Goal: Transaction & Acquisition: Book appointment/travel/reservation

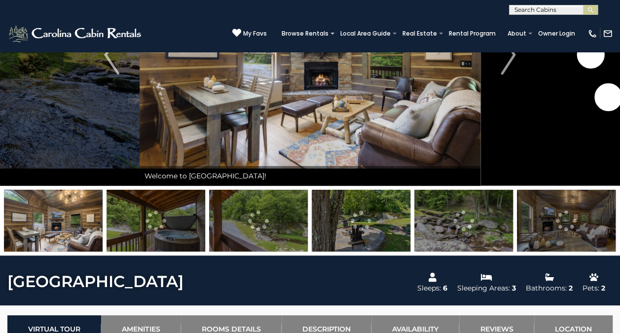
scroll to position [127, 0]
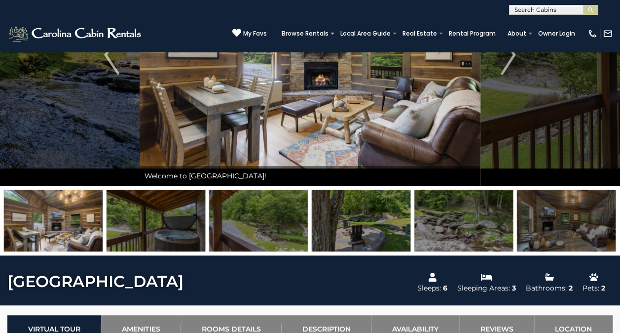
click at [53, 230] on img at bounding box center [53, 220] width 99 height 62
click at [566, 233] on img at bounding box center [566, 220] width 99 height 62
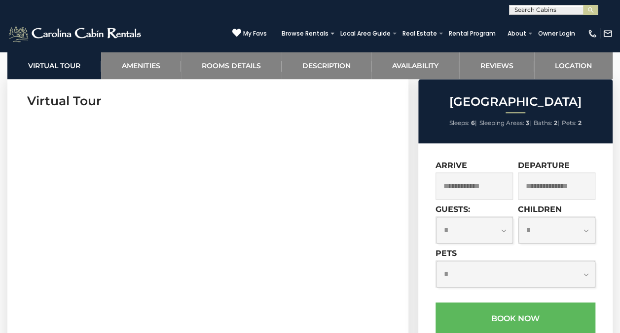
scroll to position [400, 0]
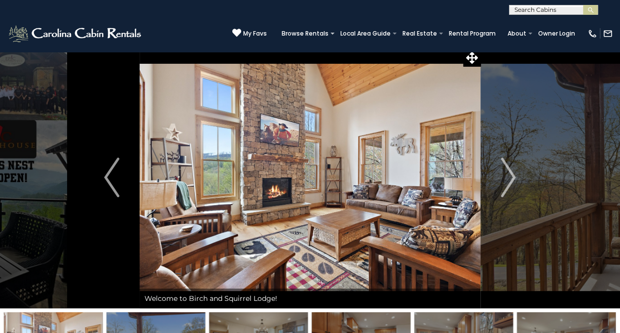
scroll to position [4, 0]
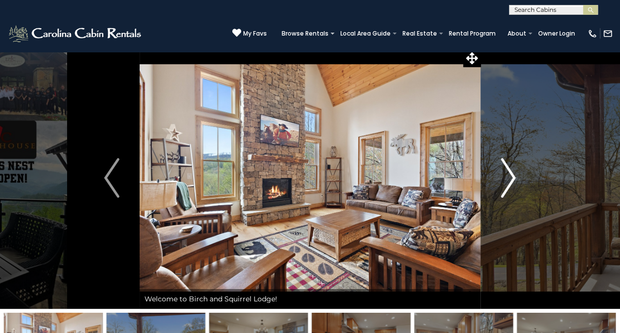
click at [514, 179] on img "Next" at bounding box center [508, 177] width 15 height 39
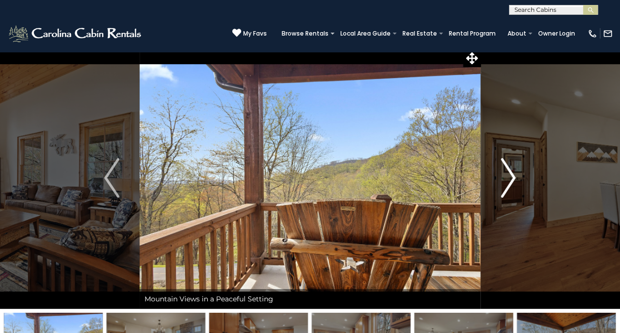
click at [510, 174] on img "Next" at bounding box center [508, 177] width 15 height 39
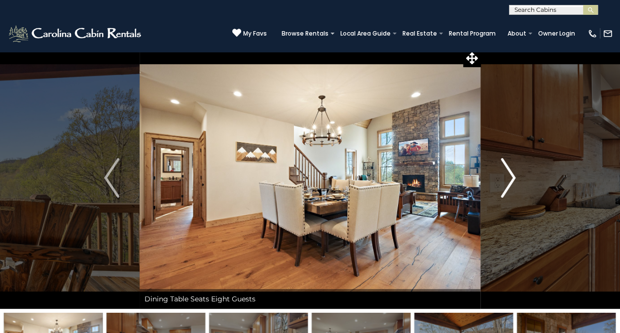
click at [514, 176] on img "Next" at bounding box center [508, 177] width 15 height 39
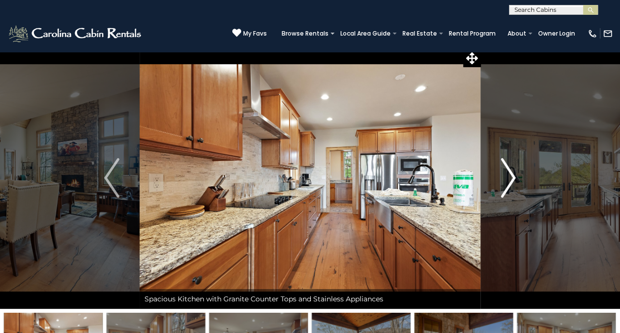
click at [512, 179] on img "Next" at bounding box center [508, 177] width 15 height 39
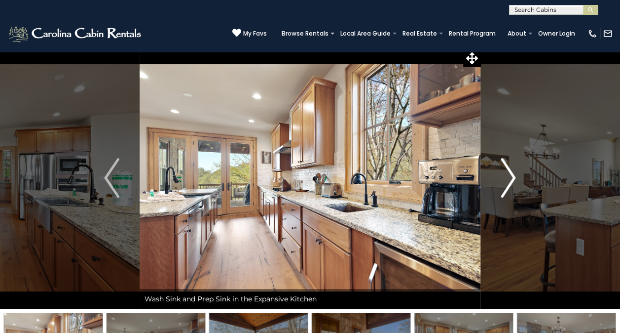
click at [515, 178] on img "Next" at bounding box center [508, 177] width 15 height 39
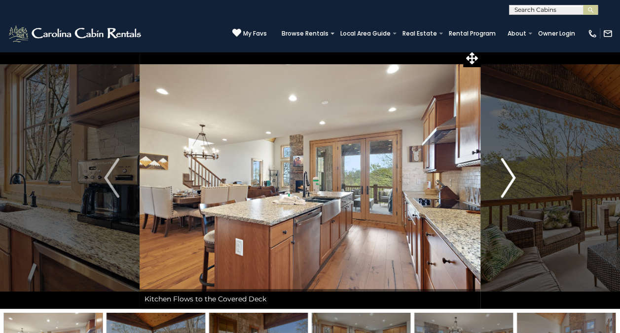
click at [512, 179] on img "Next" at bounding box center [508, 177] width 15 height 39
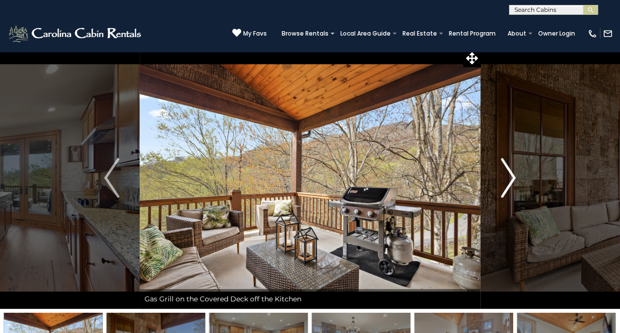
click at [513, 180] on img "Next" at bounding box center [508, 177] width 15 height 39
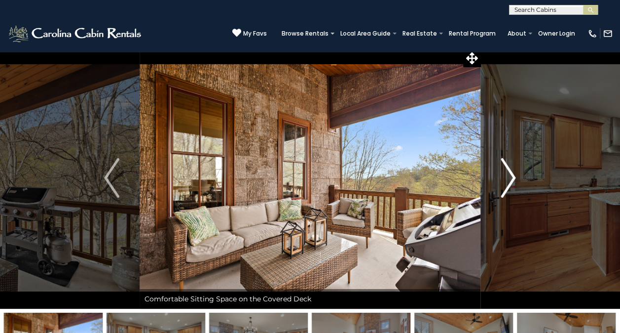
click at [517, 182] on button "Next" at bounding box center [508, 177] width 55 height 261
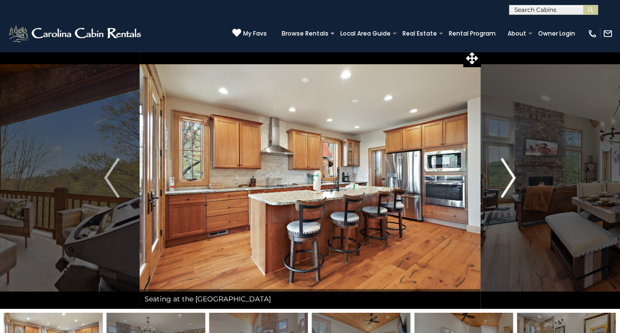
click at [513, 184] on img "Next" at bounding box center [508, 177] width 15 height 39
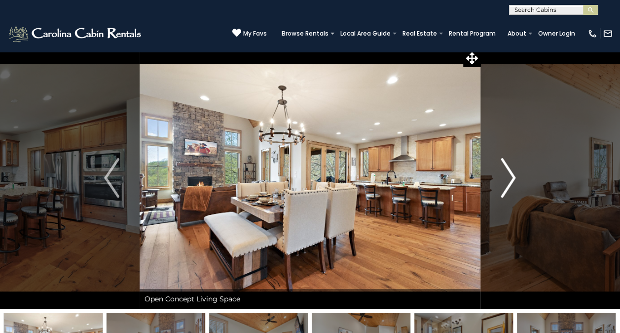
click at [511, 182] on img "Next" at bounding box center [508, 177] width 15 height 39
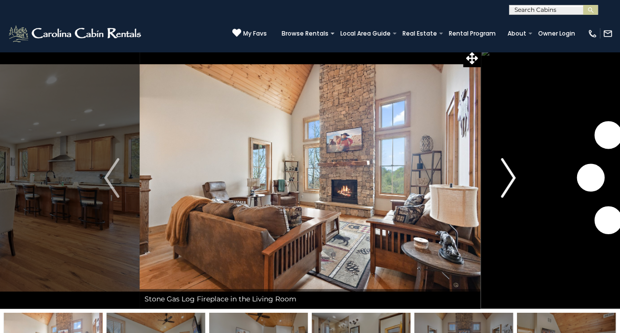
click at [509, 182] on img "Next" at bounding box center [508, 177] width 15 height 39
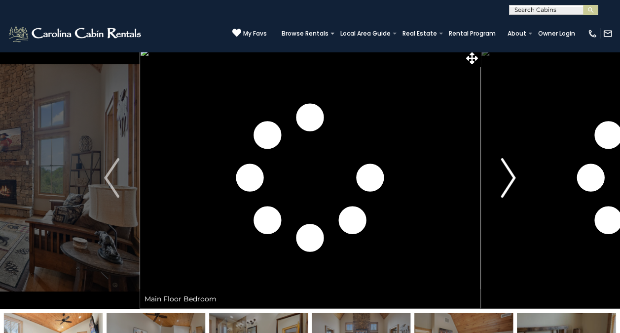
click at [507, 182] on img "Next" at bounding box center [508, 177] width 15 height 39
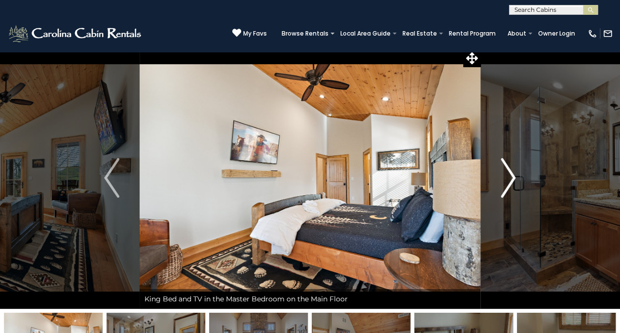
click at [513, 180] on img "Next" at bounding box center [508, 177] width 15 height 39
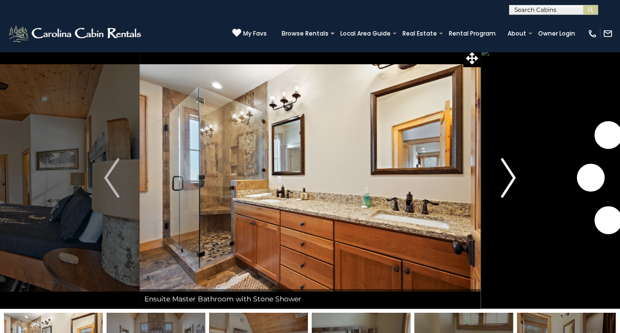
click at [510, 180] on img "Next" at bounding box center [508, 177] width 15 height 39
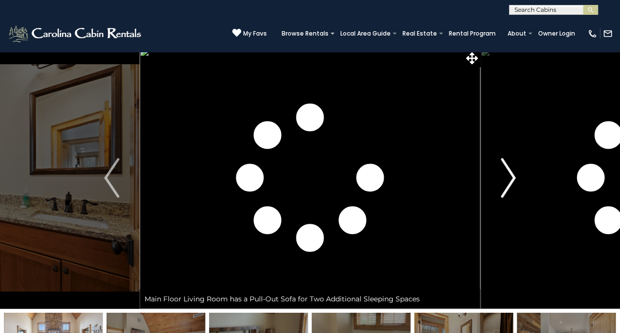
click at [508, 181] on img "Next" at bounding box center [508, 177] width 15 height 39
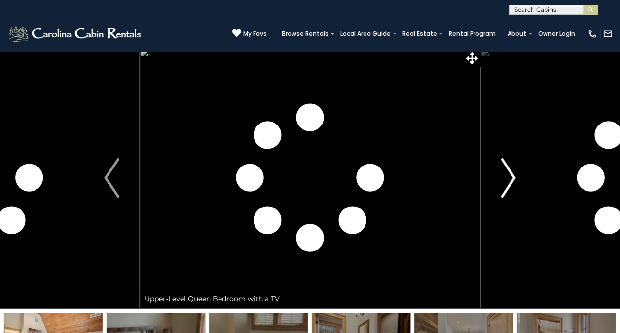
click at [507, 183] on img "Next" at bounding box center [508, 177] width 15 height 39
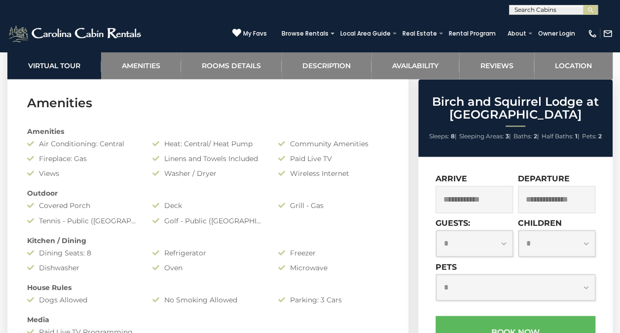
scroll to position [707, 0]
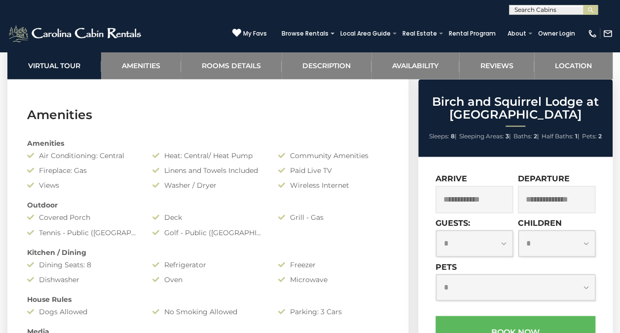
click at [492, 198] on input "text" at bounding box center [474, 199] width 77 height 27
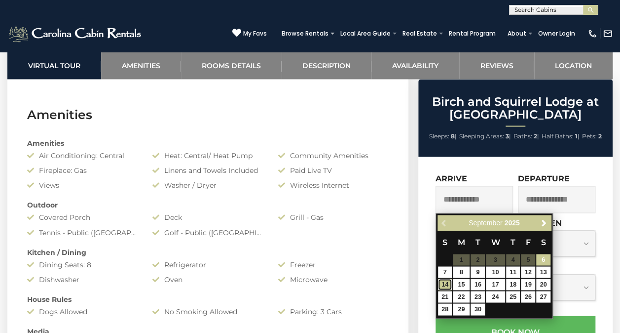
click at [445, 283] on link "14" at bounding box center [445, 283] width 14 height 11
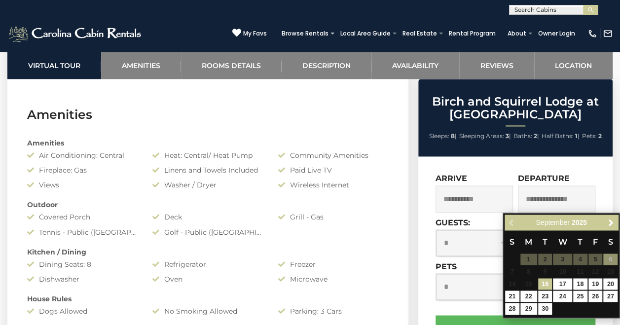
click at [489, 202] on input "**********" at bounding box center [474, 199] width 77 height 27
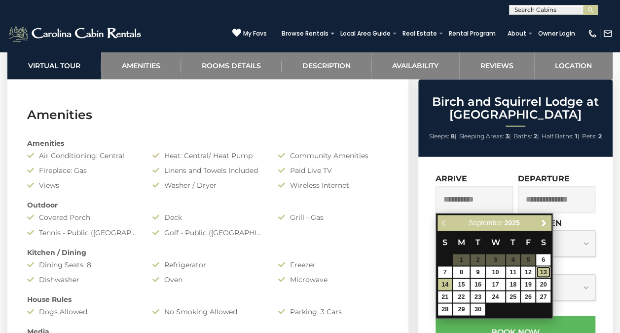
click at [544, 271] on link "13" at bounding box center [543, 271] width 14 height 11
type input "**********"
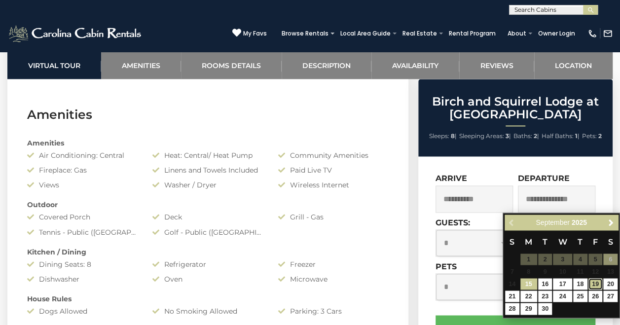
click at [597, 281] on link "19" at bounding box center [596, 283] width 14 height 11
type input "**********"
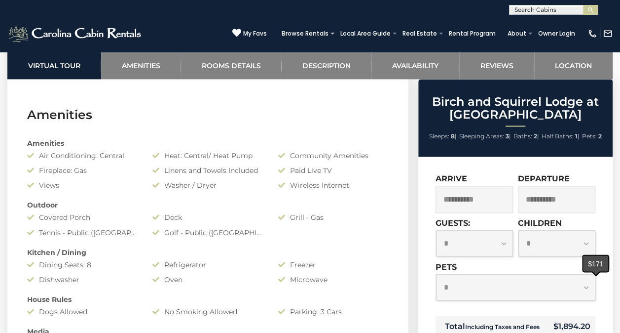
click at [504, 246] on select "**********" at bounding box center [474, 243] width 77 height 27
select select "*"
click at [436, 230] on select "**********" at bounding box center [474, 243] width 77 height 27
click at [561, 288] on select "**********" at bounding box center [515, 287] width 159 height 27
select select "*"
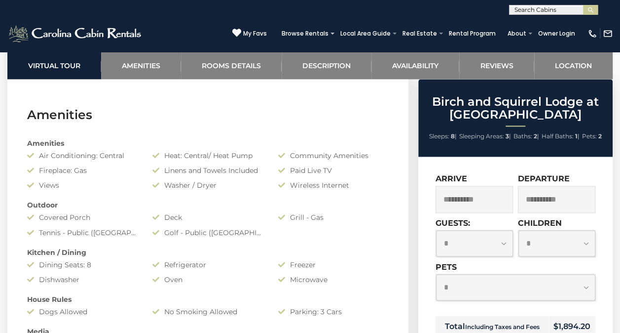
click at [436, 274] on select "**********" at bounding box center [515, 287] width 159 height 27
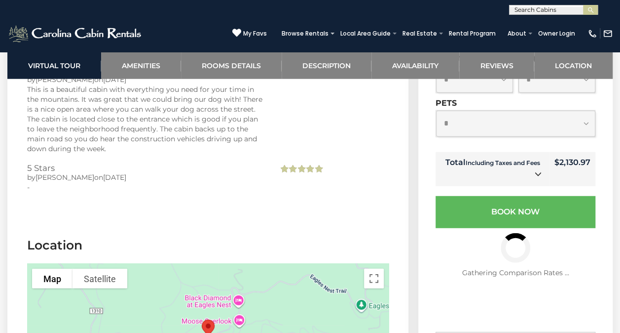
scroll to position [3104, 0]
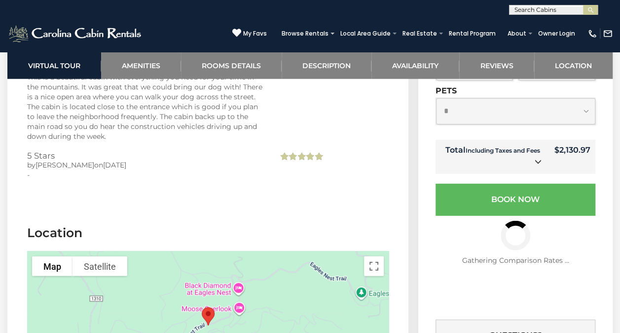
click at [39, 209] on section "Location To navigate the map with touch gestures double-tap and hold your finge…" at bounding box center [207, 314] width 401 height 210
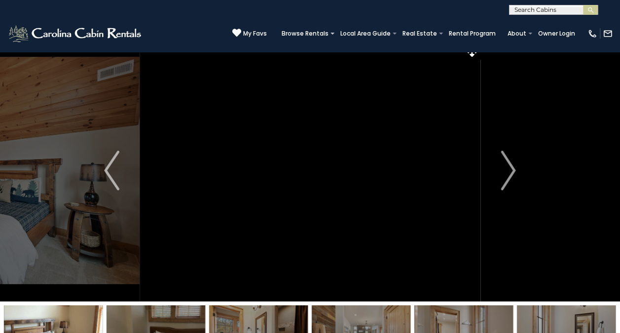
scroll to position [0, 0]
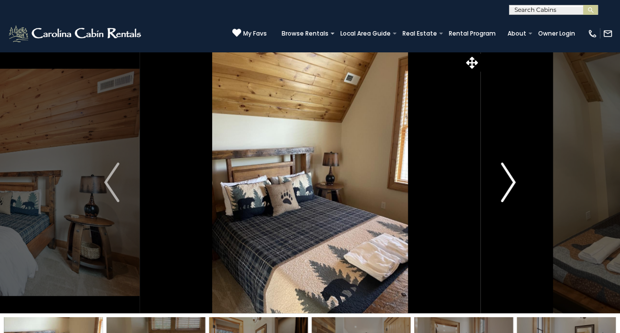
click at [508, 180] on img "Next" at bounding box center [508, 181] width 15 height 39
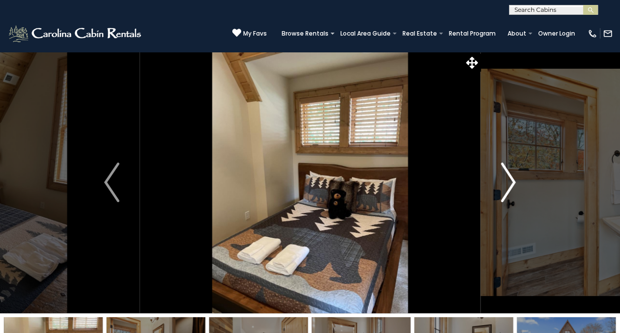
click at [507, 186] on img "Next" at bounding box center [508, 181] width 15 height 39
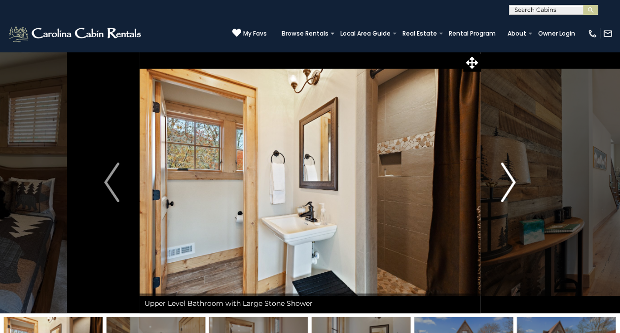
click at [525, 187] on button "Next" at bounding box center [508, 181] width 55 height 261
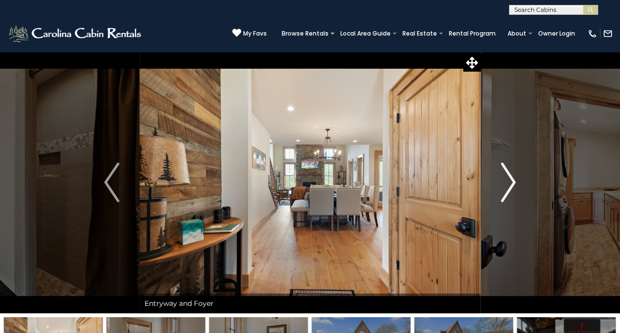
click at [512, 179] on img "Next" at bounding box center [508, 181] width 15 height 39
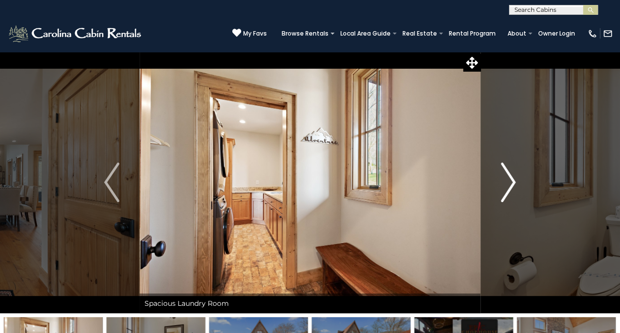
click at [521, 184] on button "Next" at bounding box center [508, 181] width 55 height 261
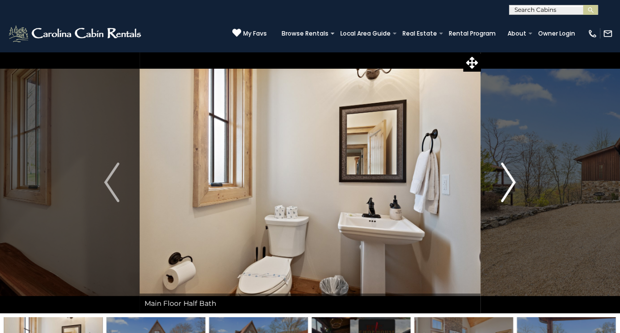
click at [515, 183] on img "Next" at bounding box center [508, 181] width 15 height 39
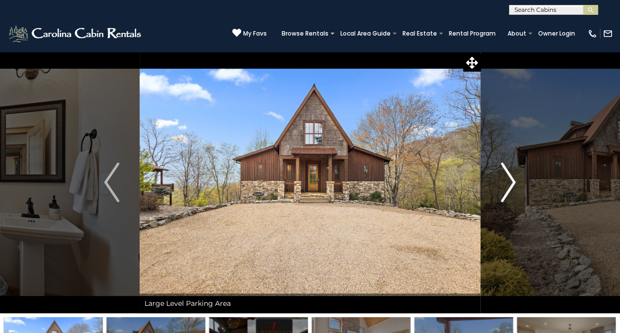
click at [510, 183] on img "Next" at bounding box center [508, 181] width 15 height 39
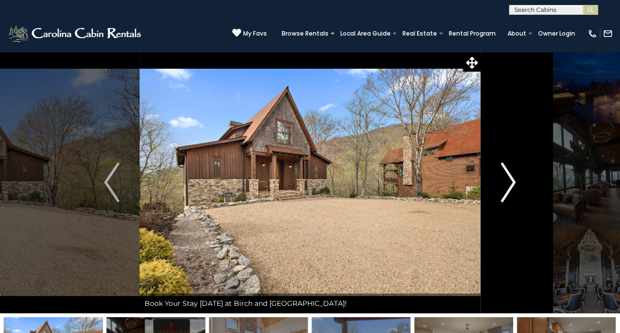
click at [514, 190] on img "Next" at bounding box center [508, 181] width 15 height 39
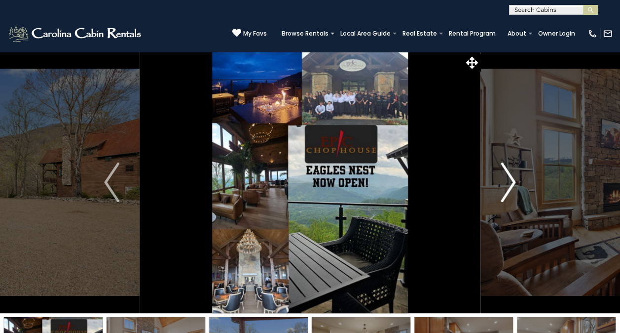
click at [505, 190] on img "Next" at bounding box center [508, 181] width 15 height 39
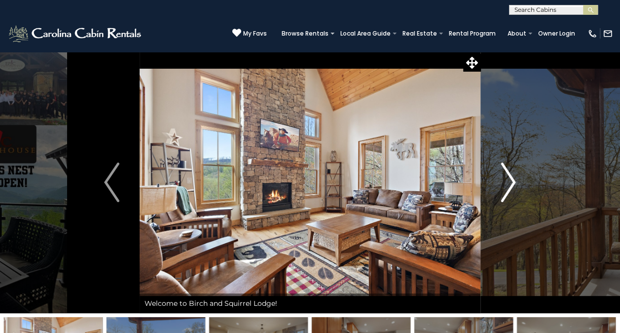
click at [508, 185] on img "Next" at bounding box center [508, 181] width 15 height 39
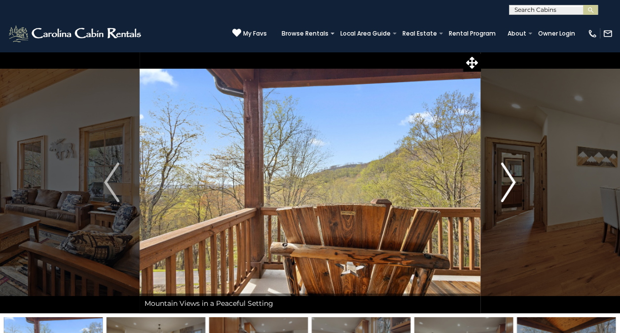
click at [515, 187] on img "Next" at bounding box center [508, 181] width 15 height 39
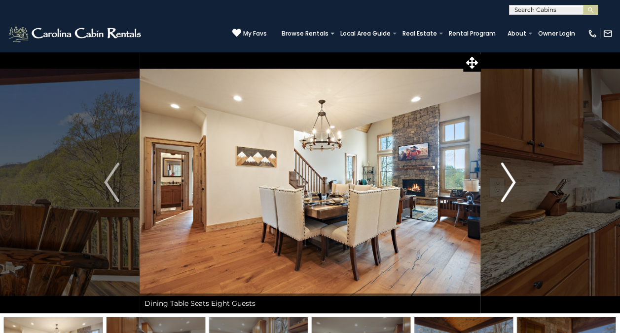
click at [514, 187] on img "Next" at bounding box center [508, 181] width 15 height 39
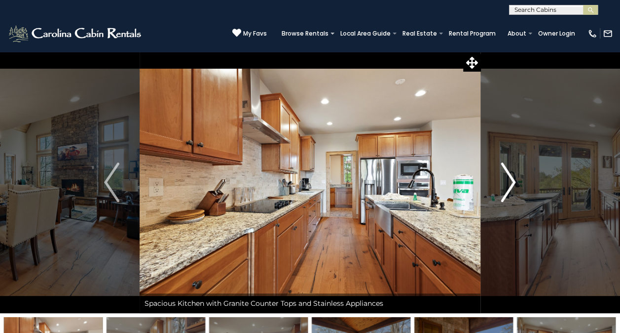
click at [512, 187] on img "Next" at bounding box center [508, 181] width 15 height 39
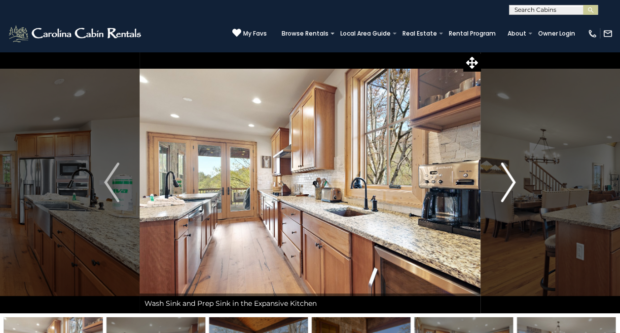
click at [515, 191] on img "Next" at bounding box center [508, 181] width 15 height 39
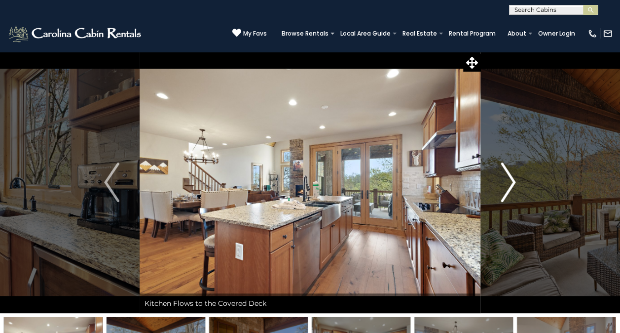
click at [514, 187] on img "Next" at bounding box center [508, 181] width 15 height 39
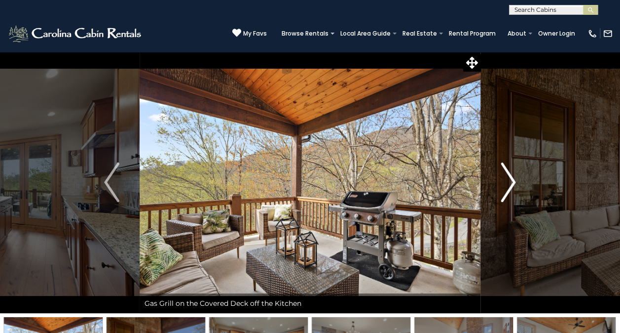
click at [514, 186] on img "Next" at bounding box center [508, 181] width 15 height 39
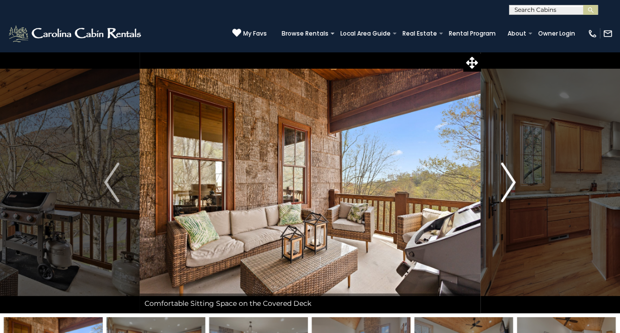
click at [516, 186] on button "Next" at bounding box center [508, 181] width 55 height 261
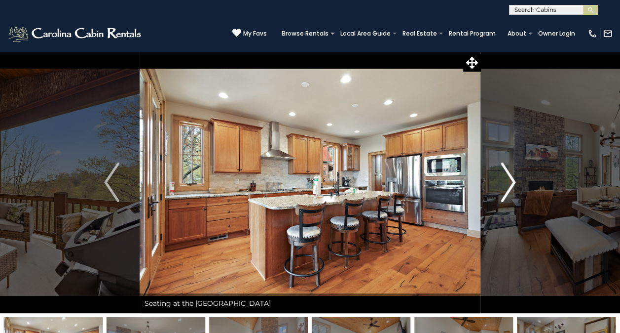
click at [512, 183] on img "Next" at bounding box center [508, 181] width 15 height 39
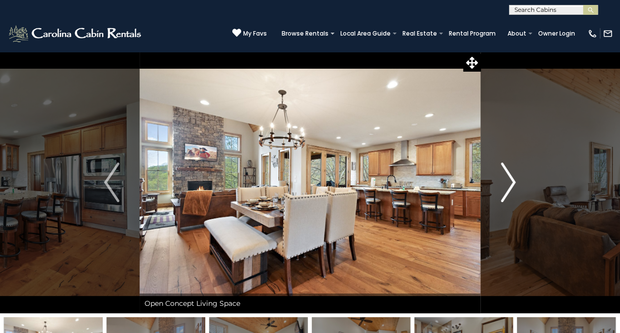
click at [514, 186] on img "Next" at bounding box center [508, 181] width 15 height 39
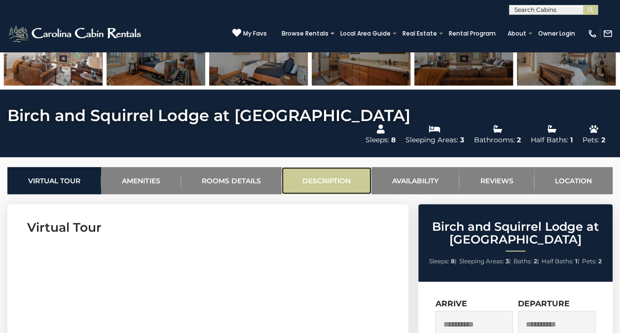
click at [334, 168] on link "Description" at bounding box center [327, 180] width 90 height 27
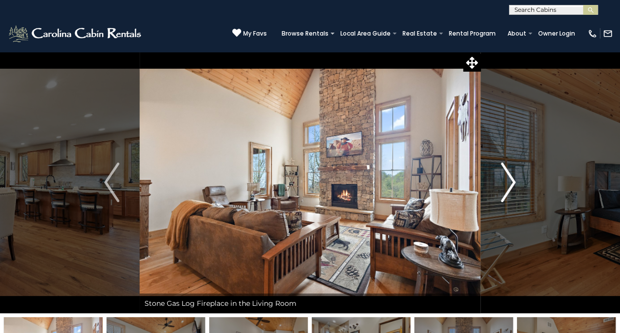
click at [512, 183] on img "Next" at bounding box center [508, 181] width 15 height 39
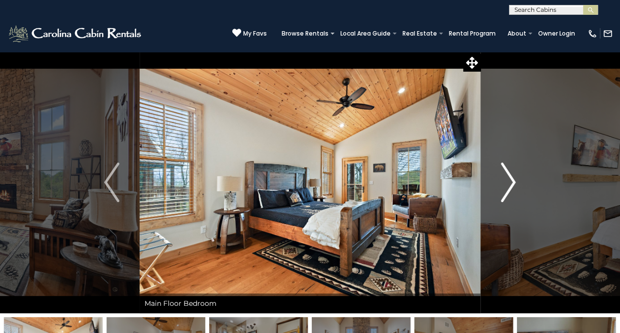
click at [506, 188] on img "Next" at bounding box center [508, 181] width 15 height 39
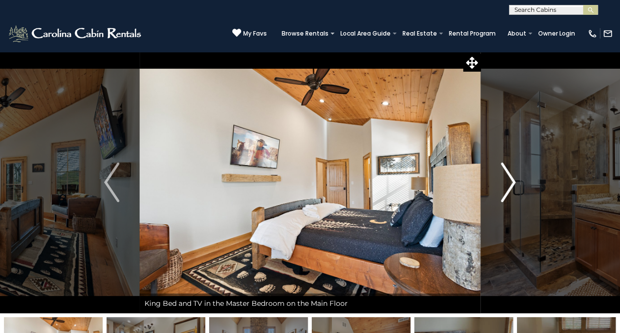
click at [507, 186] on img "Next" at bounding box center [508, 181] width 15 height 39
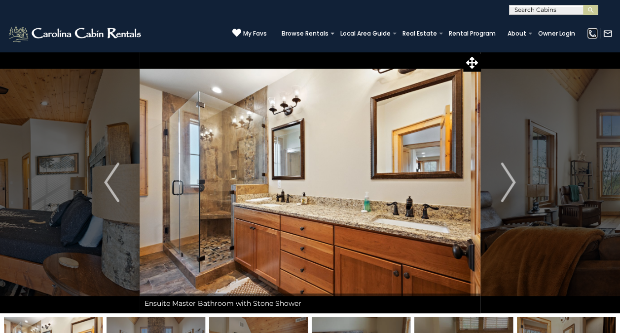
click at [594, 35] on img at bounding box center [593, 34] width 10 height 10
click at [494, 172] on button "Next" at bounding box center [508, 181] width 55 height 261
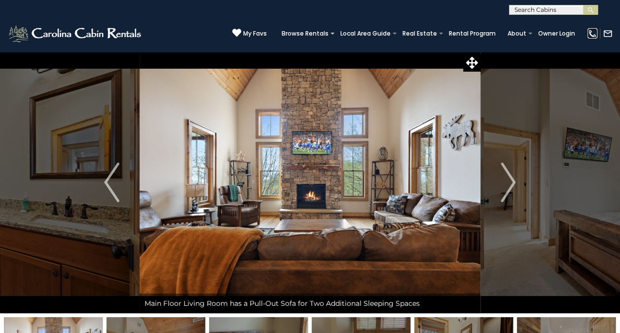
click at [590, 37] on img at bounding box center [593, 34] width 10 height 10
click at [607, 36] on img at bounding box center [608, 34] width 10 height 10
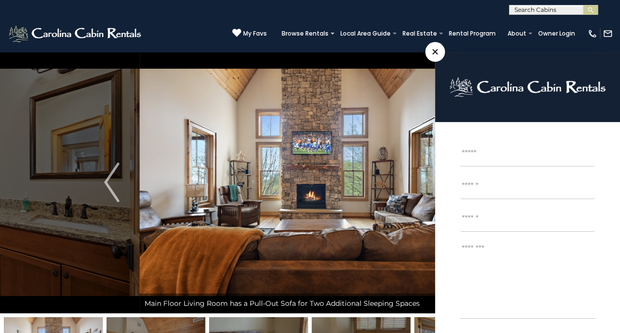
click at [376, 143] on img at bounding box center [310, 181] width 341 height 261
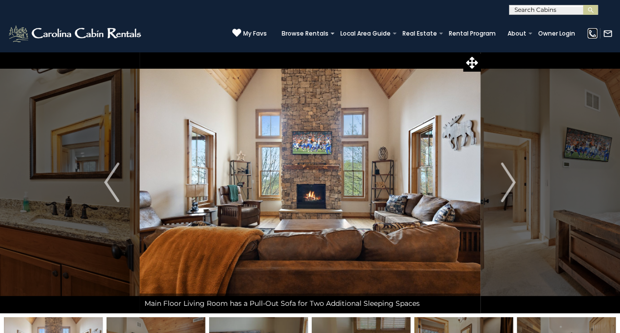
click at [590, 37] on img at bounding box center [593, 34] width 10 height 10
click at [138, 135] on button "Previous" at bounding box center [111, 181] width 55 height 261
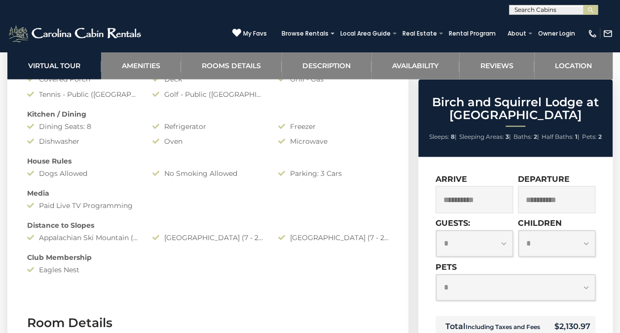
scroll to position [845, 0]
click at [254, 235] on div "Amenities Air Conditioning: Central Heat: Central/ Heat Pump Community Amenitie…" at bounding box center [208, 137] width 376 height 284
click at [341, 232] on div "[GEOGRAPHIC_DATA] (7 - 20 Minute Drive)" at bounding box center [333, 237] width 125 height 10
click at [324, 211] on div "Amenities Air Conditioning: Central Heat: Central/ Heat Pump Community Amenitie…" at bounding box center [208, 137] width 376 height 284
click at [338, 232] on div "[GEOGRAPHIC_DATA] (7 - 20 Minute Drive)" at bounding box center [333, 237] width 125 height 10
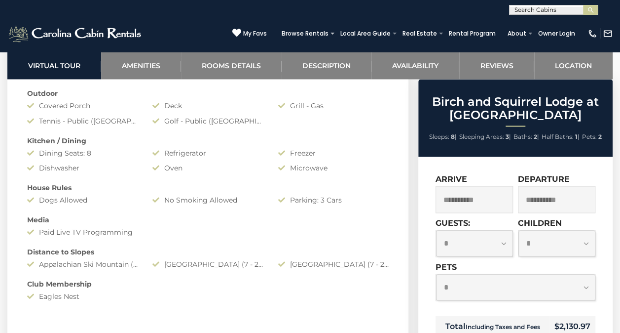
scroll to position [819, 0]
click at [348, 258] on div "[GEOGRAPHIC_DATA] (7 - 20 Minute Drive)" at bounding box center [333, 263] width 125 height 10
click at [342, 251] on div "Amenities Air Conditioning: Central Heat: Central/ Heat Pump Community Amenitie…" at bounding box center [208, 163] width 376 height 284
click at [342, 258] on div "[GEOGRAPHIC_DATA] (7 - 20 Minute Drive)" at bounding box center [333, 263] width 125 height 10
click at [342, 238] on div "Amenities Air Conditioning: Central Heat: Central/ Heat Pump Community Amenitie…" at bounding box center [208, 163] width 376 height 284
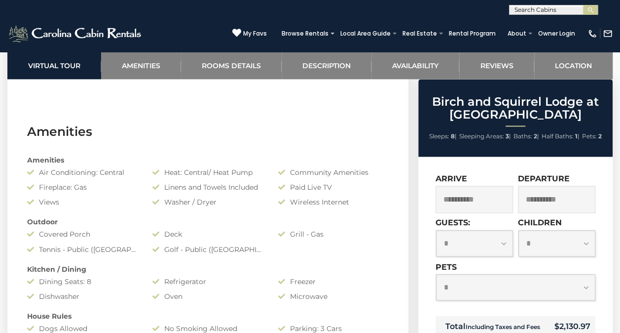
scroll to position [688, 0]
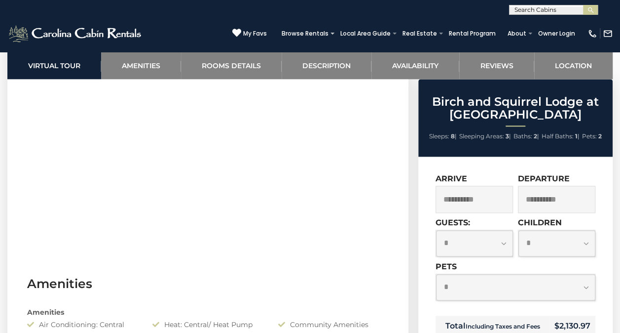
scroll to position [538, 0]
click at [581, 253] on select "**********" at bounding box center [557, 243] width 77 height 27
click at [593, 297] on select "**********" at bounding box center [515, 287] width 159 height 27
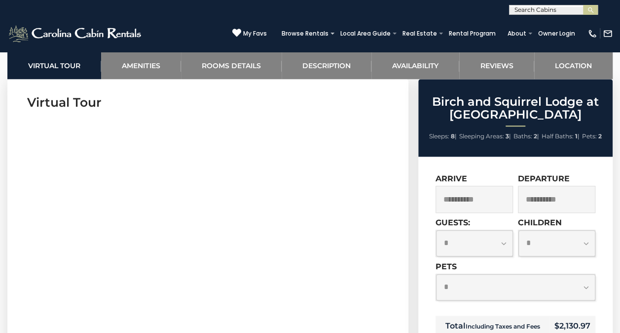
scroll to position [0, 0]
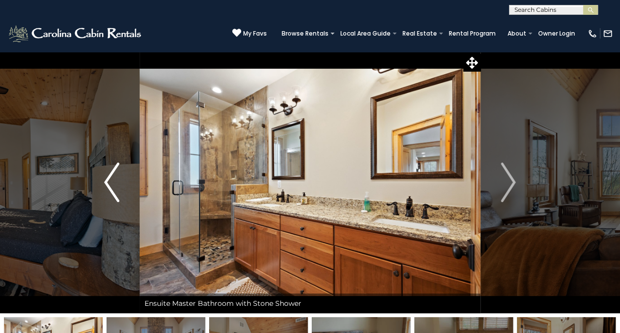
click at [107, 184] on img "Previous" at bounding box center [111, 181] width 15 height 39
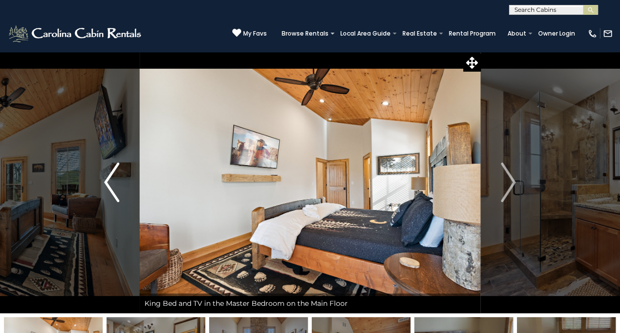
click at [108, 184] on img "Previous" at bounding box center [111, 181] width 15 height 39
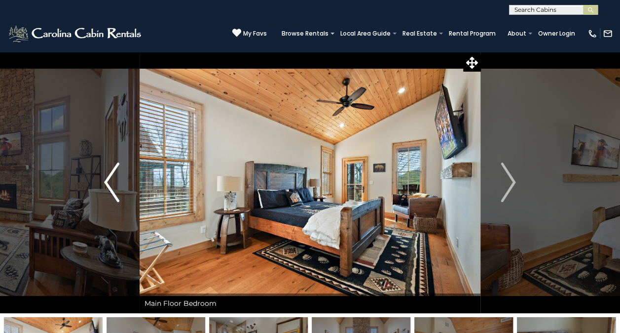
click at [110, 183] on img "Previous" at bounding box center [111, 181] width 15 height 39
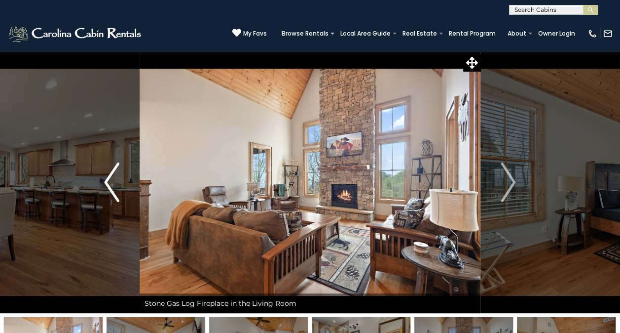
click at [109, 182] on img "Previous" at bounding box center [111, 181] width 15 height 39
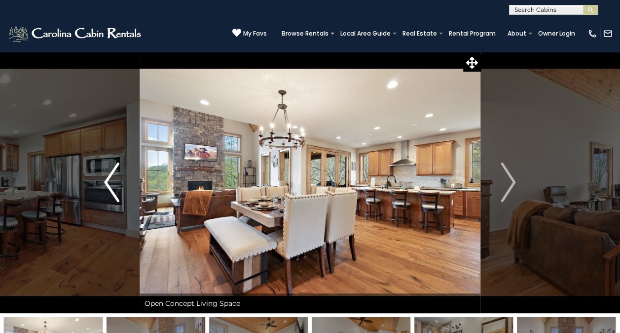
click at [108, 184] on img "Previous" at bounding box center [111, 181] width 15 height 39
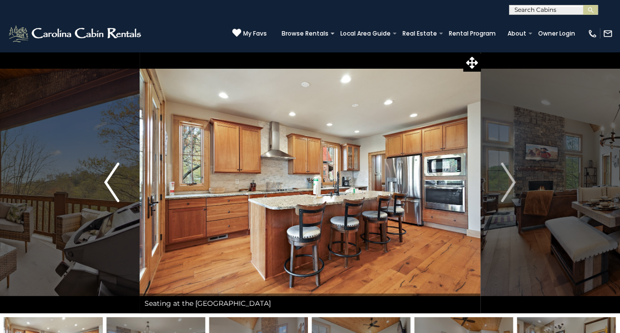
click at [110, 189] on img "Previous" at bounding box center [111, 181] width 15 height 39
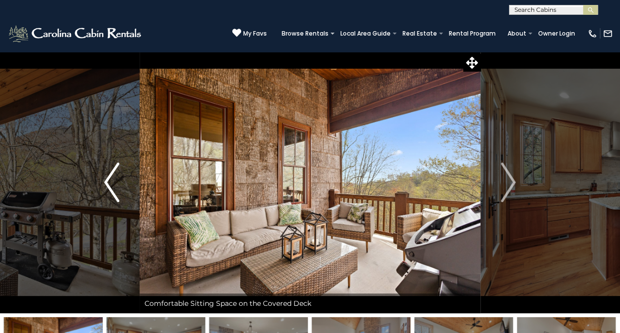
click at [112, 185] on img "Previous" at bounding box center [111, 181] width 15 height 39
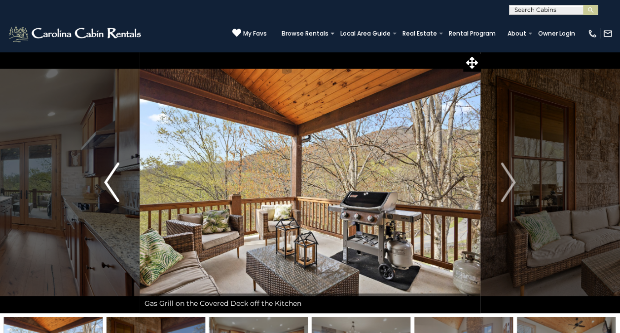
click at [113, 184] on img "Previous" at bounding box center [111, 181] width 15 height 39
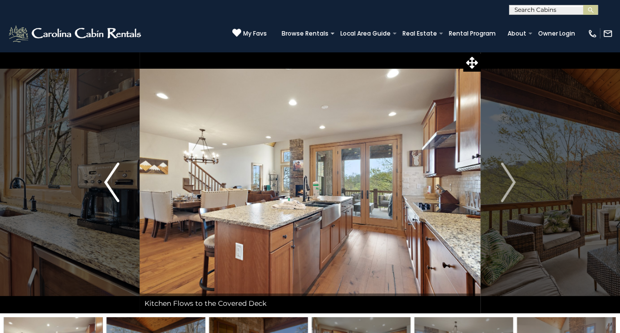
click at [115, 189] on img "Previous" at bounding box center [111, 181] width 15 height 39
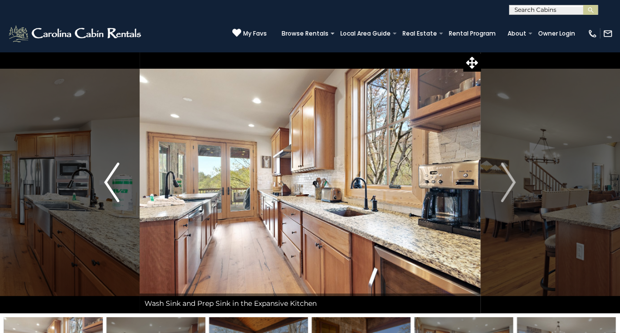
click at [114, 187] on img "Previous" at bounding box center [111, 181] width 15 height 39
click at [117, 183] on img "Previous" at bounding box center [111, 181] width 15 height 39
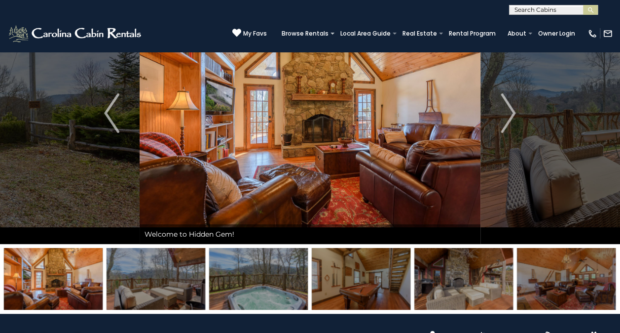
scroll to position [67, 0]
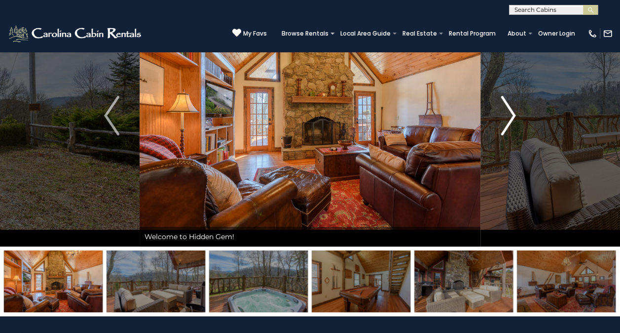
click at [511, 119] on img "Next" at bounding box center [508, 115] width 15 height 39
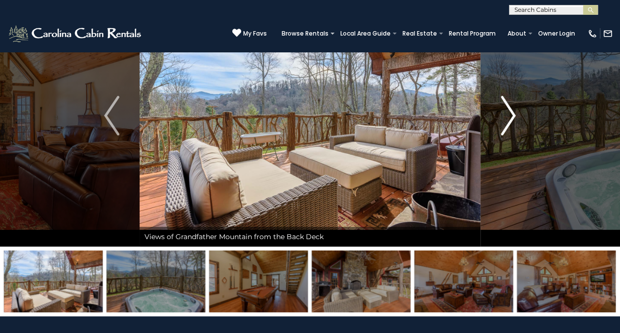
click at [511, 128] on img "Next" at bounding box center [508, 115] width 15 height 39
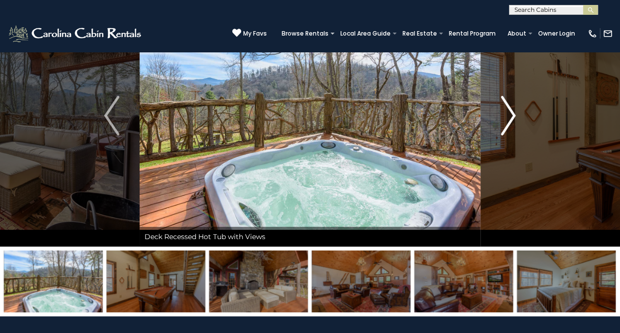
click at [522, 127] on button "Next" at bounding box center [508, 115] width 55 height 261
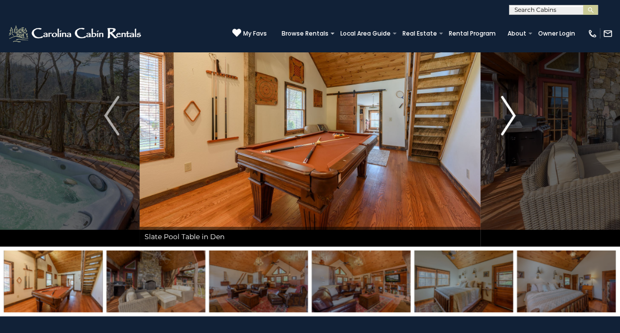
click at [520, 128] on button "Next" at bounding box center [508, 115] width 55 height 261
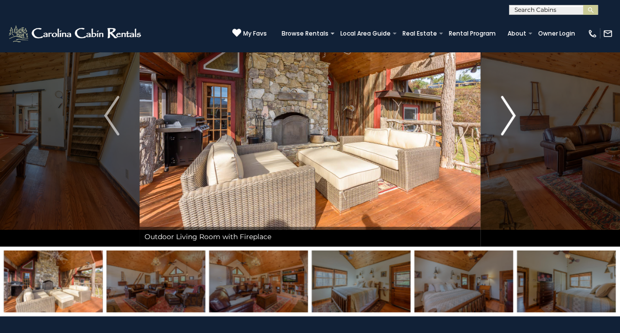
click at [521, 124] on button "Next" at bounding box center [508, 115] width 55 height 261
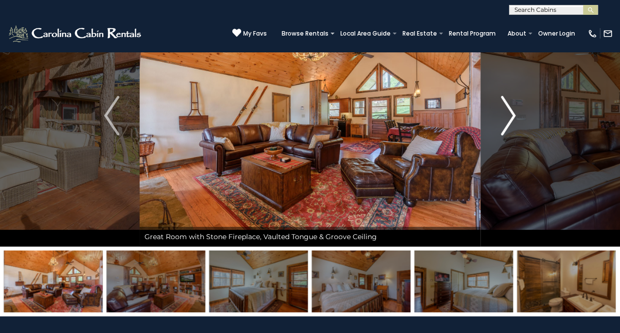
click at [519, 124] on button "Next" at bounding box center [508, 115] width 55 height 261
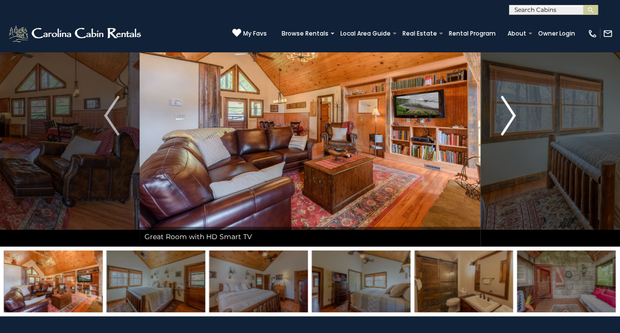
click at [526, 119] on button "Next" at bounding box center [508, 115] width 55 height 261
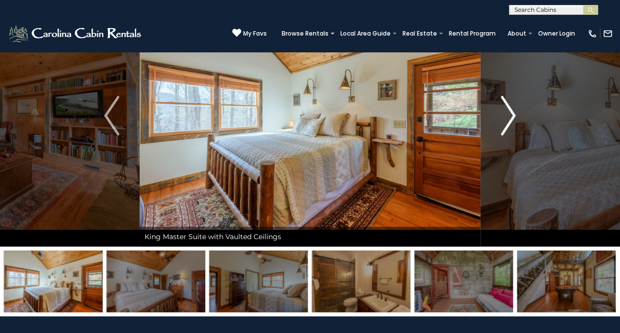
click at [526, 119] on button "Next" at bounding box center [508, 115] width 55 height 261
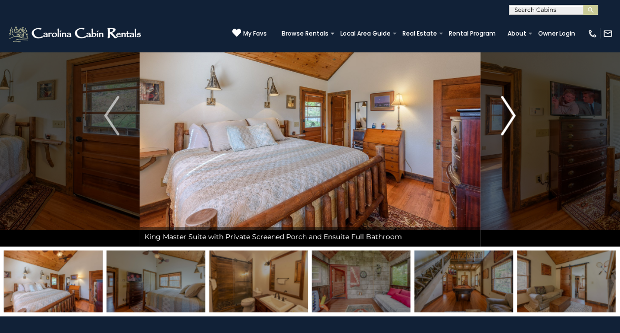
click at [522, 118] on button "Next" at bounding box center [508, 115] width 55 height 261
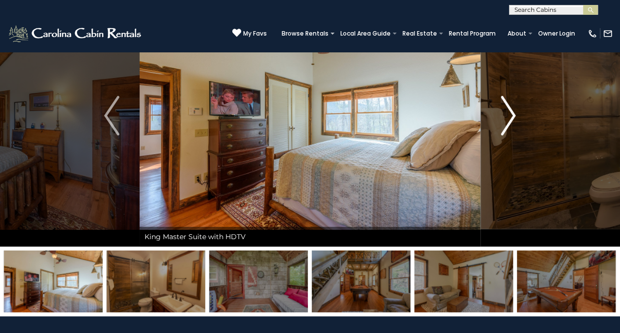
click at [517, 117] on button "Next" at bounding box center [508, 115] width 55 height 261
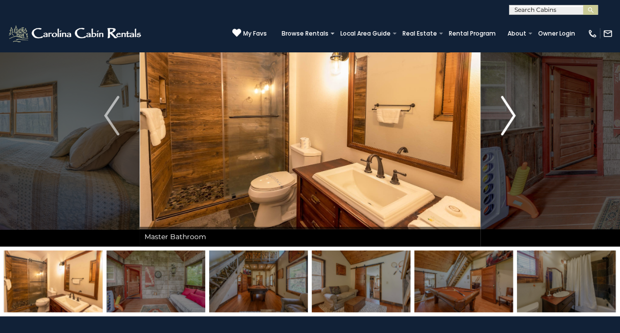
click at [522, 117] on button "Next" at bounding box center [508, 115] width 55 height 261
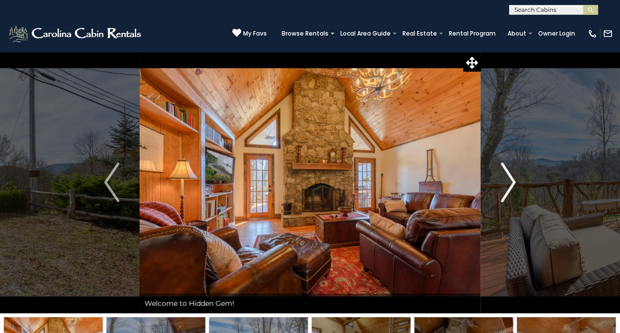
click at [510, 183] on img "Next" at bounding box center [508, 181] width 15 height 39
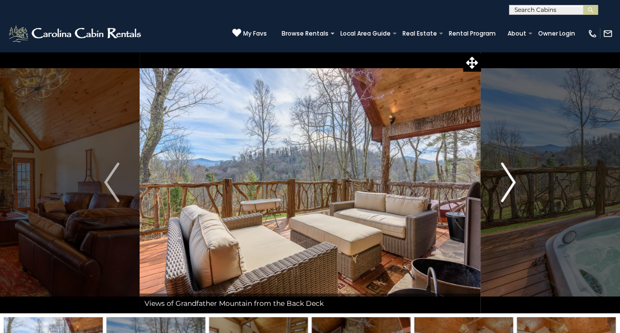
click at [515, 186] on img "Next" at bounding box center [508, 181] width 15 height 39
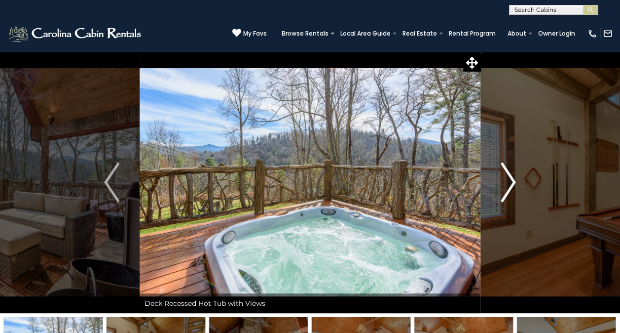
click at [513, 184] on img "Next" at bounding box center [508, 181] width 15 height 39
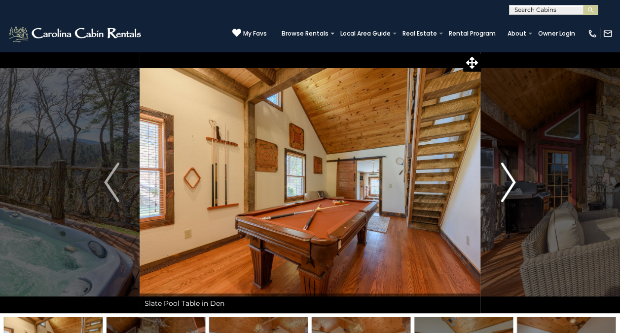
click at [517, 188] on button "Next" at bounding box center [508, 181] width 55 height 261
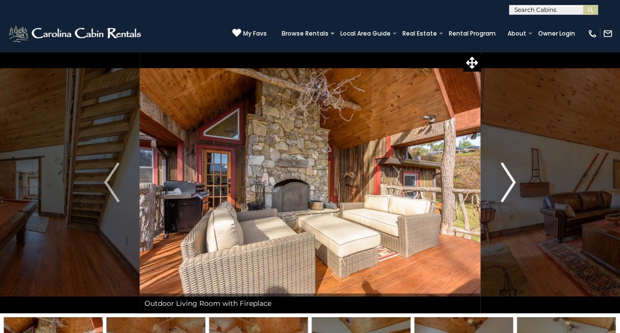
click at [511, 184] on img "Next" at bounding box center [508, 181] width 15 height 39
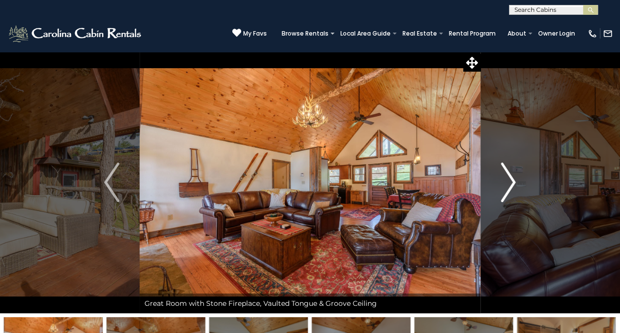
click at [512, 186] on img "Next" at bounding box center [508, 181] width 15 height 39
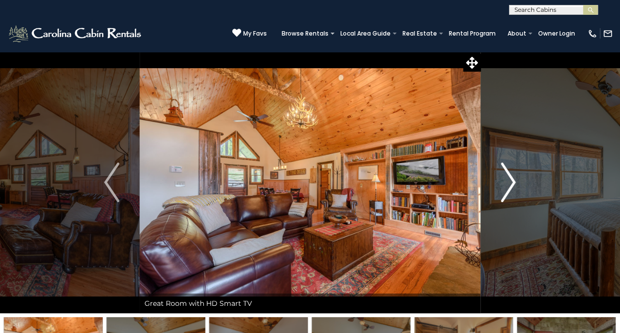
click at [512, 188] on img "Next" at bounding box center [508, 181] width 15 height 39
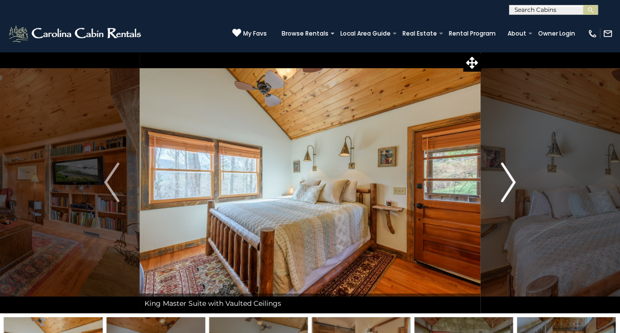
click at [512, 191] on img "Next" at bounding box center [508, 181] width 15 height 39
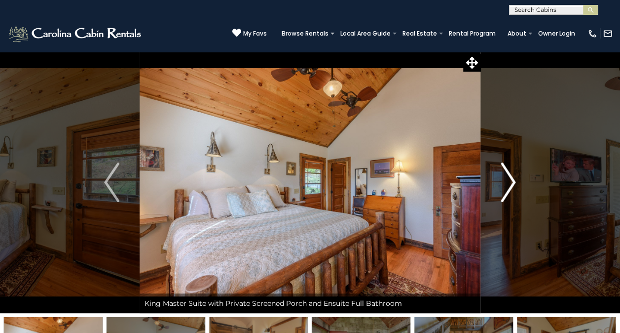
click at [511, 186] on img "Next" at bounding box center [508, 181] width 15 height 39
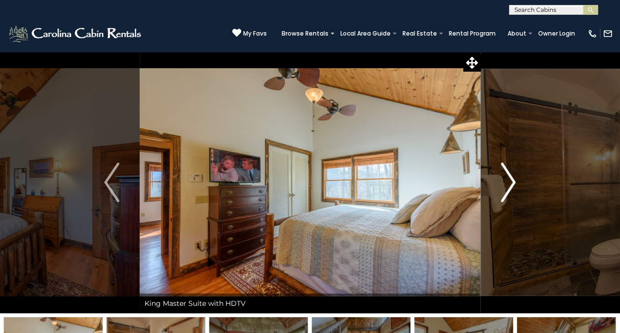
click at [511, 188] on img "Next" at bounding box center [508, 181] width 15 height 39
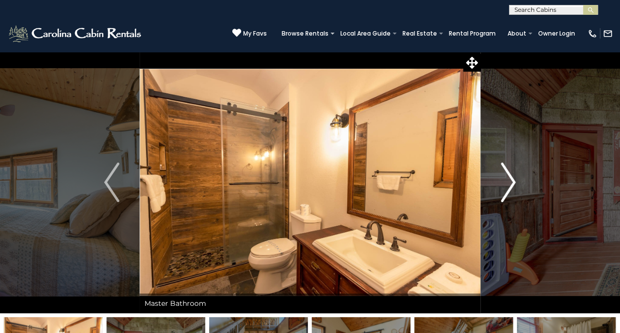
click at [513, 191] on img "Next" at bounding box center [508, 181] width 15 height 39
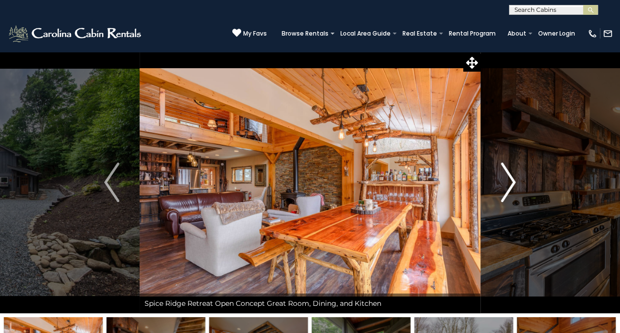
click at [508, 185] on img "Next" at bounding box center [508, 181] width 15 height 39
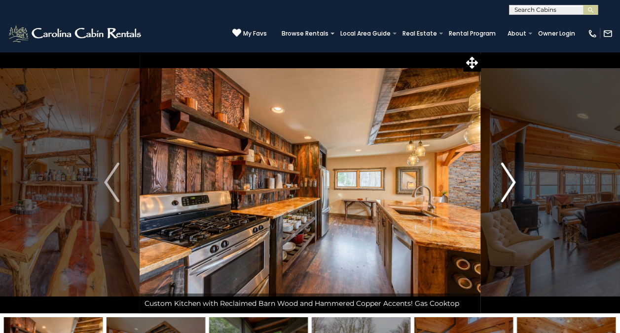
click at [509, 186] on img "Next" at bounding box center [508, 181] width 15 height 39
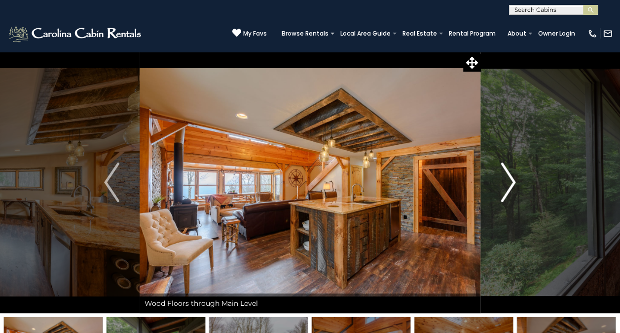
click at [513, 186] on img "Next" at bounding box center [508, 181] width 15 height 39
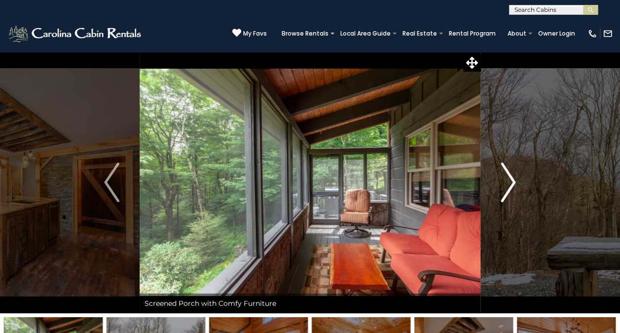
click at [510, 185] on img "Next" at bounding box center [508, 181] width 15 height 39
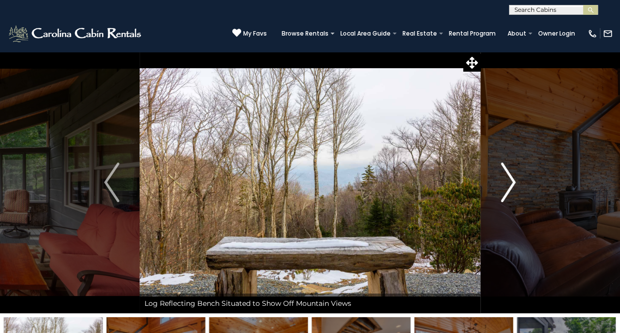
click at [509, 188] on img "Next" at bounding box center [508, 181] width 15 height 39
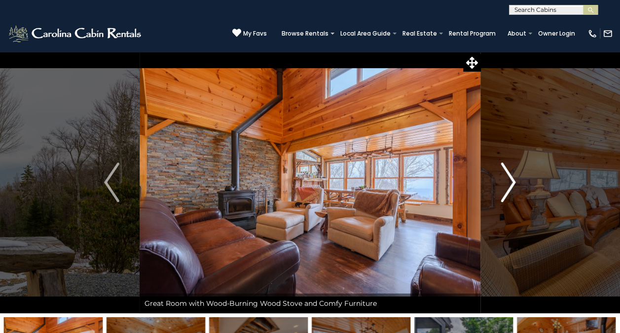
click at [514, 186] on img "Next" at bounding box center [508, 181] width 15 height 39
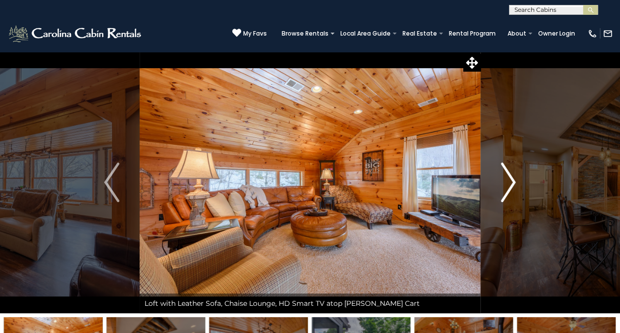
click at [510, 189] on img "Next" at bounding box center [508, 181] width 15 height 39
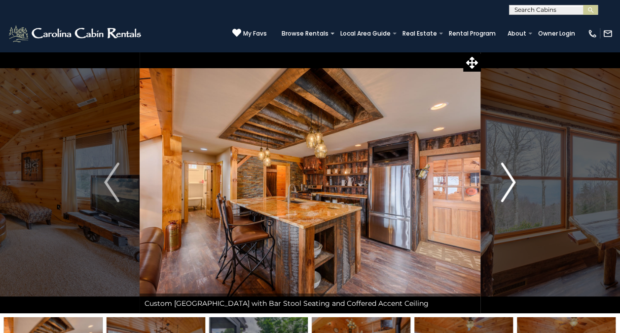
click at [510, 184] on img "Next" at bounding box center [508, 181] width 15 height 39
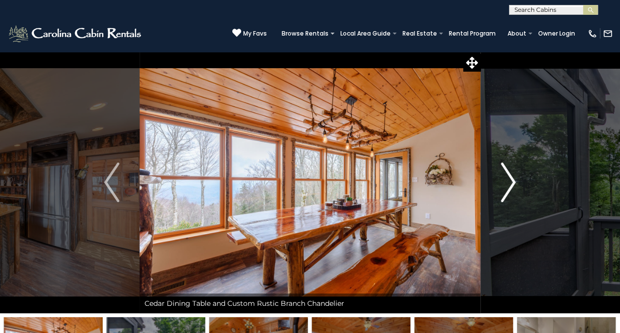
click at [514, 186] on img "Next" at bounding box center [508, 181] width 15 height 39
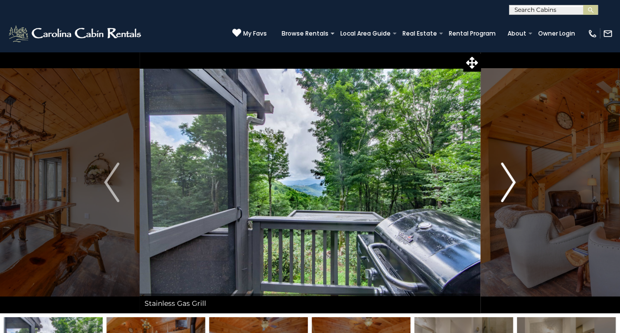
click at [515, 183] on img "Next" at bounding box center [508, 181] width 15 height 39
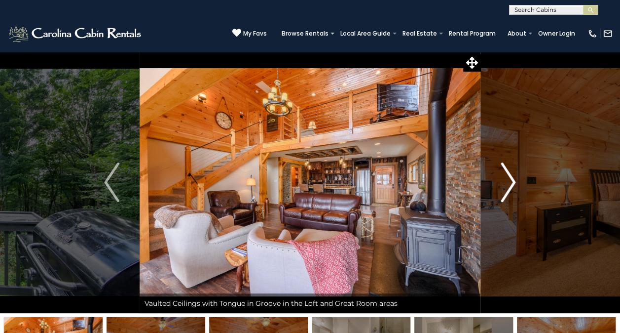
click at [510, 186] on img "Next" at bounding box center [508, 181] width 15 height 39
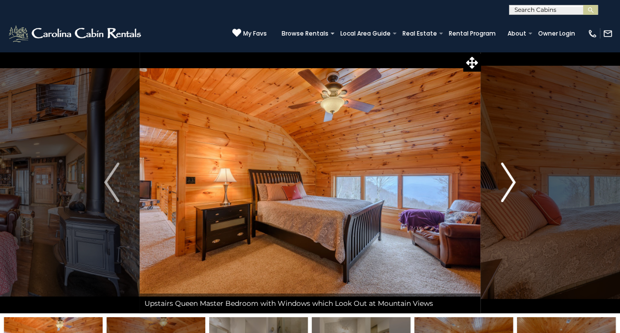
click at [509, 187] on img "Next" at bounding box center [508, 181] width 15 height 39
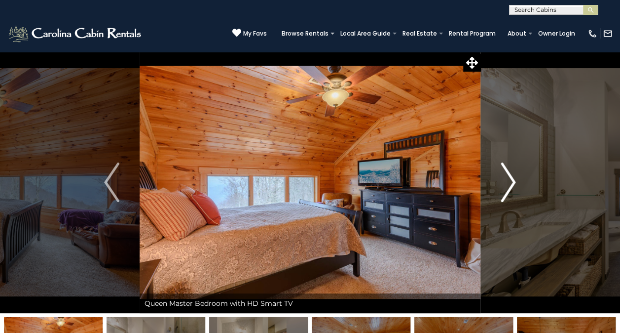
click at [511, 187] on img "Next" at bounding box center [508, 181] width 15 height 39
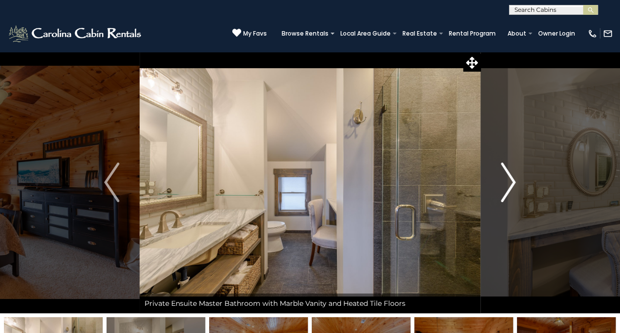
click at [511, 189] on img "Next" at bounding box center [508, 181] width 15 height 39
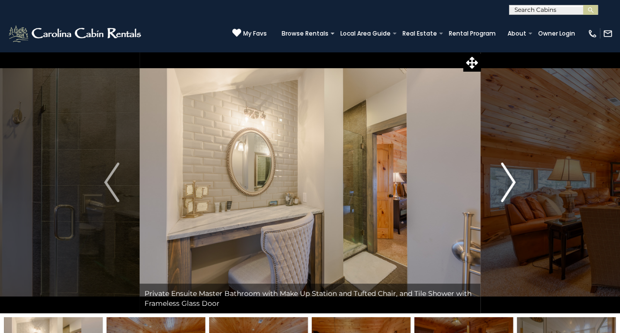
click at [507, 188] on img "Next" at bounding box center [508, 181] width 15 height 39
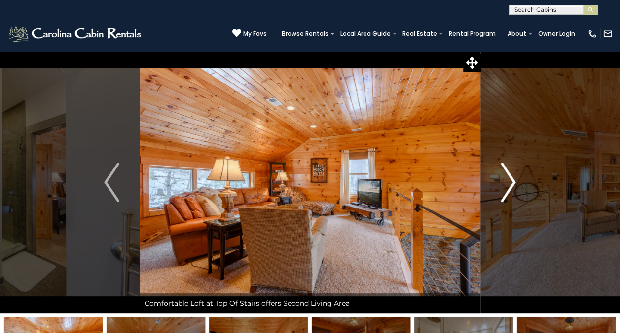
click at [511, 187] on img "Next" at bounding box center [508, 181] width 15 height 39
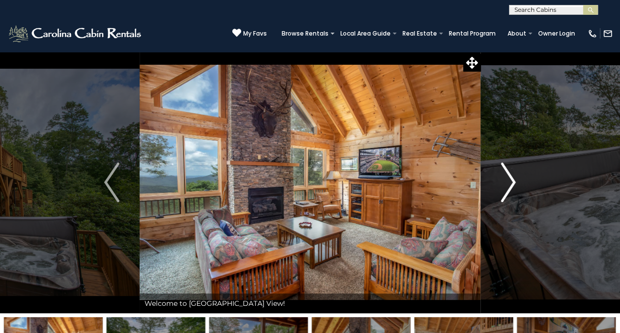
click at [513, 186] on img "Next" at bounding box center [508, 181] width 15 height 39
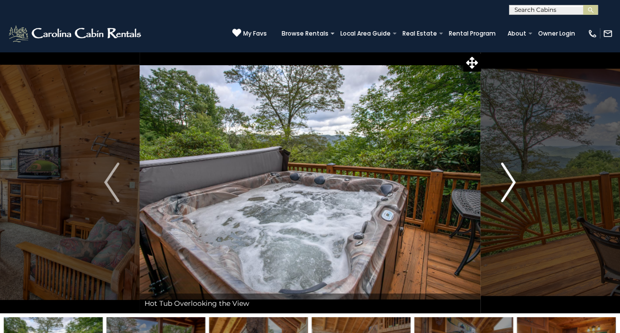
click at [509, 190] on img "Next" at bounding box center [508, 181] width 15 height 39
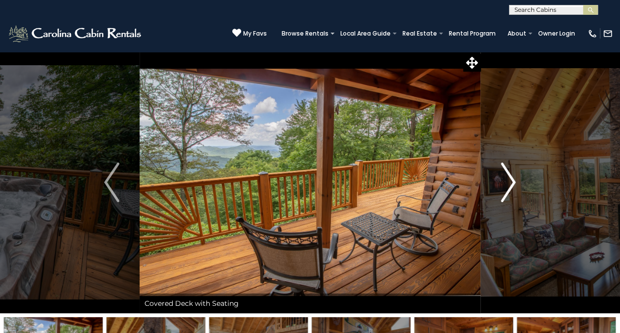
click at [509, 188] on img "Next" at bounding box center [508, 181] width 15 height 39
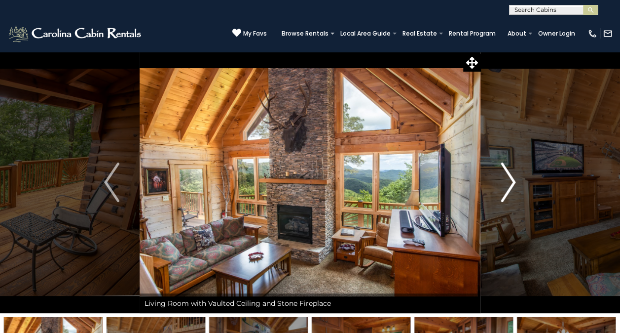
click at [509, 191] on img "Next" at bounding box center [508, 181] width 15 height 39
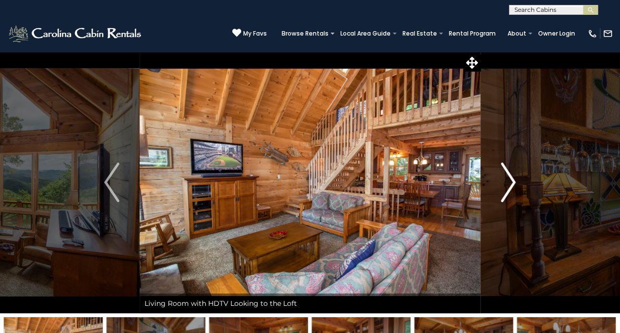
click at [518, 187] on button "Next" at bounding box center [508, 181] width 55 height 261
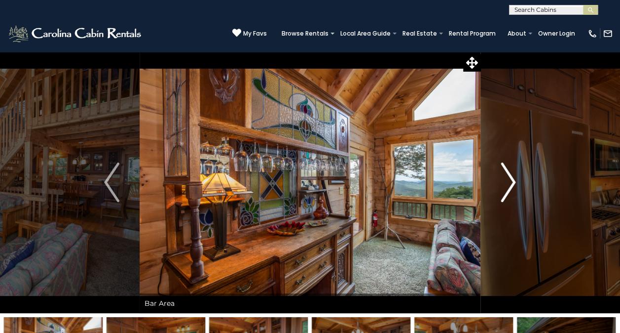
click at [512, 189] on img "Next" at bounding box center [508, 181] width 15 height 39
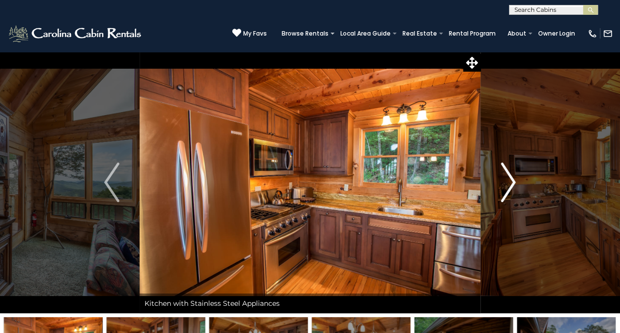
click at [511, 186] on img "Next" at bounding box center [508, 181] width 15 height 39
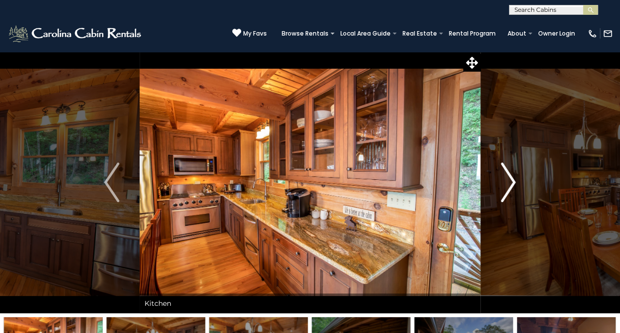
click at [513, 187] on img "Next" at bounding box center [508, 181] width 15 height 39
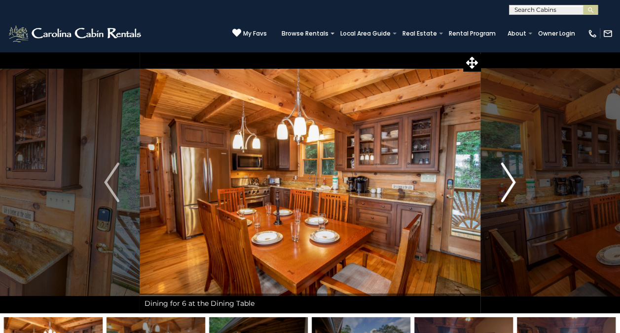
click at [514, 185] on img "Next" at bounding box center [508, 181] width 15 height 39
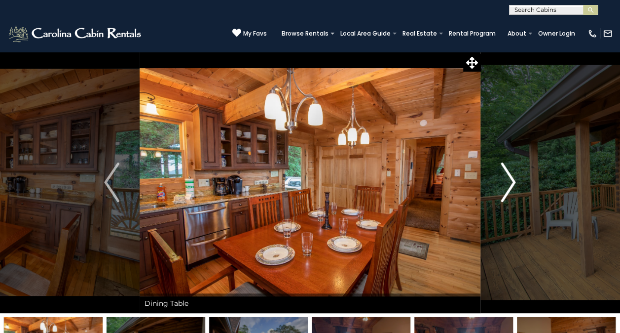
click at [507, 186] on img "Next" at bounding box center [508, 181] width 15 height 39
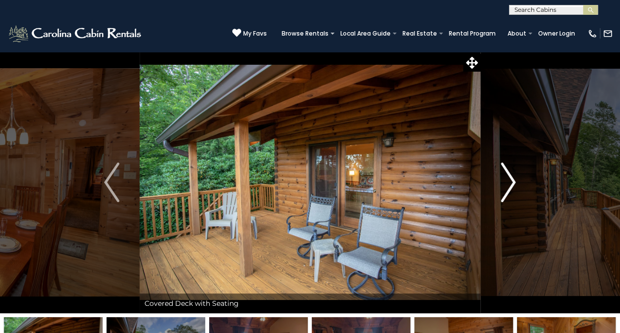
click at [518, 186] on button "Next" at bounding box center [508, 181] width 55 height 261
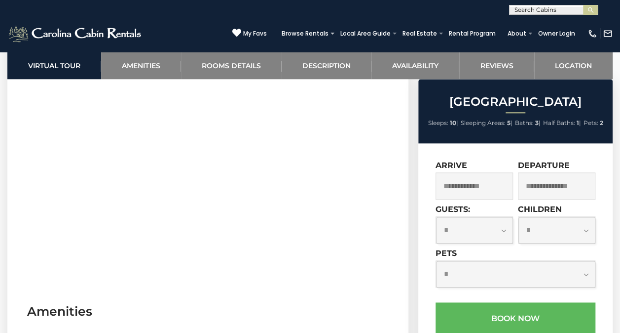
scroll to position [500, 0]
click at [559, 241] on select "**********" at bounding box center [557, 230] width 77 height 27
click at [505, 237] on select "**********" at bounding box center [474, 230] width 77 height 27
select select "*"
click at [436, 217] on select "**********" at bounding box center [474, 230] width 77 height 27
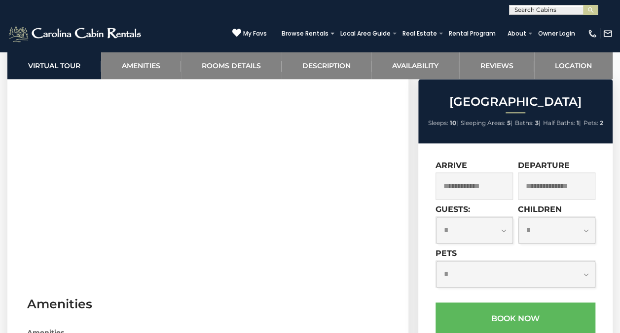
click at [585, 276] on select "**********" at bounding box center [515, 274] width 159 height 27
select select "*"
click at [436, 261] on select "**********" at bounding box center [515, 274] width 159 height 27
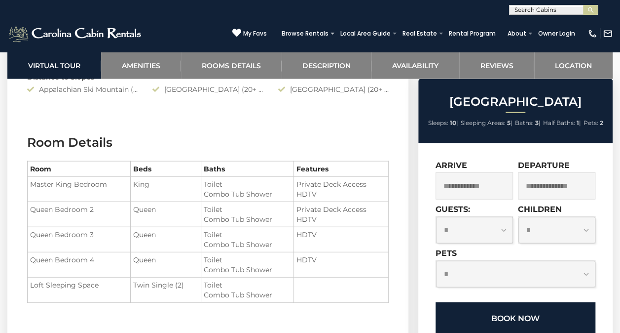
scroll to position [1061, 0]
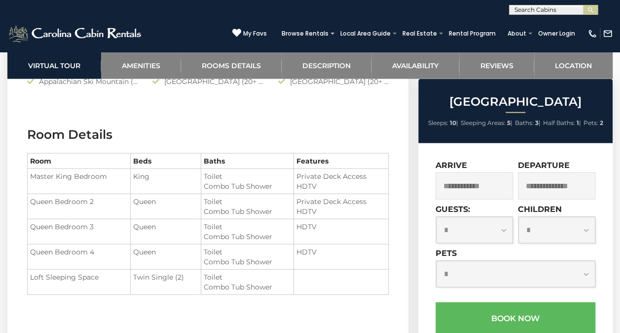
click at [480, 184] on input "text" at bounding box center [474, 185] width 77 height 27
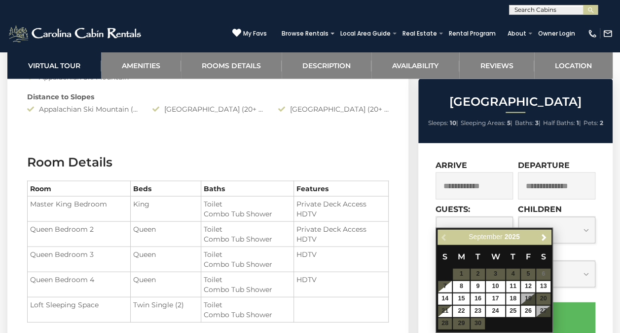
scroll to position [1036, 0]
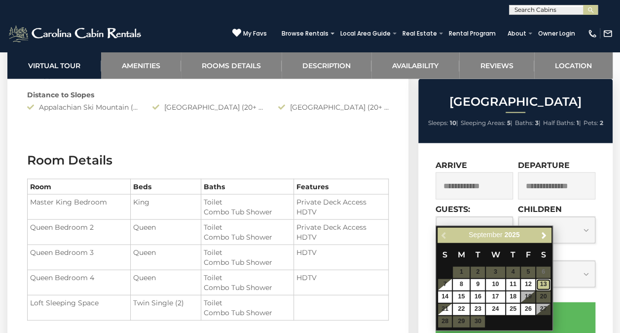
click at [545, 285] on link "13" at bounding box center [543, 284] width 14 height 11
type input "**********"
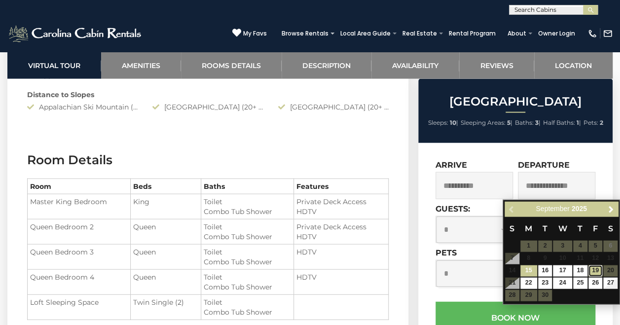
click at [595, 273] on link "19" at bounding box center [596, 270] width 14 height 11
type input "**********"
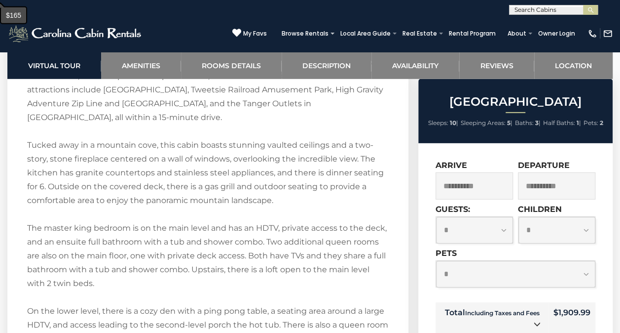
scroll to position [1458, 0]
click at [498, 68] on link "Reviews" at bounding box center [496, 65] width 75 height 27
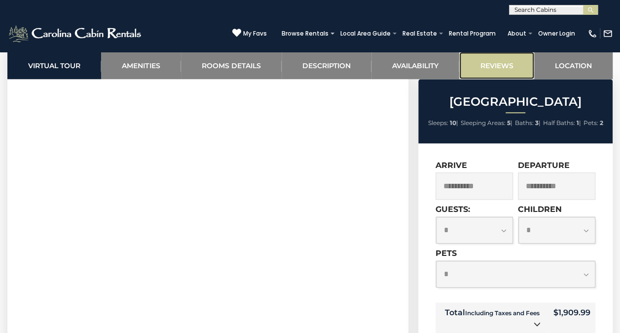
scroll to position [433, 0]
click at [415, 218] on div "Blue Ridge View Sleeps: 10 | Sleeping Areas: 5 | Baths: 3 | Half Baths: 1 | Pet…" at bounding box center [516, 288] width 207 height 419
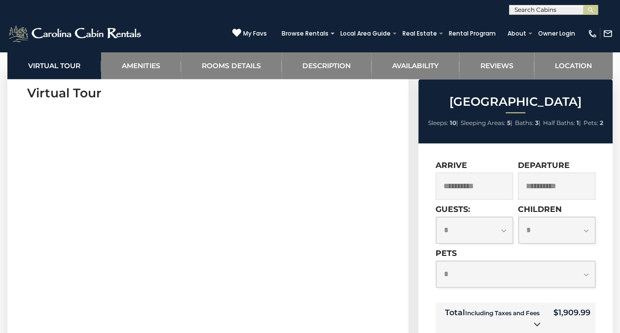
scroll to position [425, 0]
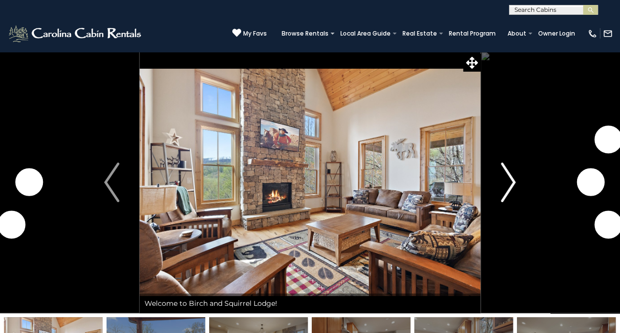
click at [515, 181] on img "Next" at bounding box center [508, 181] width 15 height 39
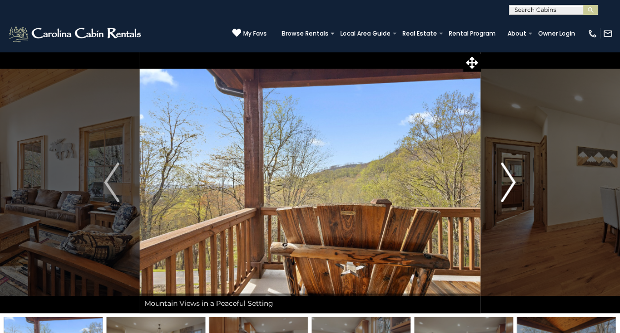
click at [510, 179] on img "Next" at bounding box center [508, 181] width 15 height 39
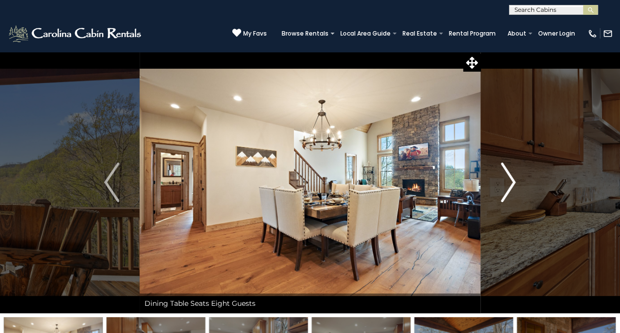
click at [511, 185] on img "Next" at bounding box center [508, 181] width 15 height 39
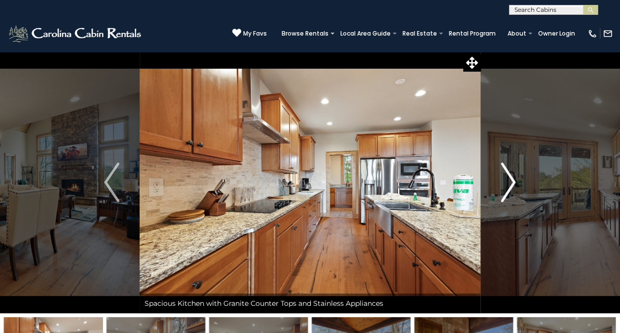
click at [511, 185] on img "Next" at bounding box center [508, 181] width 15 height 39
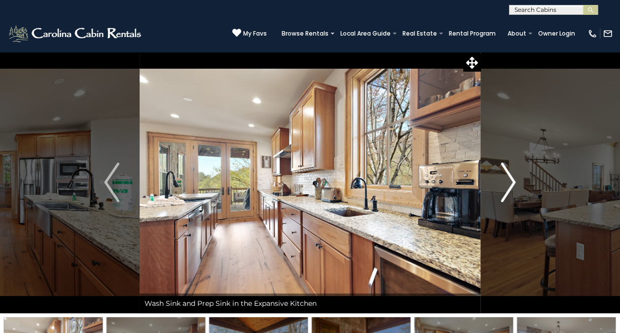
click at [513, 185] on img "Next" at bounding box center [508, 181] width 15 height 39
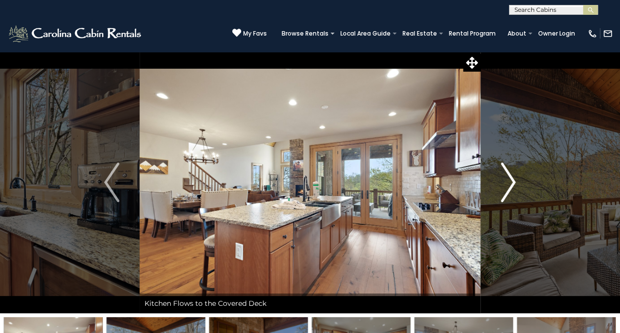
click at [521, 182] on button "Next" at bounding box center [508, 181] width 55 height 261
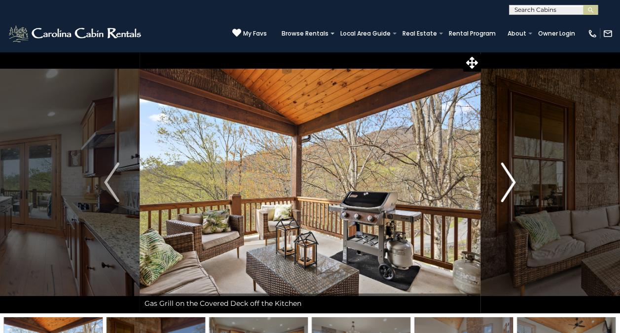
click at [510, 186] on img "Next" at bounding box center [508, 181] width 15 height 39
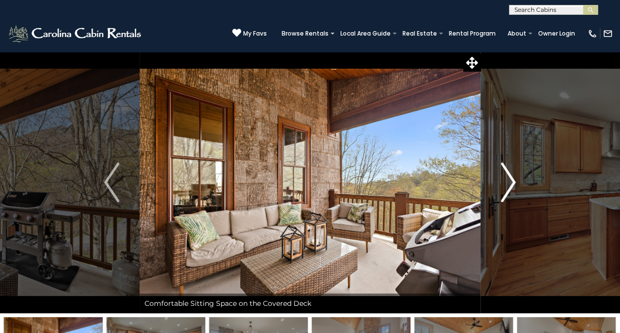
click at [511, 188] on img "Next" at bounding box center [508, 181] width 15 height 39
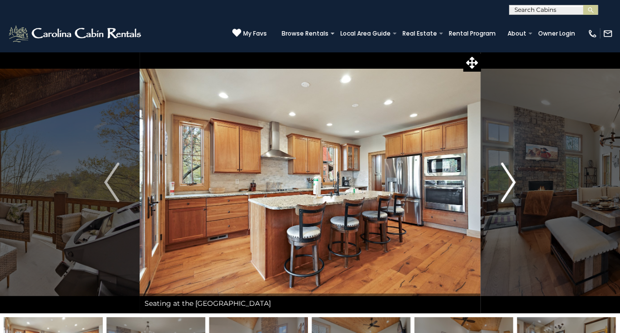
click at [511, 189] on img "Next" at bounding box center [508, 181] width 15 height 39
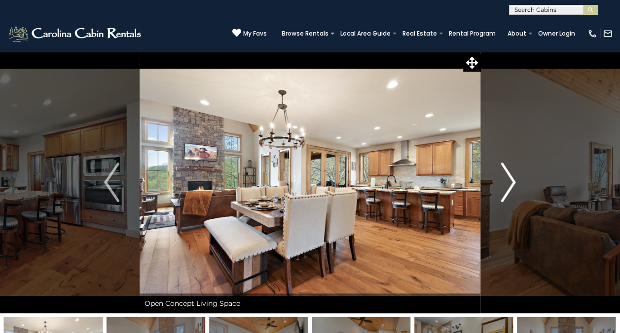
click at [514, 190] on img "Next" at bounding box center [508, 181] width 15 height 39
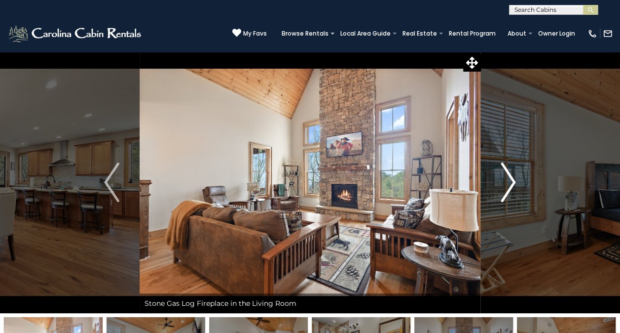
click at [514, 187] on img "Next" at bounding box center [508, 181] width 15 height 39
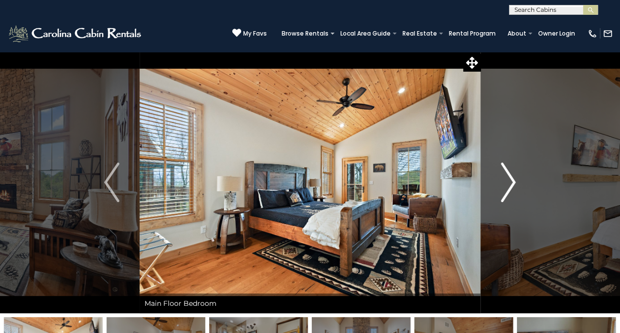
click at [509, 183] on img "Next" at bounding box center [508, 181] width 15 height 39
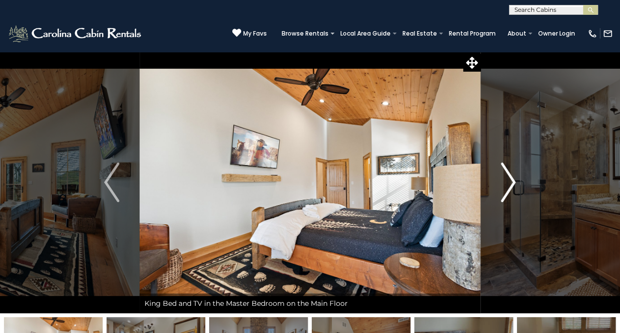
click at [516, 194] on img "Next" at bounding box center [508, 181] width 15 height 39
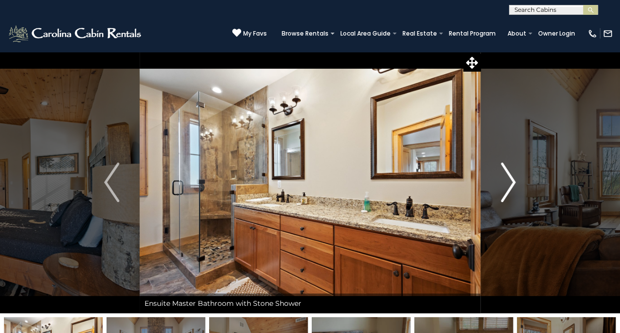
click at [515, 193] on img "Next" at bounding box center [508, 181] width 15 height 39
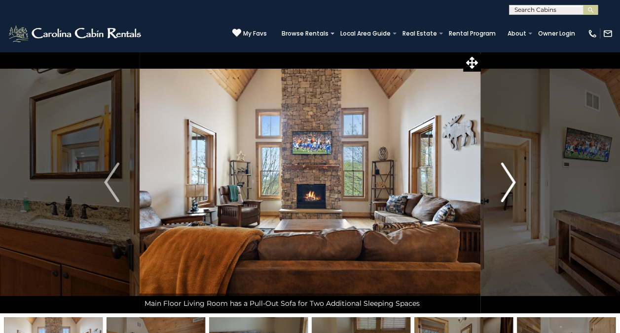
click at [516, 192] on img "Next" at bounding box center [508, 181] width 15 height 39
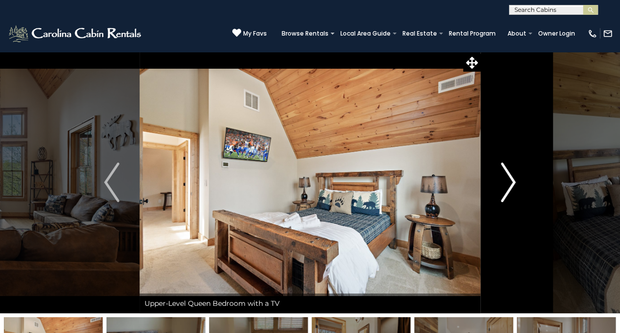
click at [511, 192] on img "Next" at bounding box center [508, 181] width 15 height 39
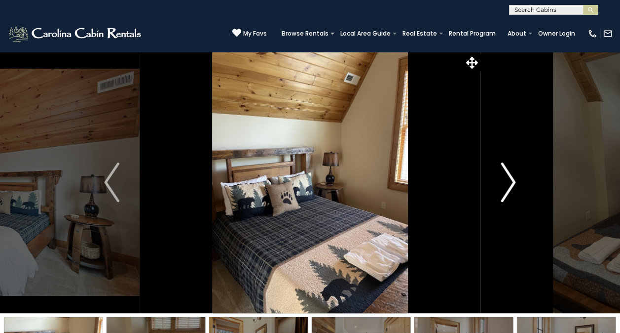
click at [511, 187] on img "Next" at bounding box center [508, 181] width 15 height 39
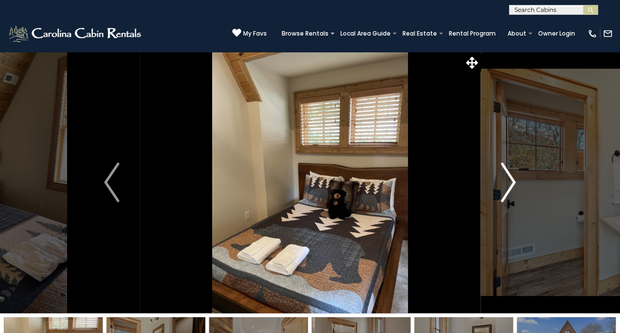
click at [512, 188] on img "Next" at bounding box center [508, 181] width 15 height 39
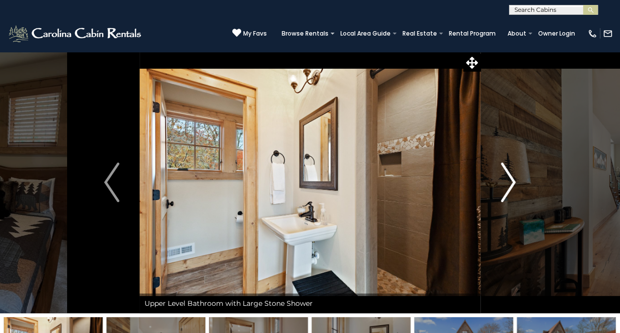
click at [514, 186] on img "Next" at bounding box center [508, 181] width 15 height 39
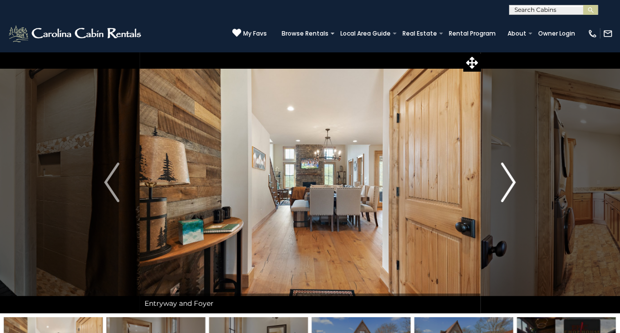
click at [510, 189] on img "Next" at bounding box center [508, 181] width 15 height 39
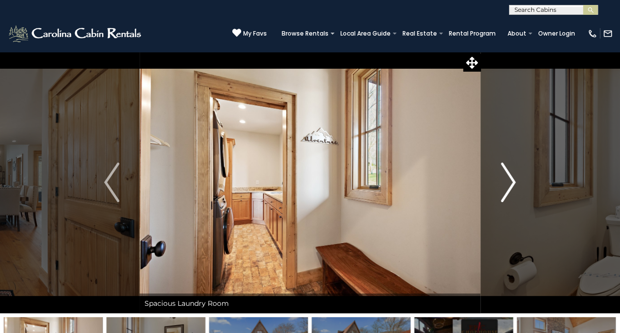
click at [509, 181] on img "Next" at bounding box center [508, 181] width 15 height 39
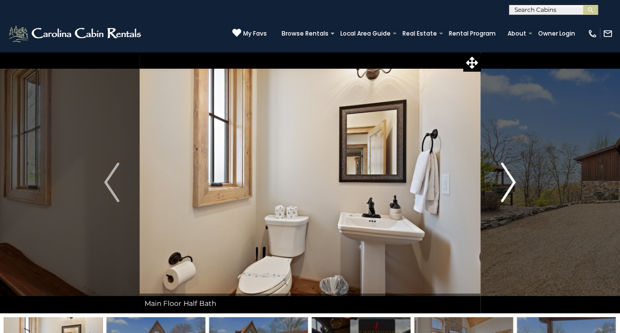
click at [515, 185] on img "Next" at bounding box center [508, 181] width 15 height 39
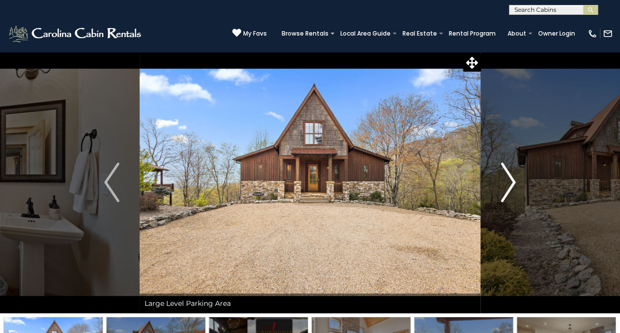
click at [515, 185] on img "Next" at bounding box center [508, 181] width 15 height 39
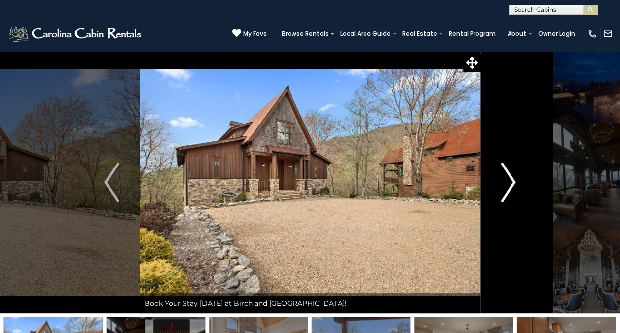
click at [517, 185] on button "Next" at bounding box center [508, 181] width 55 height 261
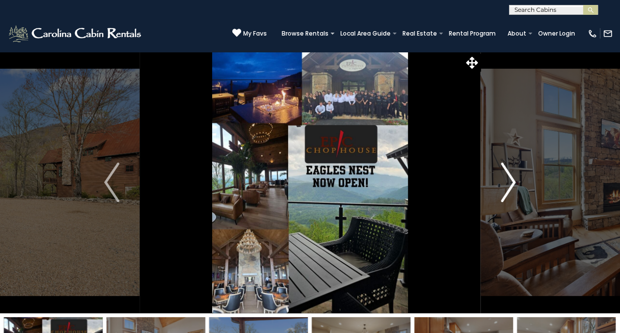
click at [511, 186] on img "Next" at bounding box center [508, 181] width 15 height 39
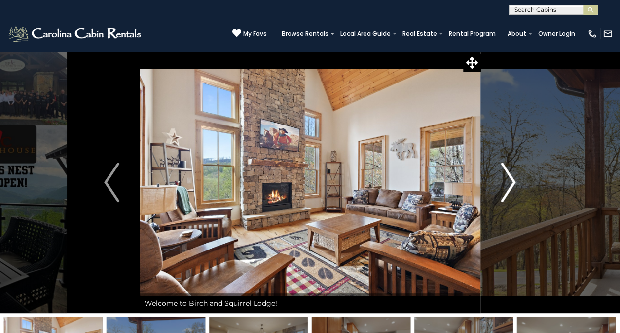
click at [514, 190] on img "Next" at bounding box center [508, 181] width 15 height 39
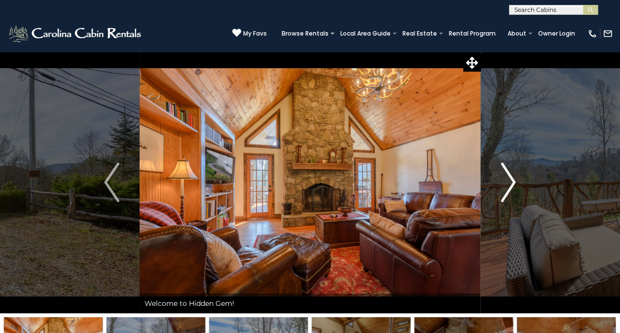
click at [509, 178] on img "Next" at bounding box center [508, 181] width 15 height 39
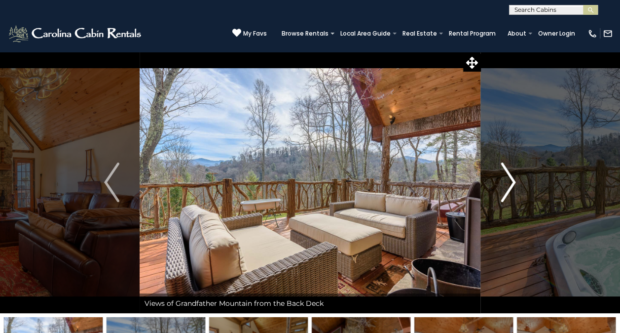
click at [511, 188] on img "Next" at bounding box center [508, 181] width 15 height 39
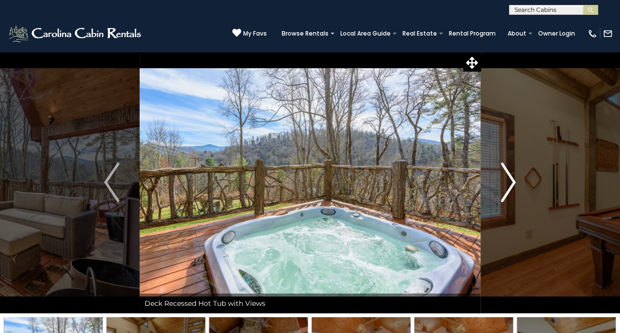
click at [507, 187] on img "Next" at bounding box center [508, 181] width 15 height 39
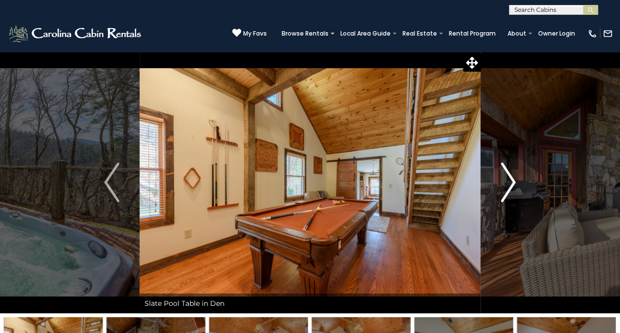
click at [510, 194] on img "Next" at bounding box center [508, 181] width 15 height 39
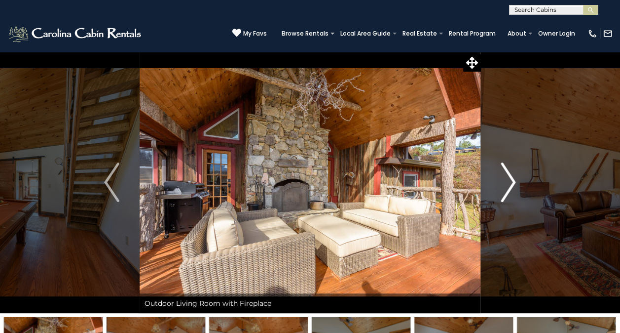
click at [510, 184] on img "Next" at bounding box center [508, 181] width 15 height 39
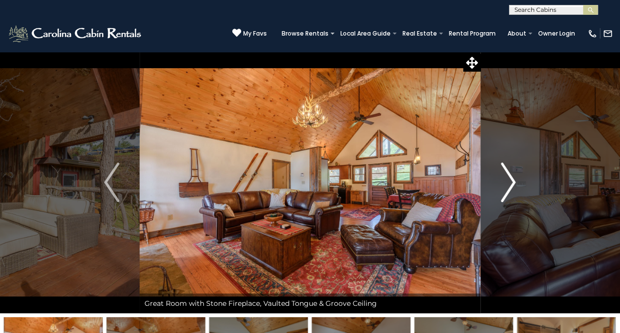
click at [512, 186] on img "Next" at bounding box center [508, 181] width 15 height 39
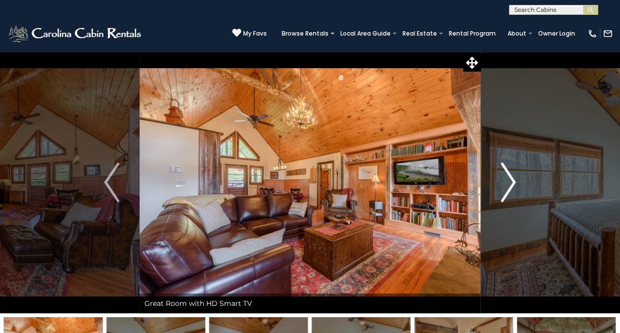
click at [516, 187] on button "Next" at bounding box center [508, 181] width 55 height 261
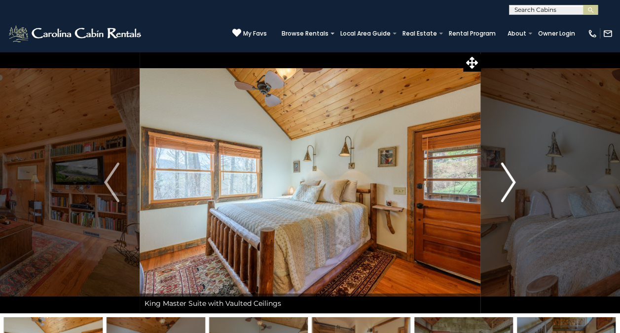
click at [507, 192] on img "Next" at bounding box center [508, 181] width 15 height 39
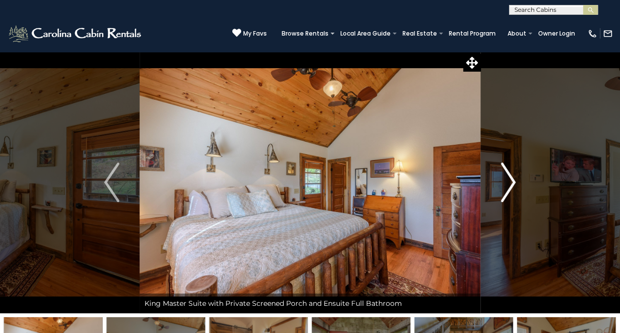
click at [517, 189] on button "Next" at bounding box center [508, 181] width 55 height 261
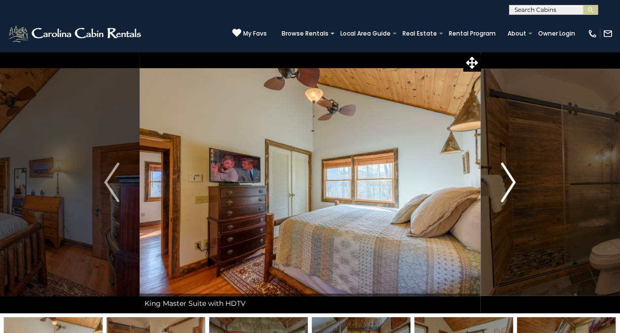
click at [512, 193] on img "Next" at bounding box center [508, 181] width 15 height 39
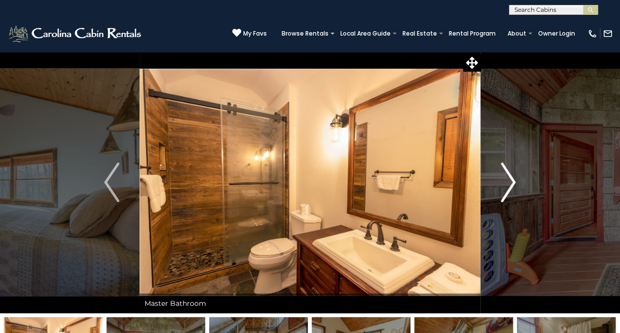
click at [508, 190] on img "Next" at bounding box center [508, 181] width 15 height 39
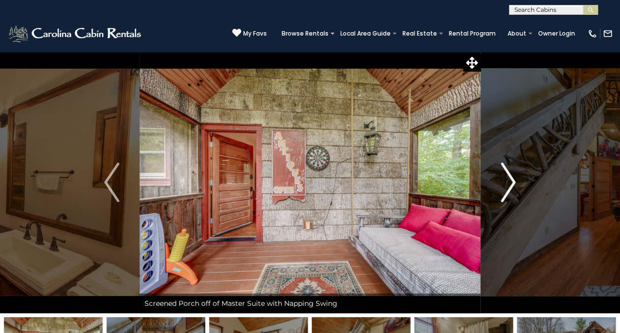
click at [517, 187] on button "Next" at bounding box center [508, 181] width 55 height 261
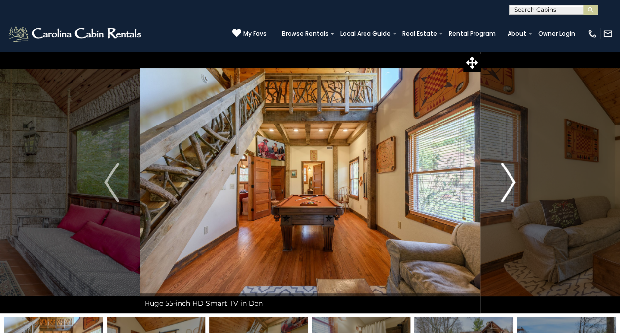
click at [521, 184] on button "Next" at bounding box center [508, 181] width 55 height 261
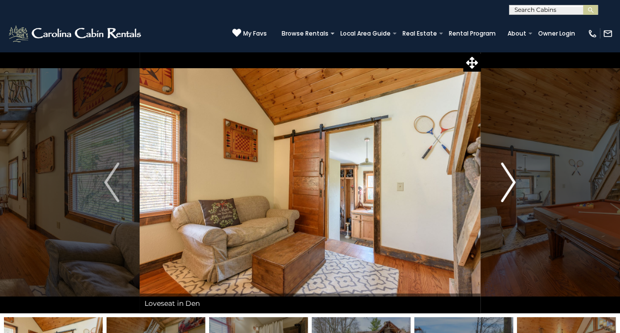
click at [511, 189] on img "Next" at bounding box center [508, 181] width 15 height 39
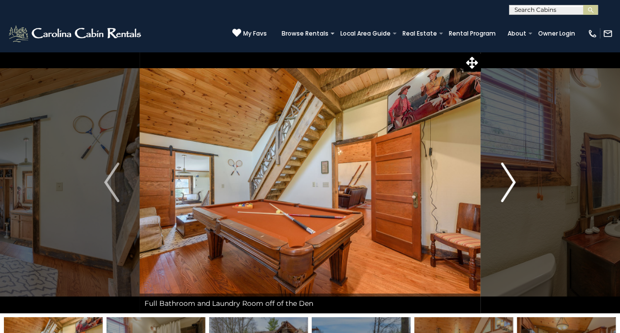
click at [516, 194] on img "Next" at bounding box center [508, 181] width 15 height 39
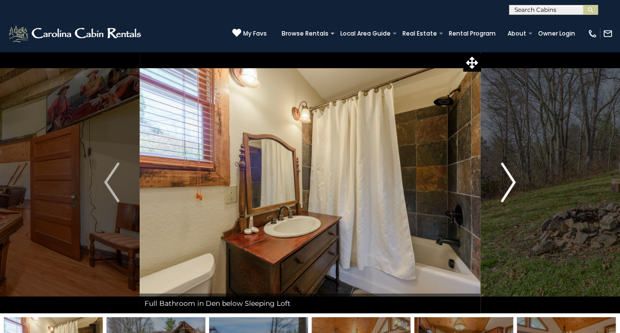
click at [516, 193] on button "Next" at bounding box center [508, 181] width 55 height 261
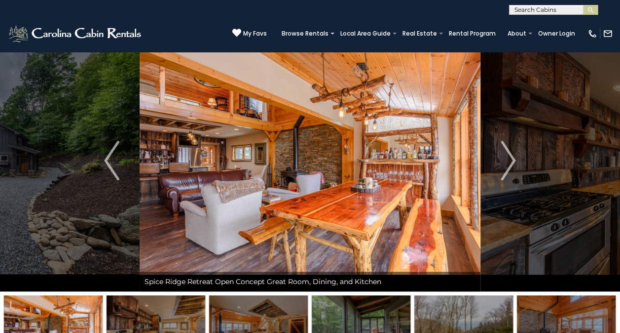
scroll to position [21, 0]
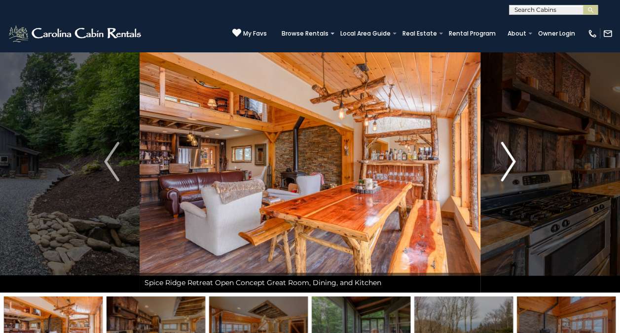
click at [521, 161] on button "Next" at bounding box center [508, 161] width 55 height 261
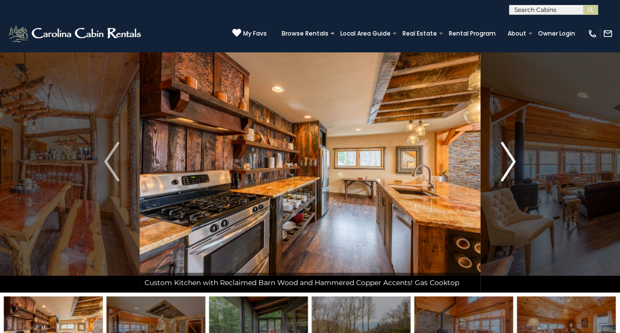
click at [514, 164] on img "Next" at bounding box center [508, 161] width 15 height 39
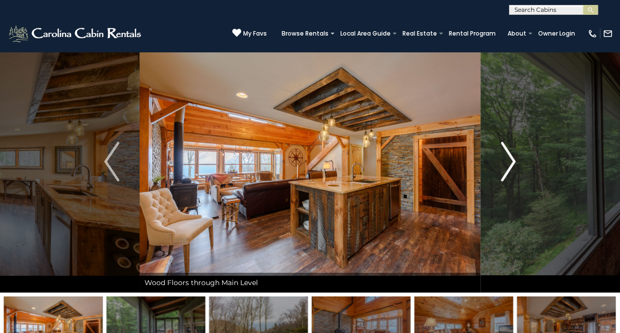
click at [511, 166] on img "Next" at bounding box center [508, 161] width 15 height 39
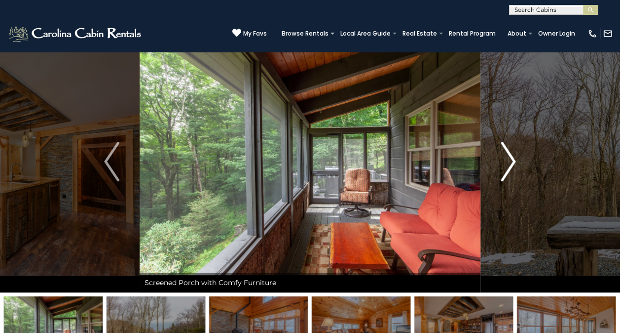
click at [515, 165] on img "Next" at bounding box center [508, 161] width 15 height 39
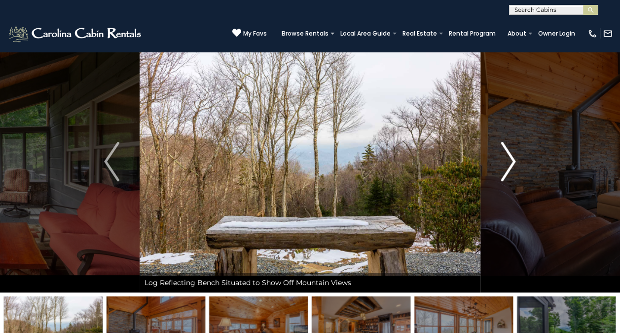
click at [515, 164] on img "Next" at bounding box center [508, 161] width 15 height 39
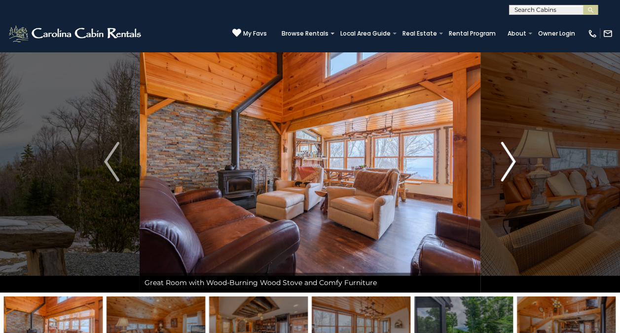
click at [508, 171] on img "Next" at bounding box center [508, 161] width 15 height 39
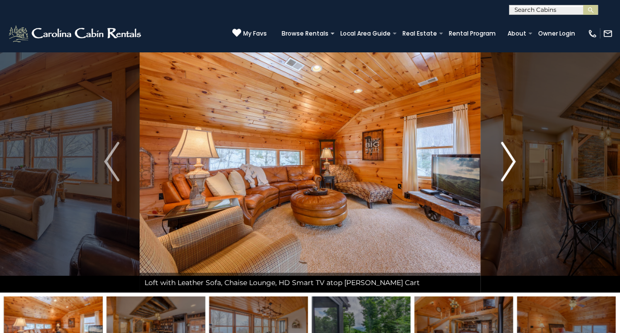
click at [518, 168] on button "Next" at bounding box center [508, 161] width 55 height 261
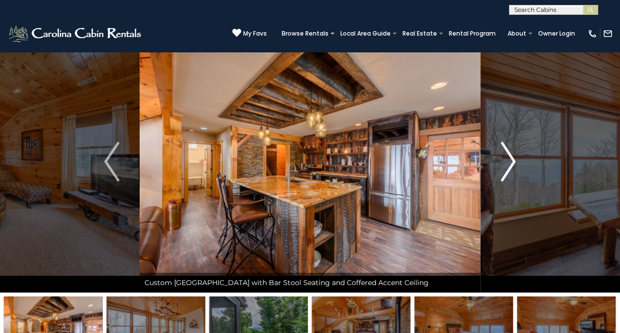
click at [512, 169] on img "Next" at bounding box center [508, 161] width 15 height 39
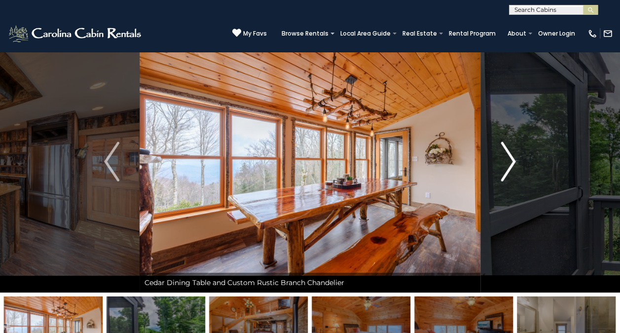
click at [509, 177] on img "Next" at bounding box center [508, 161] width 15 height 39
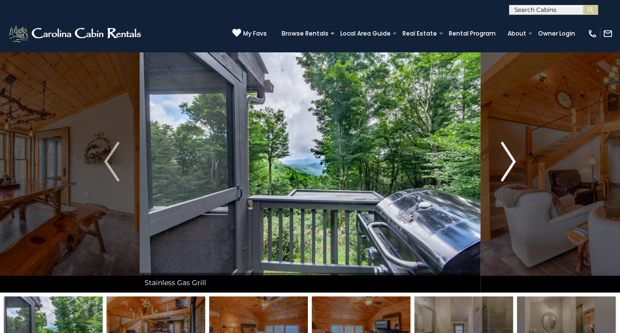
click at [514, 170] on img "Next" at bounding box center [508, 161] width 15 height 39
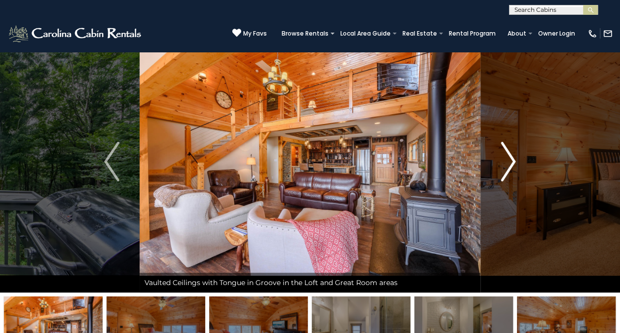
click at [517, 171] on button "Next" at bounding box center [508, 161] width 55 height 261
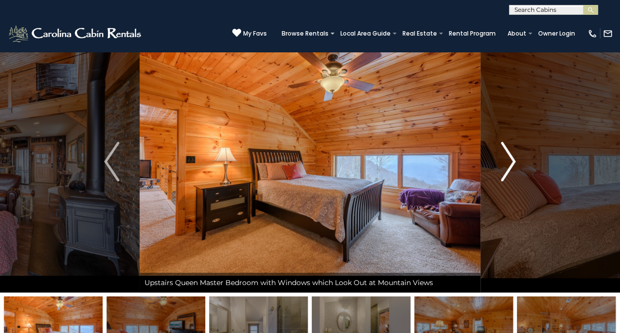
click at [518, 171] on button "Next" at bounding box center [508, 161] width 55 height 261
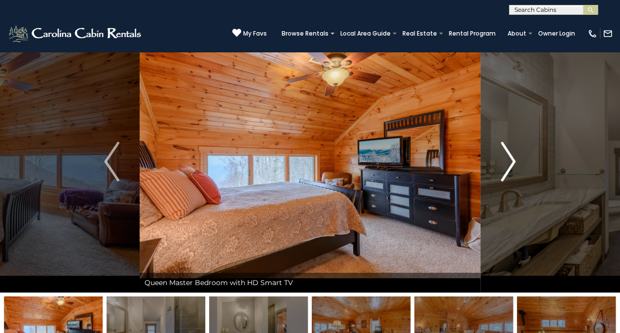
click at [510, 169] on img "Next" at bounding box center [508, 161] width 15 height 39
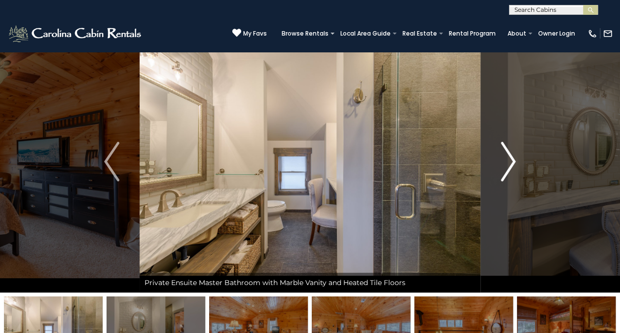
click at [516, 164] on button "Next" at bounding box center [508, 161] width 55 height 261
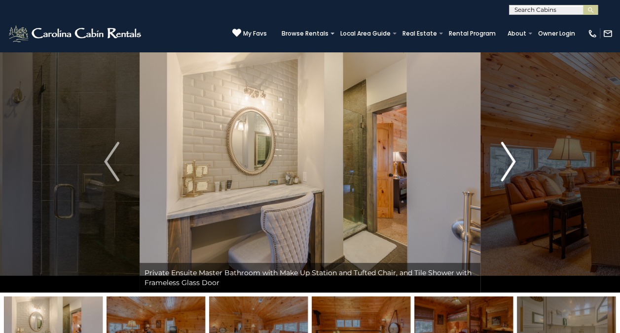
click at [517, 169] on button "Next" at bounding box center [508, 161] width 55 height 261
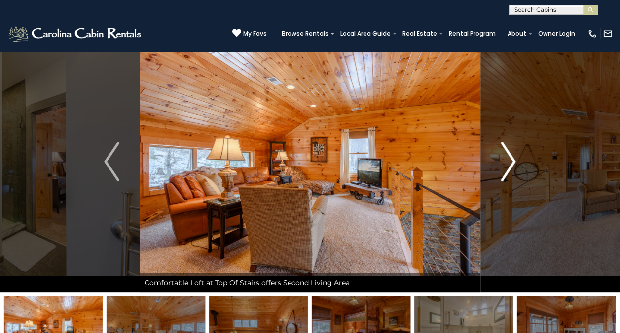
click at [511, 165] on img "Next" at bounding box center [508, 161] width 15 height 39
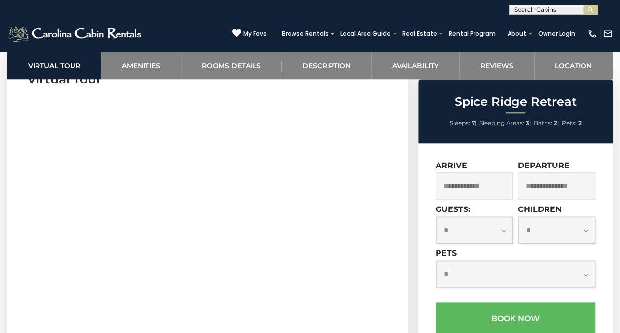
scroll to position [424, 0]
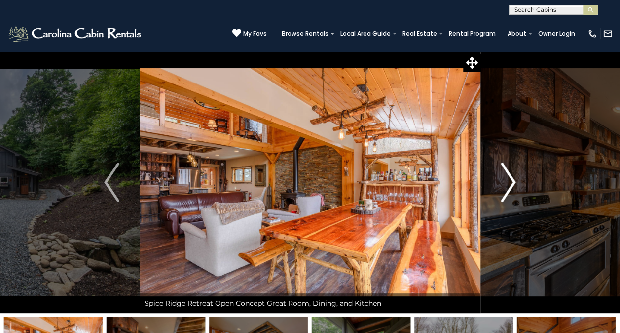
click at [509, 183] on img "Next" at bounding box center [508, 181] width 15 height 39
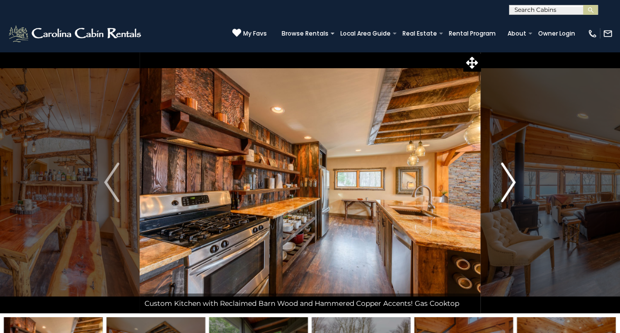
click at [512, 185] on img "Next" at bounding box center [508, 181] width 15 height 39
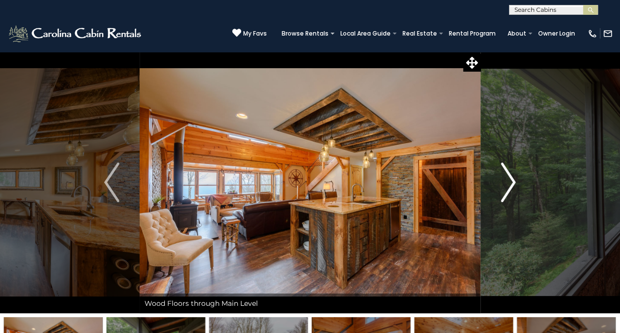
click at [514, 181] on img "Next" at bounding box center [508, 181] width 15 height 39
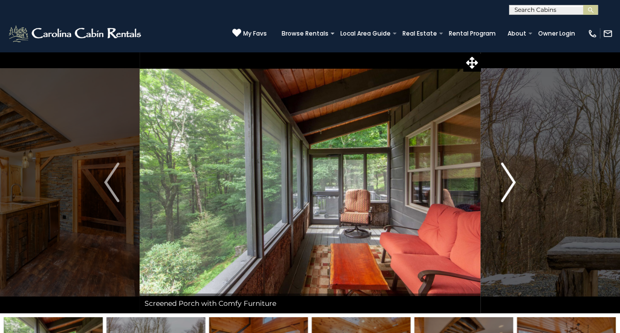
click at [515, 187] on img "Next" at bounding box center [508, 181] width 15 height 39
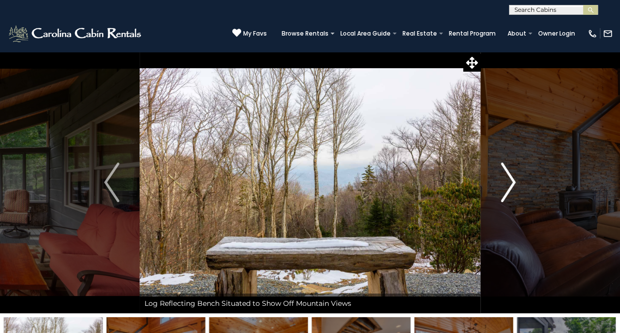
click at [512, 186] on img "Next" at bounding box center [508, 181] width 15 height 39
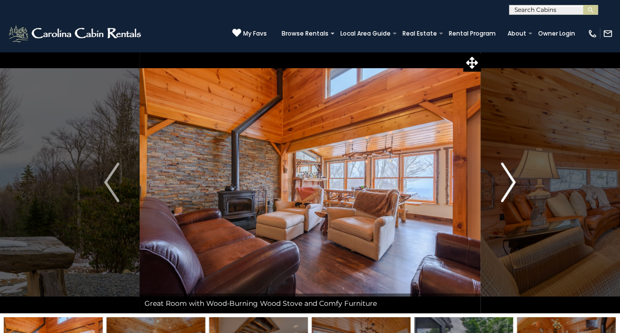
click at [514, 187] on img "Next" at bounding box center [508, 181] width 15 height 39
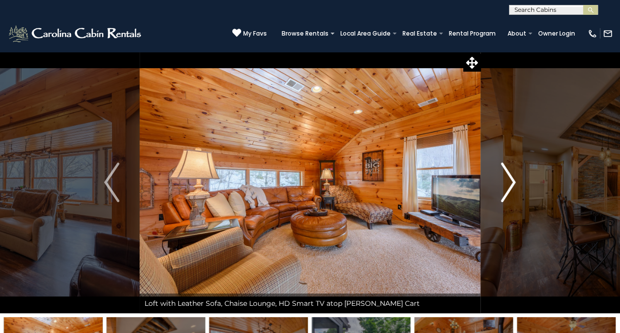
click at [515, 187] on img "Next" at bounding box center [508, 181] width 15 height 39
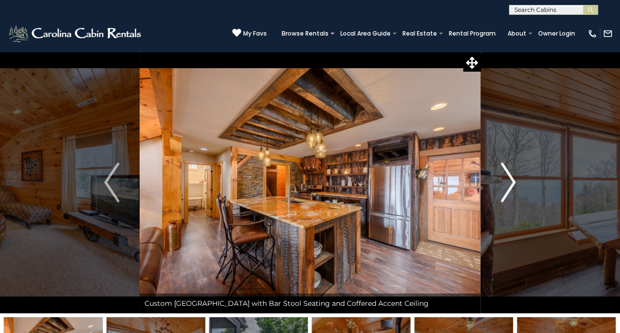
click at [517, 186] on button "Next" at bounding box center [508, 181] width 55 height 261
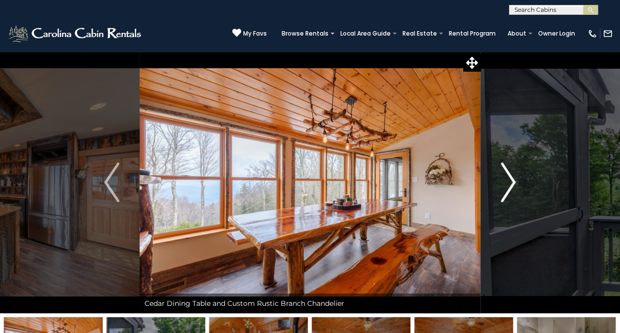
click at [512, 188] on img "Next" at bounding box center [508, 181] width 15 height 39
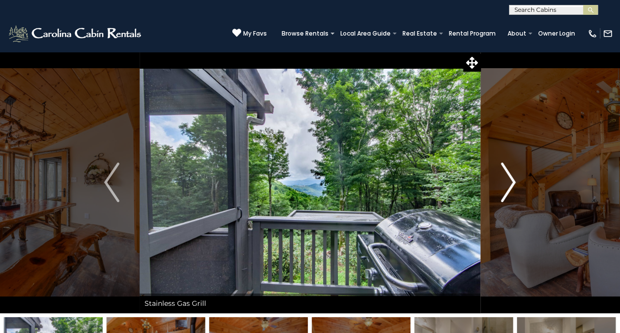
click at [509, 187] on img "Next" at bounding box center [508, 181] width 15 height 39
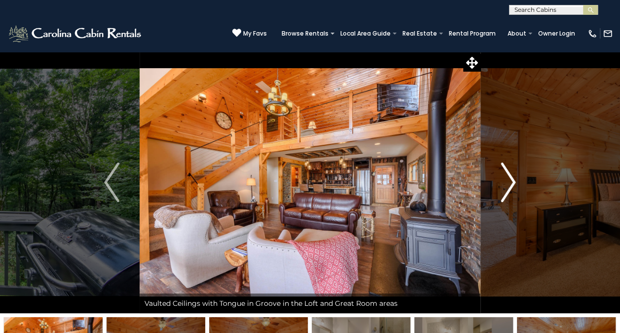
click at [506, 187] on img "Next" at bounding box center [508, 181] width 15 height 39
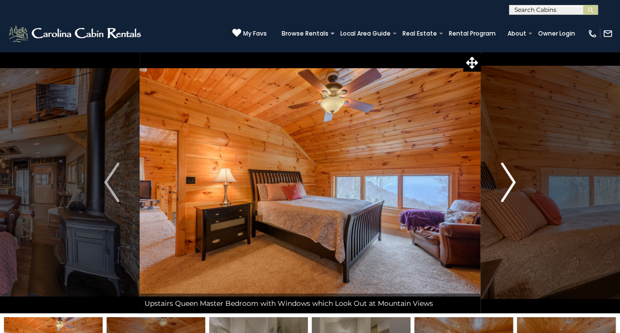
click at [506, 187] on img "Next" at bounding box center [508, 181] width 15 height 39
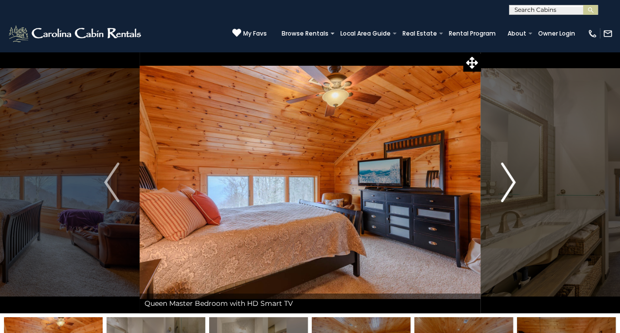
click at [514, 187] on img "Next" at bounding box center [508, 181] width 15 height 39
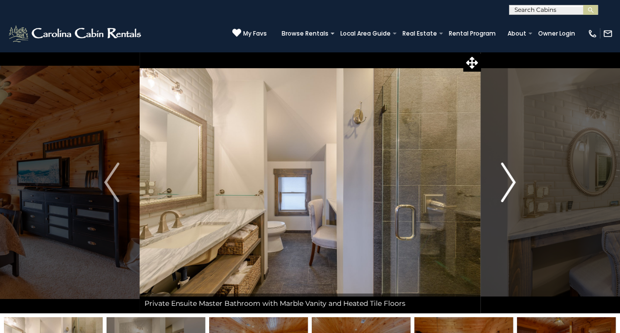
click at [511, 189] on img "Next" at bounding box center [508, 181] width 15 height 39
click at [509, 188] on img "Next" at bounding box center [508, 181] width 15 height 39
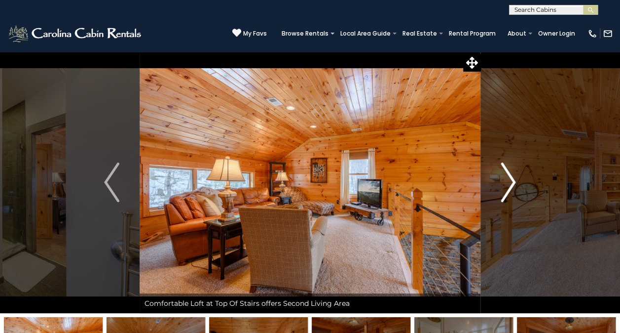
click at [511, 187] on img "Next" at bounding box center [508, 181] width 15 height 39
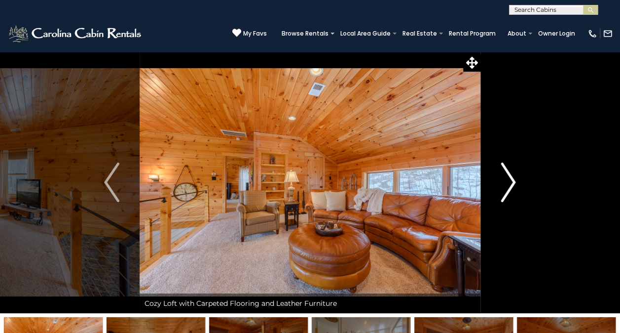
click at [511, 188] on img "Next" at bounding box center [508, 181] width 15 height 39
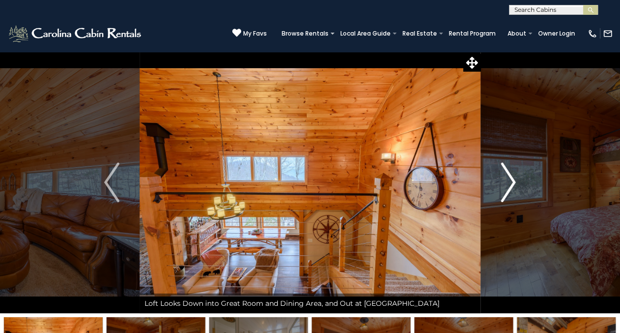
click at [509, 189] on img "Next" at bounding box center [508, 181] width 15 height 39
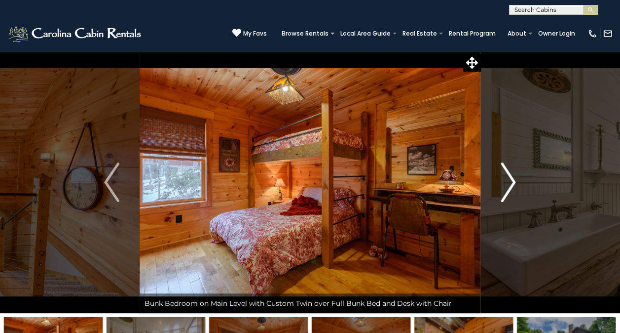
click at [515, 186] on img "Next" at bounding box center [508, 181] width 15 height 39
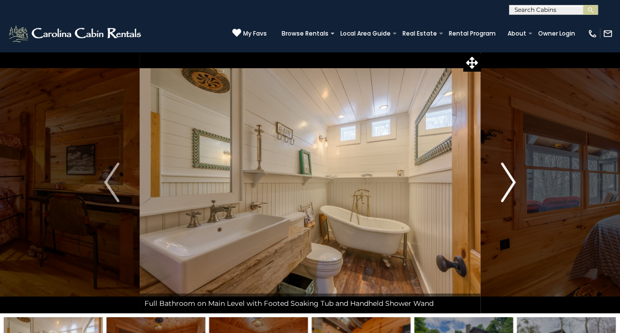
click at [512, 187] on img "Next" at bounding box center [508, 181] width 15 height 39
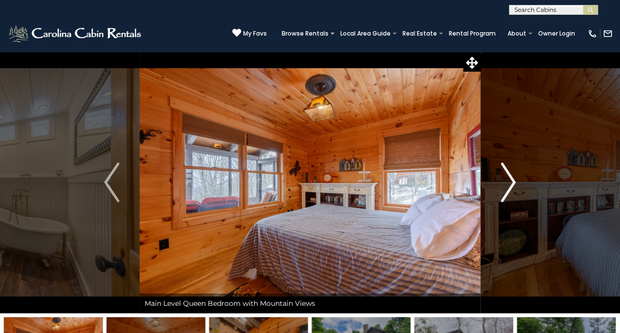
click at [510, 190] on img "Next" at bounding box center [508, 181] width 15 height 39
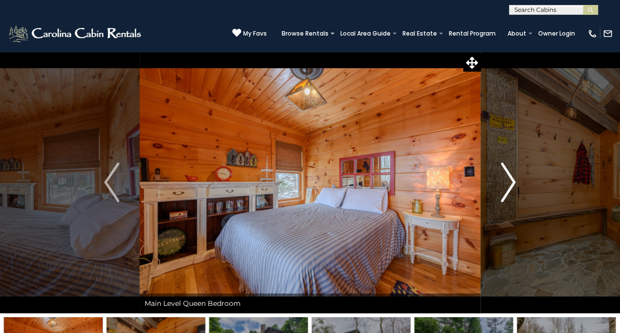
click at [515, 186] on img "Next" at bounding box center [508, 181] width 15 height 39
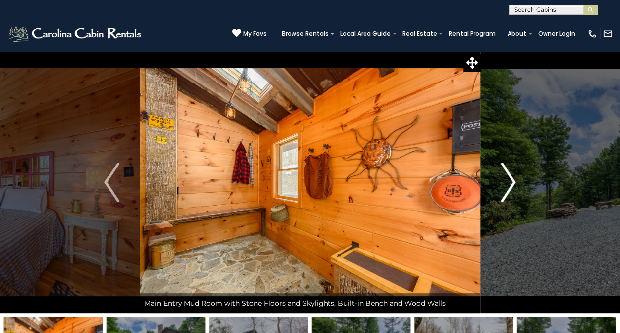
click at [511, 188] on img "Next" at bounding box center [508, 181] width 15 height 39
click at [507, 190] on img "Next" at bounding box center [508, 181] width 15 height 39
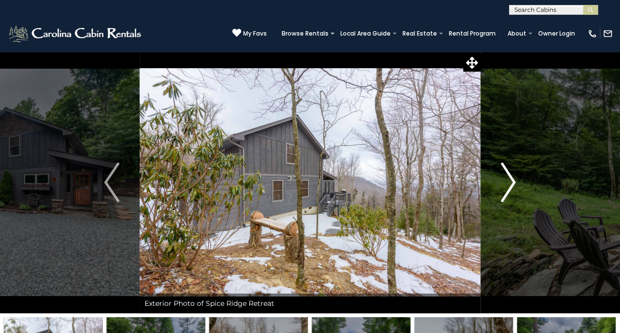
click at [506, 192] on img "Next" at bounding box center [508, 181] width 15 height 39
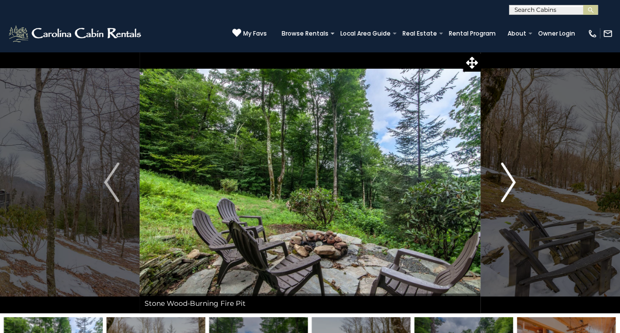
click at [512, 184] on img "Next" at bounding box center [508, 181] width 15 height 39
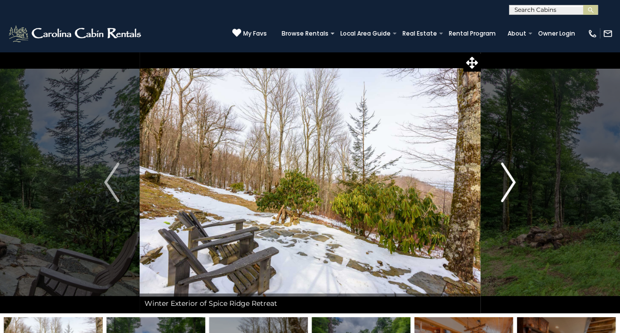
click at [513, 185] on img "Next" at bounding box center [508, 181] width 15 height 39
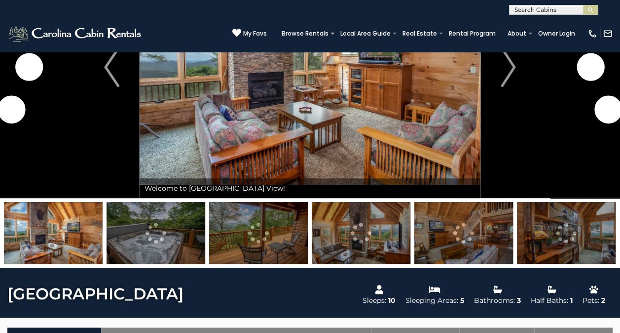
scroll to position [128, 0]
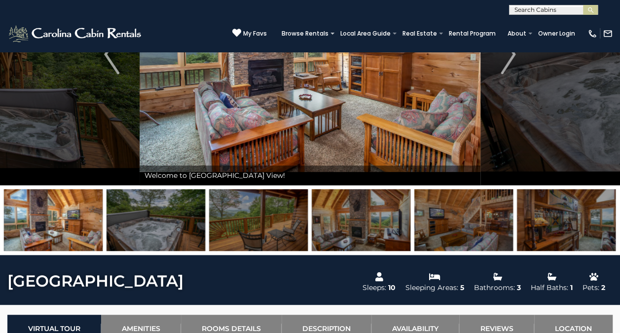
click at [375, 142] on img at bounding box center [310, 54] width 341 height 261
click at [424, 112] on img at bounding box center [310, 54] width 341 height 261
click at [412, 122] on img at bounding box center [310, 54] width 341 height 261
click at [430, 135] on img at bounding box center [310, 54] width 341 height 261
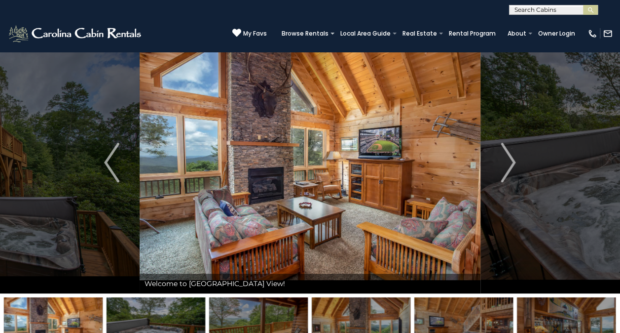
scroll to position [19, 0]
click at [509, 166] on img "Next" at bounding box center [508, 162] width 15 height 39
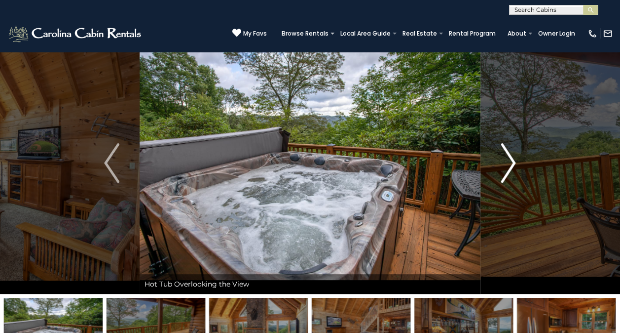
click at [509, 167] on img "Next" at bounding box center [508, 162] width 15 height 39
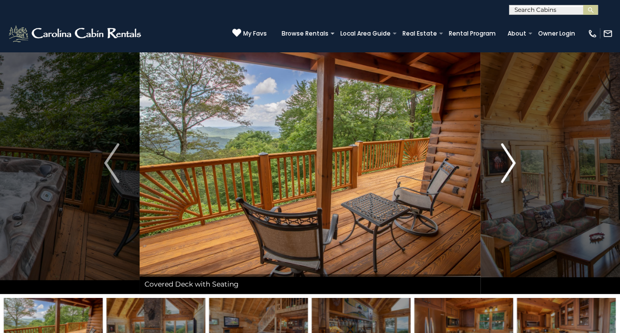
click at [508, 165] on img "Next" at bounding box center [508, 162] width 15 height 39
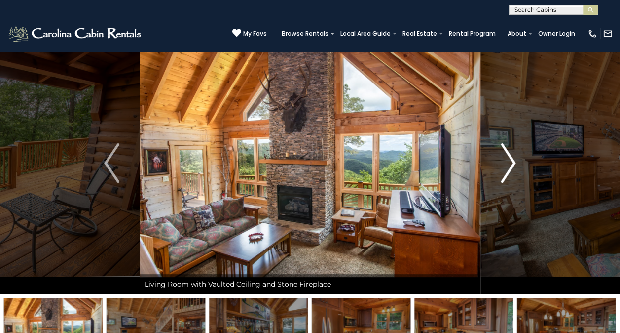
click at [513, 167] on img "Next" at bounding box center [508, 162] width 15 height 39
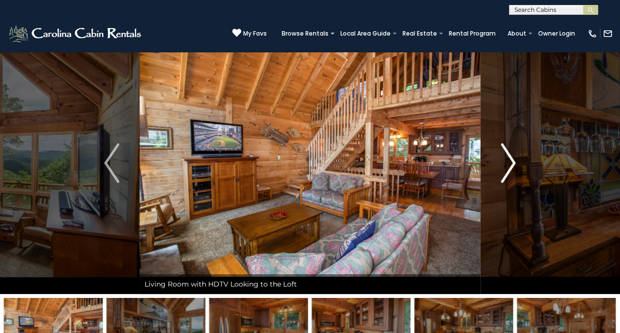
click at [509, 167] on img "Next" at bounding box center [508, 162] width 15 height 39
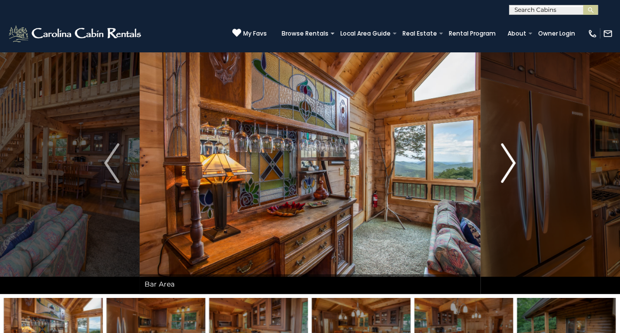
click at [511, 171] on img "Next" at bounding box center [508, 162] width 15 height 39
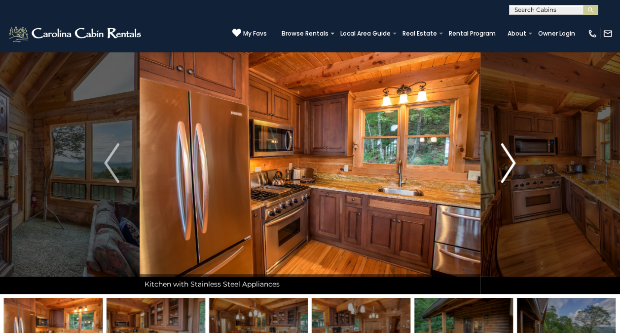
click at [512, 169] on img "Next" at bounding box center [508, 162] width 15 height 39
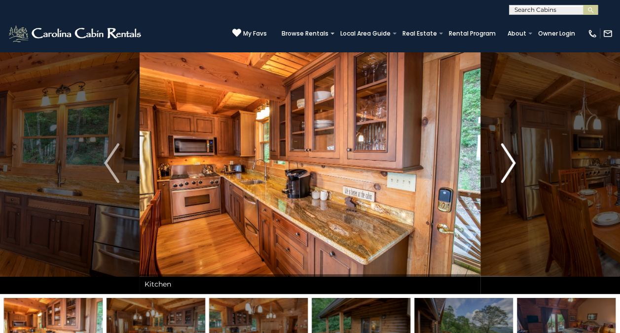
click at [514, 172] on img "Next" at bounding box center [508, 162] width 15 height 39
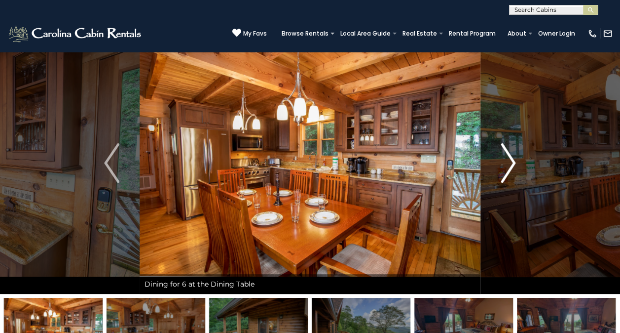
click at [515, 169] on img "Next" at bounding box center [508, 162] width 15 height 39
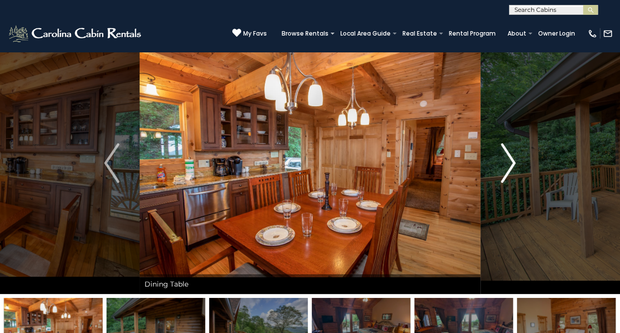
click at [510, 165] on img "Next" at bounding box center [508, 162] width 15 height 39
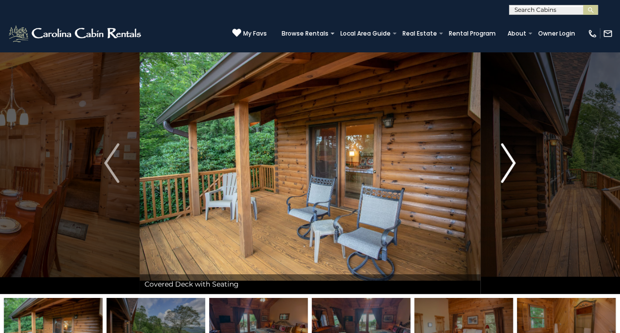
click at [509, 172] on img "Next" at bounding box center [508, 162] width 15 height 39
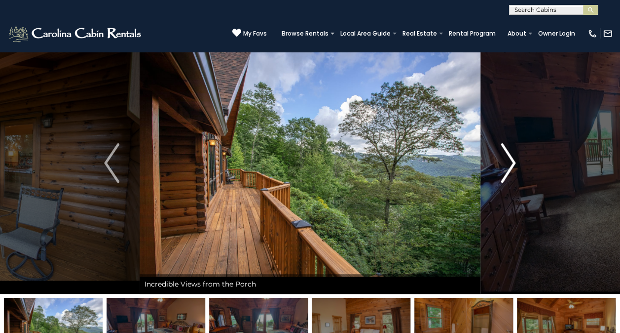
click at [512, 167] on img "Next" at bounding box center [508, 162] width 15 height 39
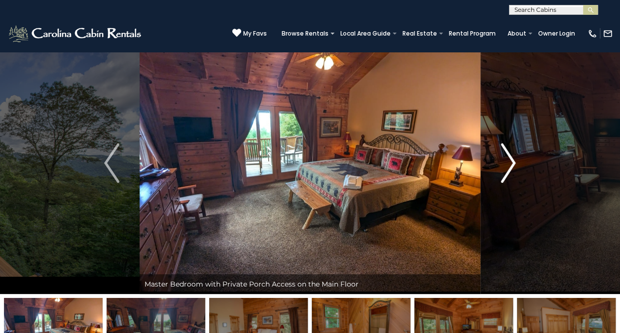
click at [507, 170] on img "Next" at bounding box center [508, 162] width 15 height 39
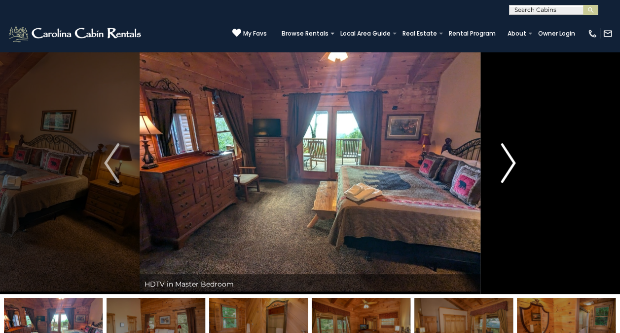
click at [514, 168] on img "Next" at bounding box center [508, 162] width 15 height 39
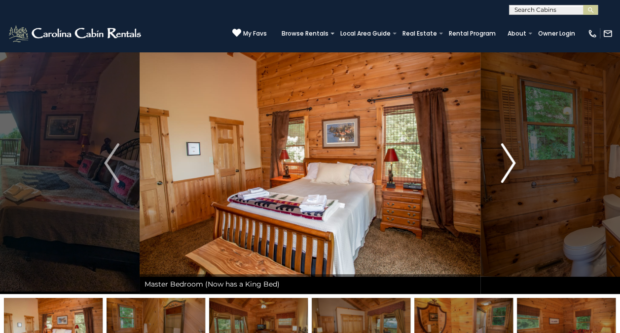
click at [514, 168] on img "Next" at bounding box center [508, 162] width 15 height 39
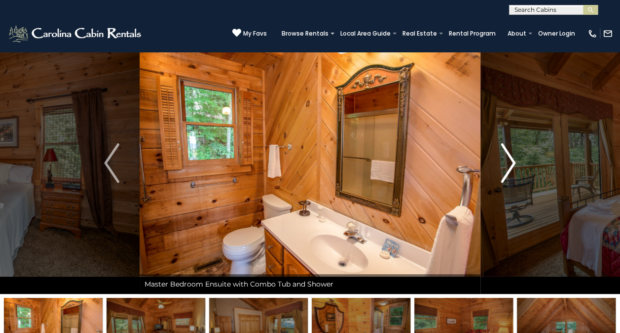
click at [514, 170] on img "Next" at bounding box center [508, 162] width 15 height 39
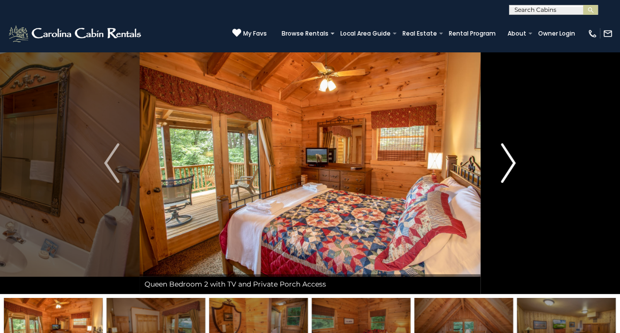
click at [516, 169] on img "Next" at bounding box center [508, 162] width 15 height 39
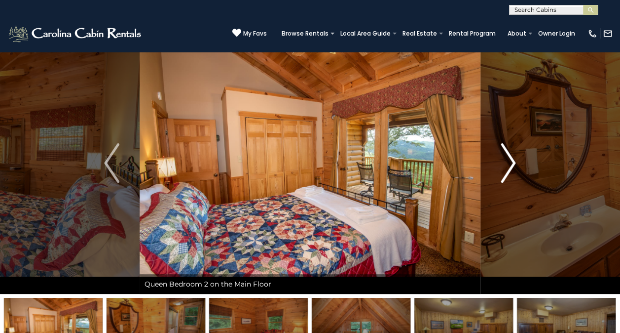
click at [517, 169] on button "Next" at bounding box center [508, 162] width 55 height 261
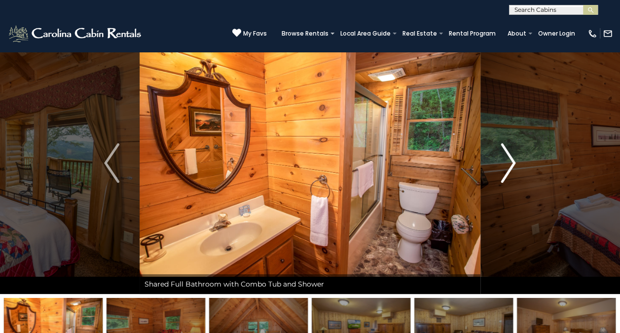
click at [519, 169] on button "Next" at bounding box center [508, 162] width 55 height 261
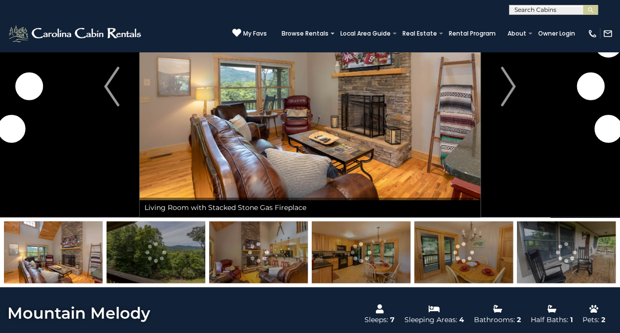
scroll to position [96, 0]
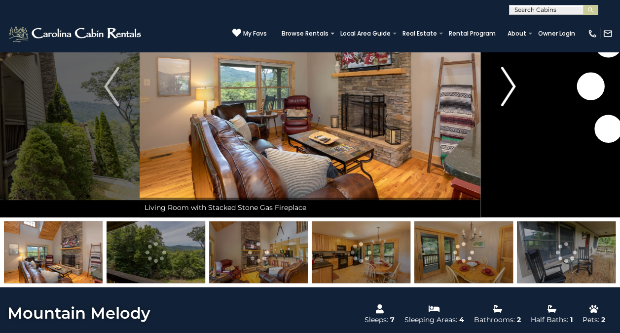
click at [515, 78] on img "Next" at bounding box center [508, 86] width 15 height 39
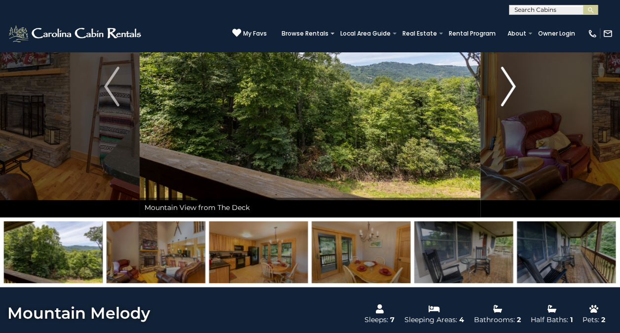
click at [516, 89] on img "Next" at bounding box center [508, 86] width 15 height 39
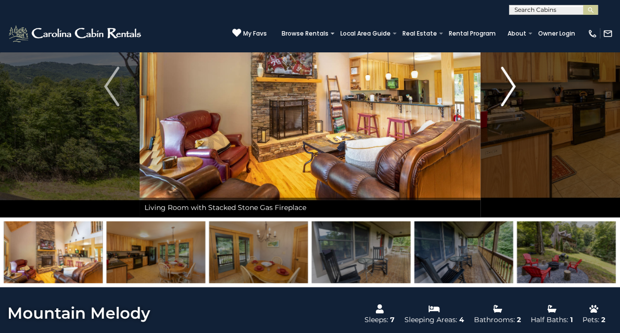
click at [511, 79] on img "Next" at bounding box center [508, 86] width 15 height 39
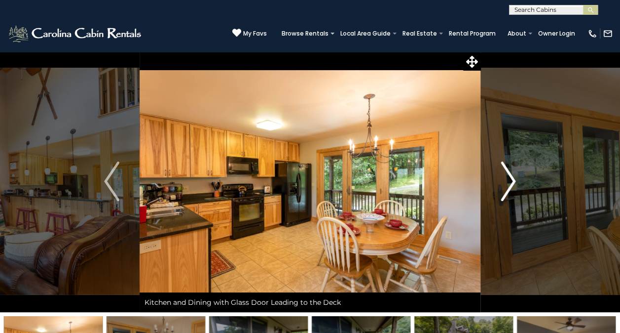
scroll to position [2, 0]
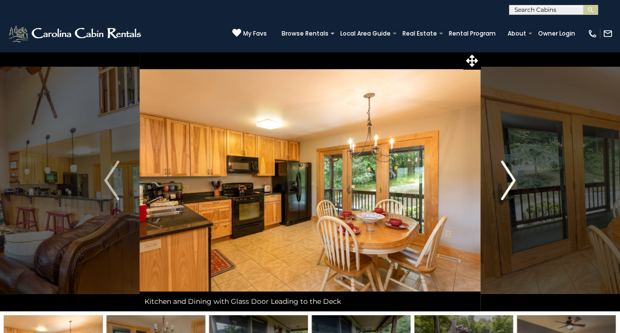
click at [521, 180] on button "Next" at bounding box center [508, 179] width 55 height 261
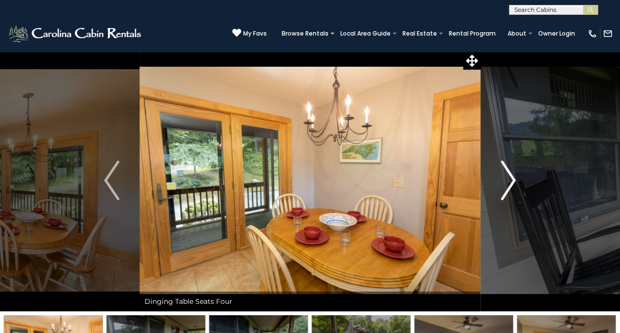
click at [513, 186] on img "Next" at bounding box center [508, 179] width 15 height 39
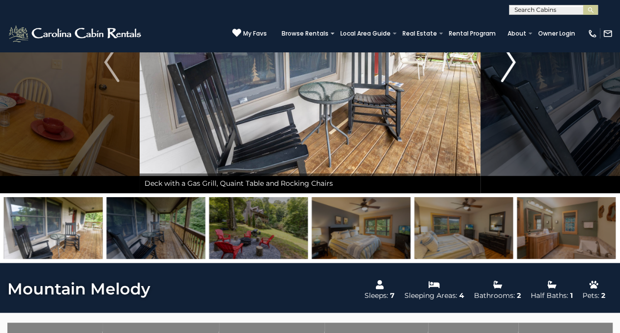
scroll to position [122, 0]
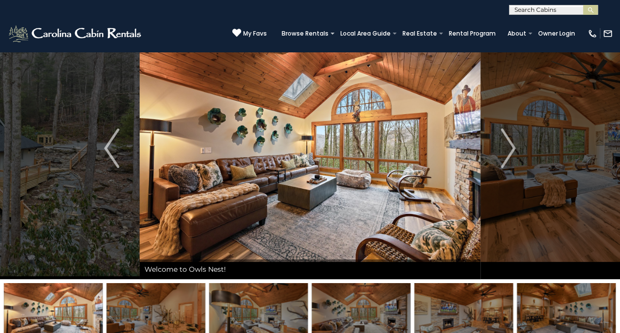
scroll to position [32, 0]
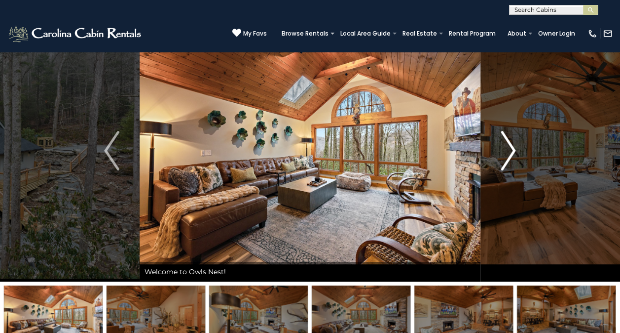
click at [513, 153] on img "Next" at bounding box center [508, 150] width 15 height 39
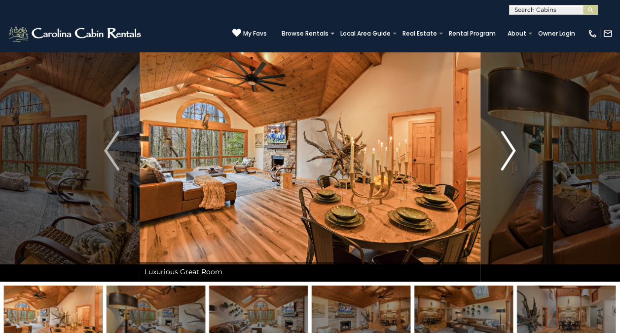
click at [513, 152] on img "Next" at bounding box center [508, 150] width 15 height 39
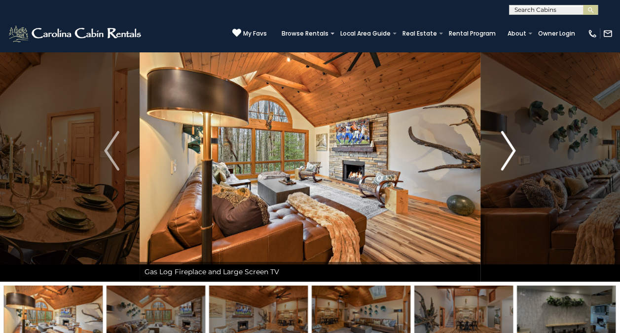
click at [519, 154] on button "Next" at bounding box center [508, 150] width 55 height 261
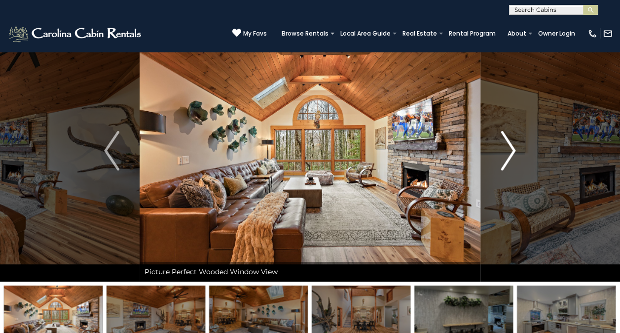
click at [522, 157] on button "Next" at bounding box center [508, 150] width 55 height 261
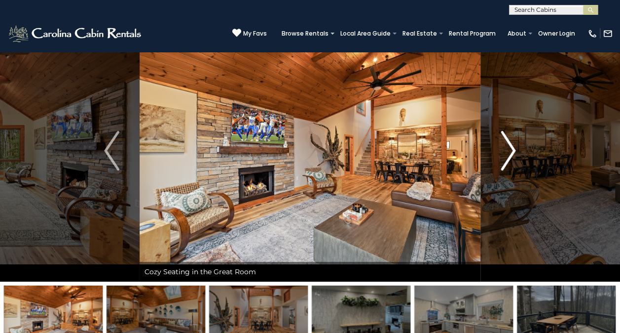
click at [517, 161] on button "Next" at bounding box center [508, 150] width 55 height 261
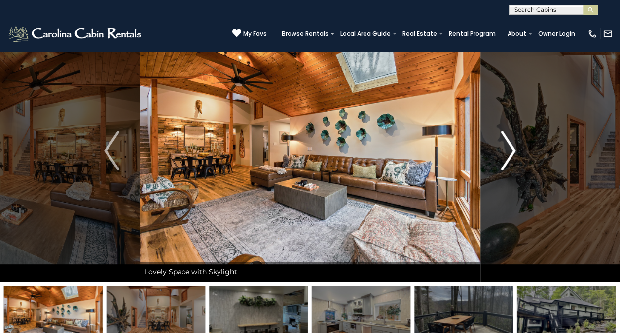
click at [532, 163] on button "Next" at bounding box center [508, 150] width 55 height 261
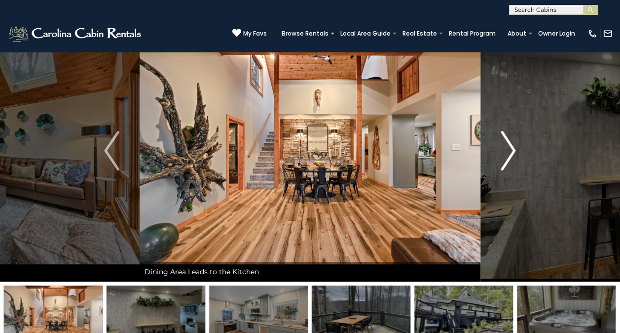
click at [516, 160] on button "Next" at bounding box center [508, 150] width 55 height 261
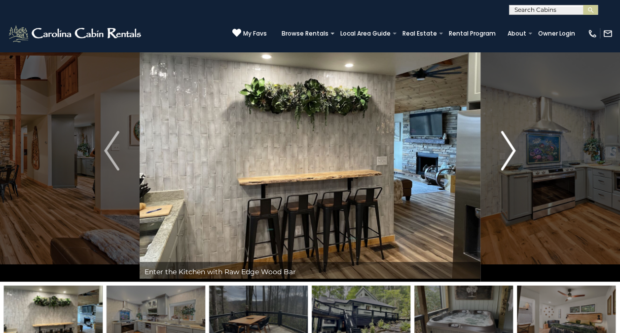
click at [510, 158] on img "Next" at bounding box center [508, 150] width 15 height 39
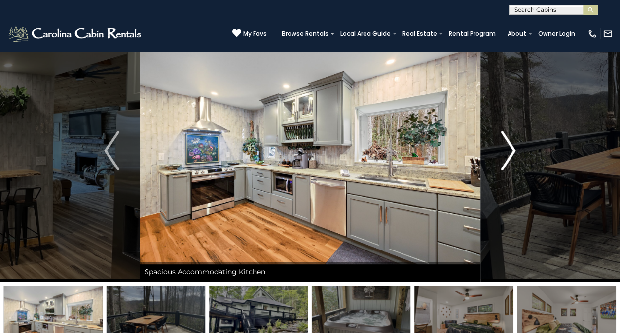
click at [511, 154] on img "Next" at bounding box center [508, 150] width 15 height 39
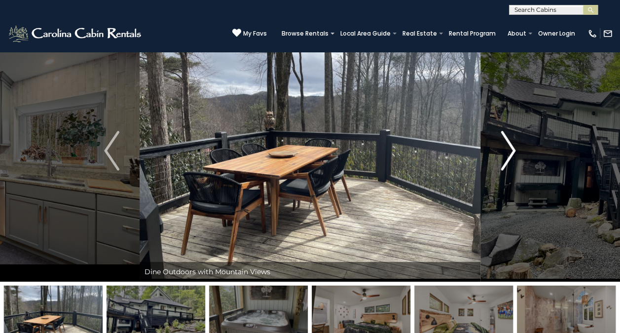
click at [509, 156] on img "Next" at bounding box center [508, 150] width 15 height 39
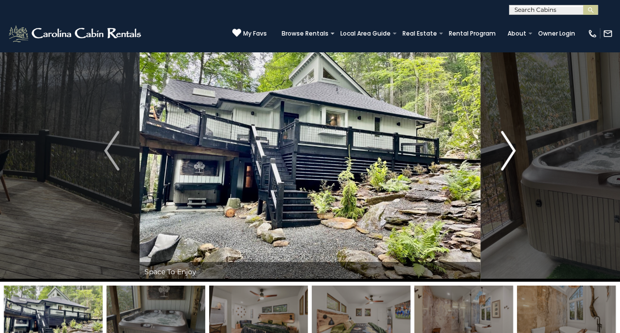
click at [515, 152] on img "Next" at bounding box center [508, 150] width 15 height 39
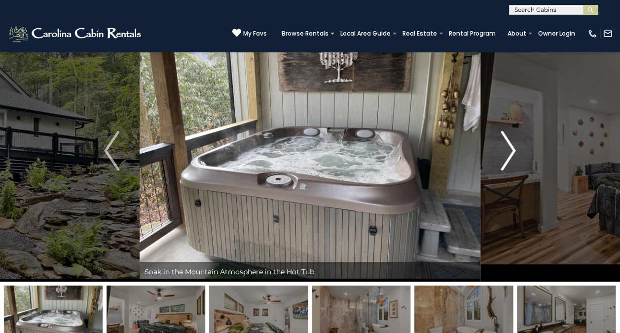
click at [514, 158] on img "Next" at bounding box center [508, 150] width 15 height 39
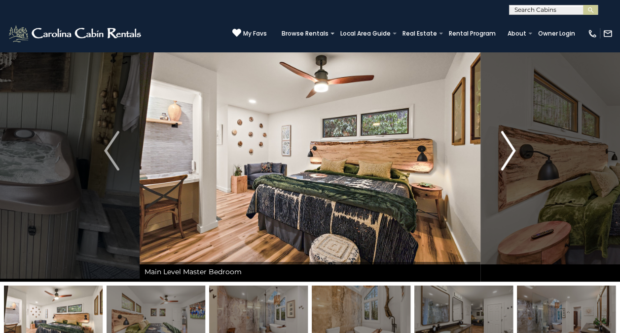
click at [515, 159] on img "Next" at bounding box center [508, 150] width 15 height 39
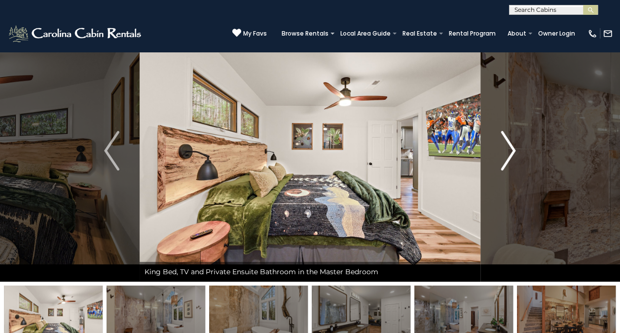
click at [516, 158] on img "Next" at bounding box center [508, 150] width 15 height 39
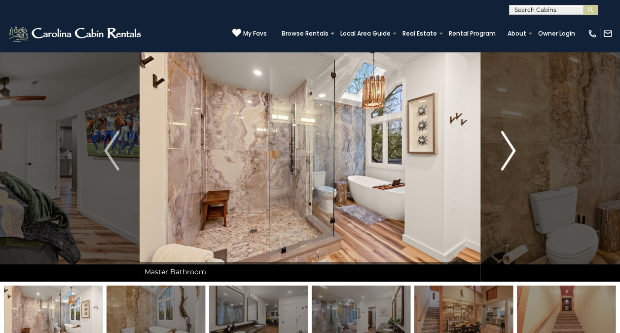
click at [521, 164] on button "Next" at bounding box center [508, 150] width 55 height 261
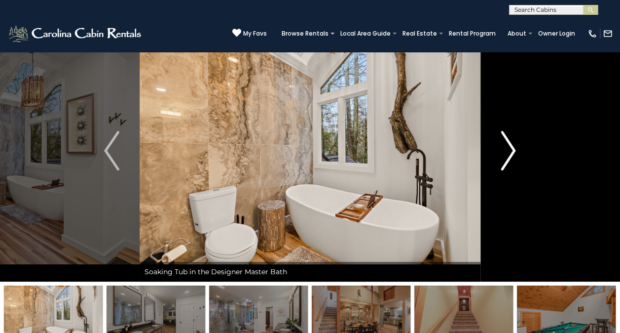
click at [521, 165] on button "Next" at bounding box center [508, 150] width 55 height 261
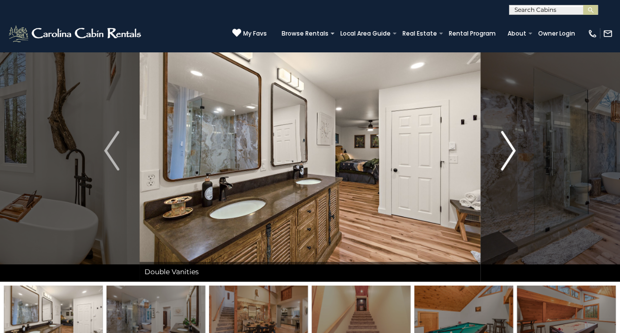
click at [526, 166] on button "Next" at bounding box center [508, 150] width 55 height 261
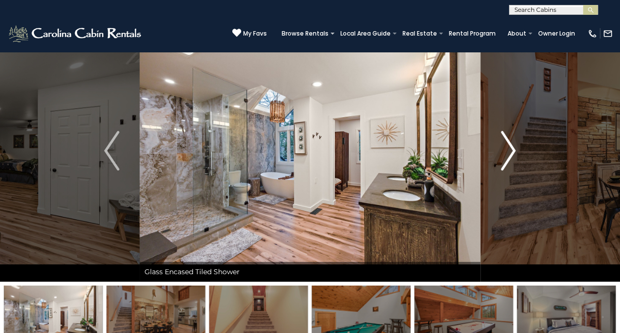
click at [525, 168] on button "Next" at bounding box center [508, 150] width 55 height 261
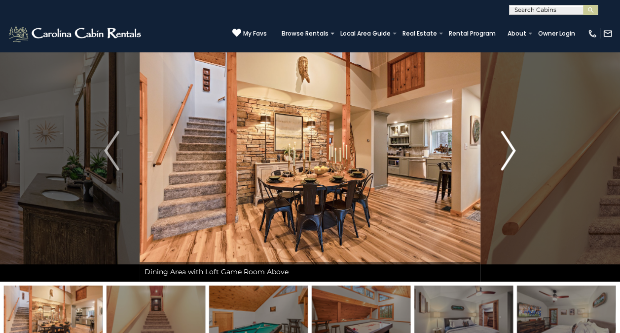
click at [524, 170] on button "Next" at bounding box center [508, 150] width 55 height 261
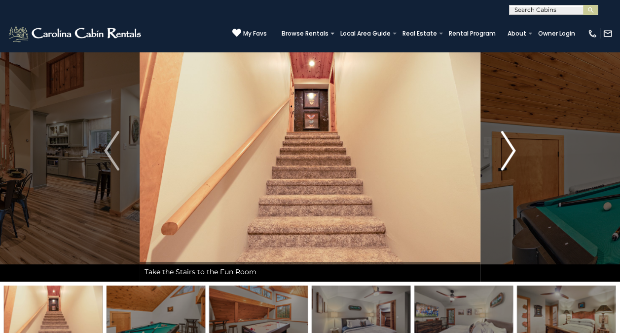
click at [525, 170] on button "Next" at bounding box center [508, 150] width 55 height 261
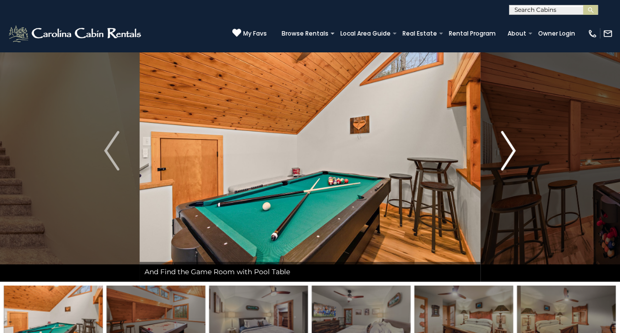
click at [525, 171] on button "Next" at bounding box center [508, 150] width 55 height 261
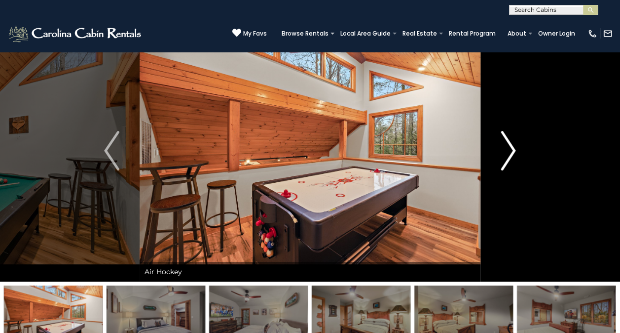
click at [527, 170] on button "Next" at bounding box center [508, 150] width 55 height 261
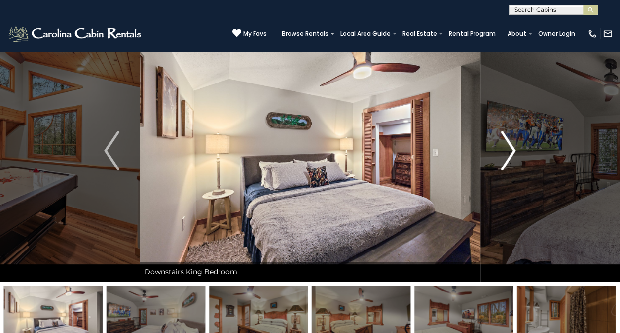
click at [528, 169] on button "Next" at bounding box center [508, 150] width 55 height 261
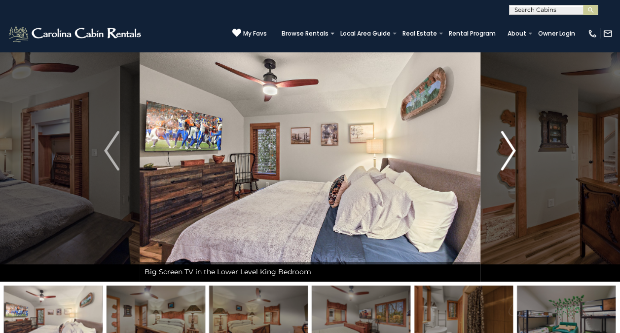
click at [528, 170] on button "Next" at bounding box center [508, 150] width 55 height 261
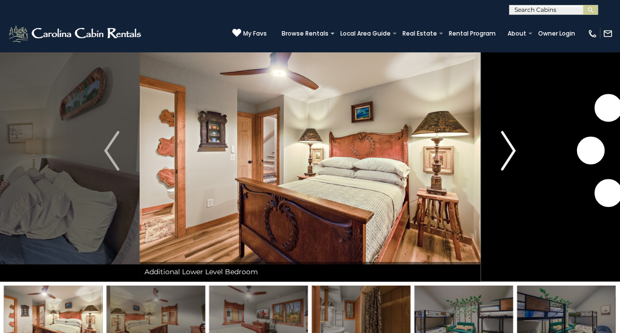
click at [530, 170] on button "Next" at bounding box center [508, 150] width 55 height 261
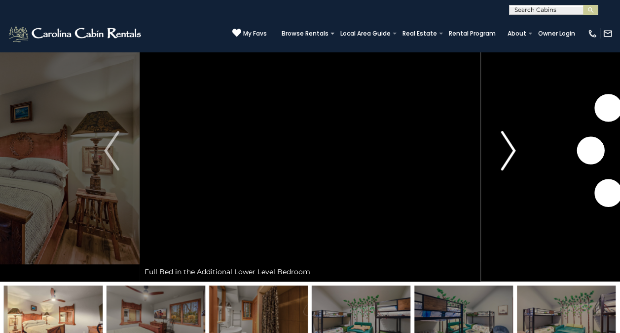
click at [533, 169] on button "Next" at bounding box center [508, 150] width 55 height 261
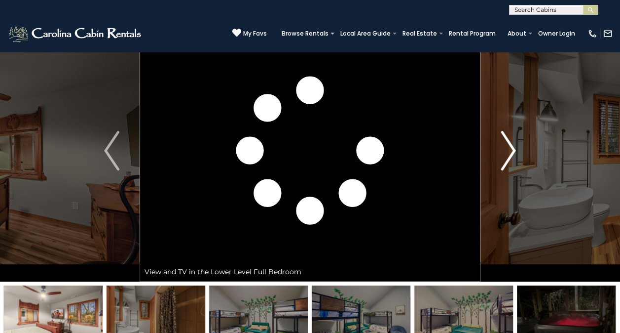
click at [532, 169] on button "Next" at bounding box center [508, 150] width 55 height 261
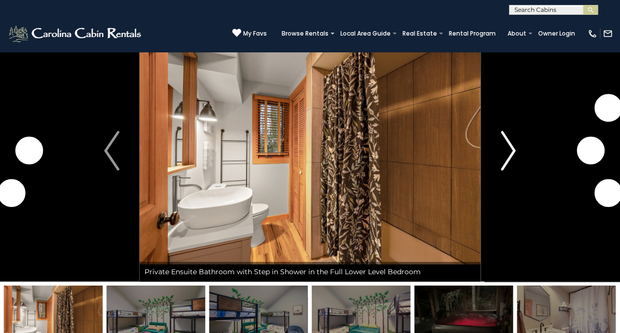
click at [528, 169] on button "Next" at bounding box center [508, 150] width 55 height 261
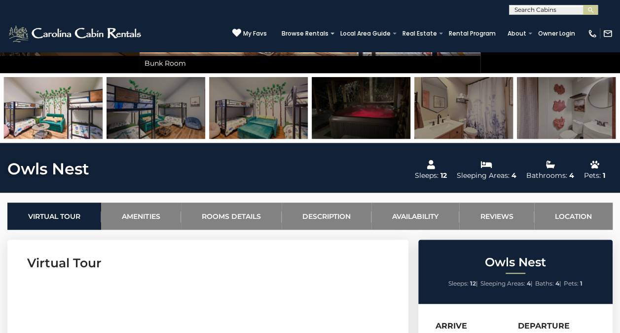
scroll to position [244, 0]
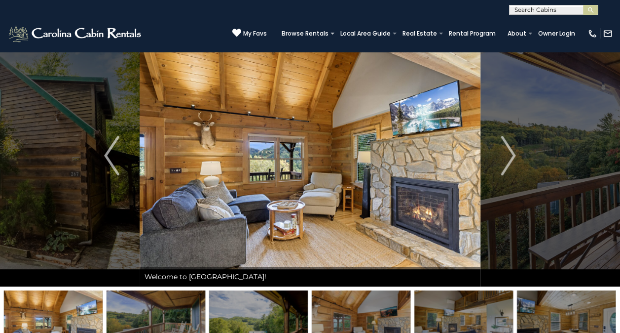
scroll to position [26, 0]
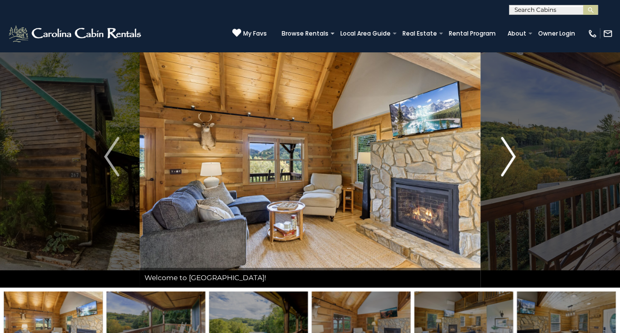
click at [511, 156] on img "Next" at bounding box center [508, 156] width 15 height 39
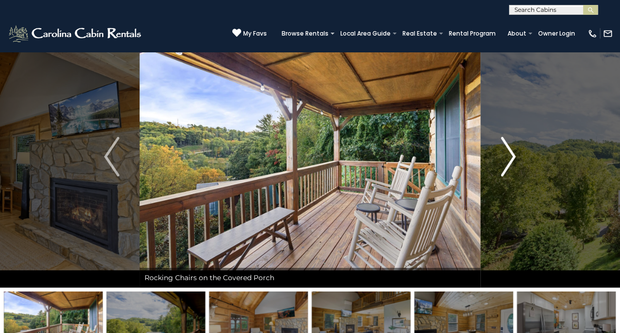
click at [512, 164] on img "Next" at bounding box center [508, 156] width 15 height 39
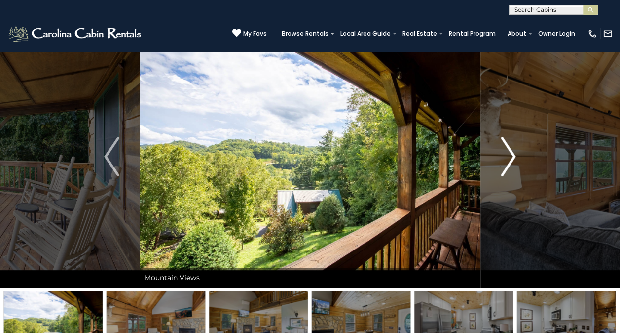
click at [510, 160] on img "Next" at bounding box center [508, 156] width 15 height 39
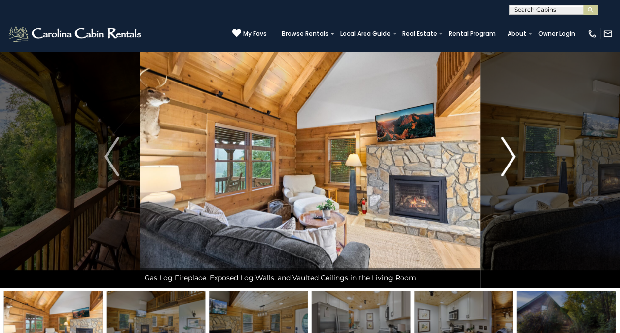
click at [520, 159] on button "Next" at bounding box center [508, 156] width 55 height 261
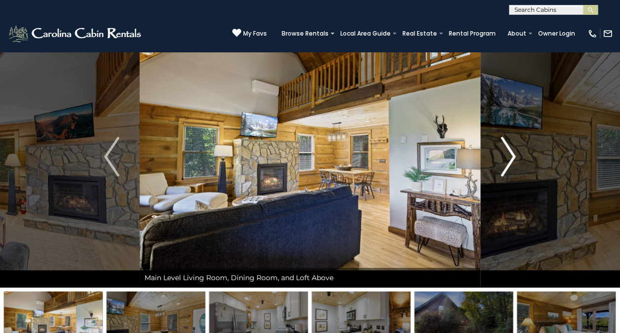
click at [520, 162] on button "Next" at bounding box center [508, 156] width 55 height 261
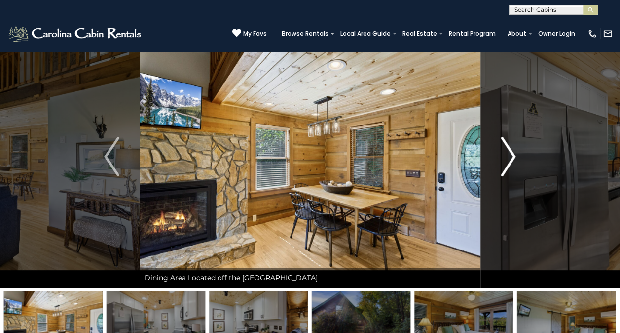
click at [522, 161] on button "Next" at bounding box center [508, 156] width 55 height 261
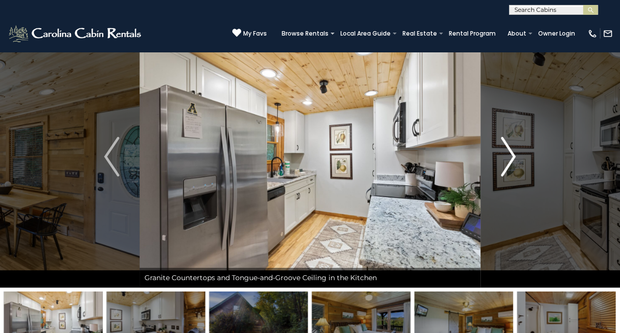
click at [513, 169] on img "Next" at bounding box center [508, 156] width 15 height 39
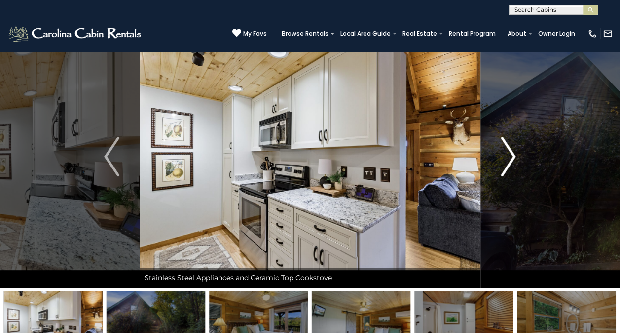
click at [521, 164] on button "Next" at bounding box center [508, 156] width 55 height 261
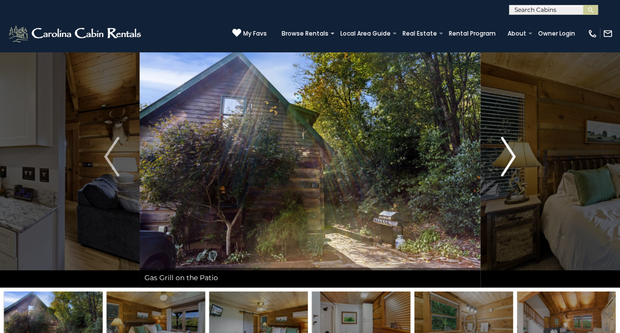
click at [517, 163] on button "Next" at bounding box center [508, 156] width 55 height 261
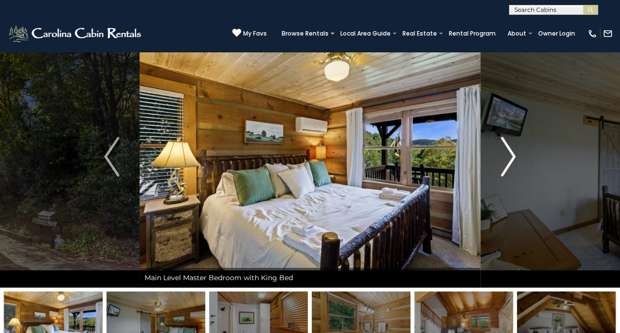
click at [506, 168] on img "Next" at bounding box center [508, 156] width 15 height 39
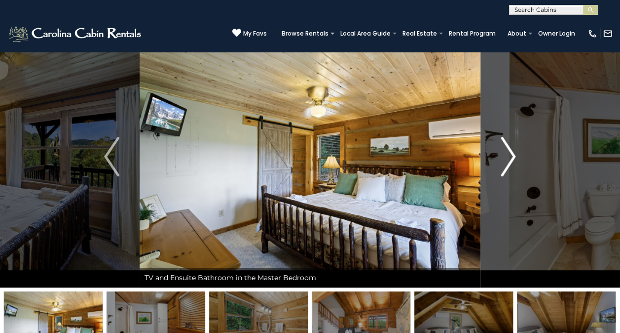
click at [517, 165] on button "Next" at bounding box center [508, 156] width 55 height 261
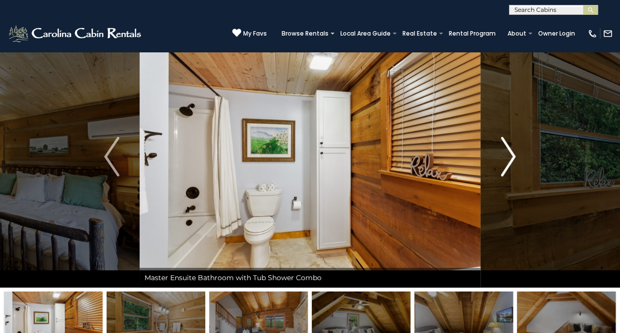
click at [510, 165] on img "Next" at bounding box center [508, 156] width 15 height 39
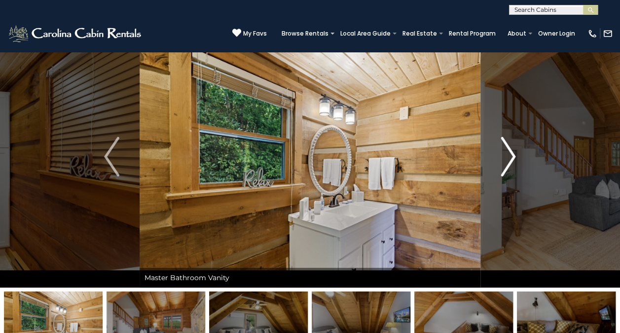
click at [507, 165] on img "Next" at bounding box center [508, 156] width 15 height 39
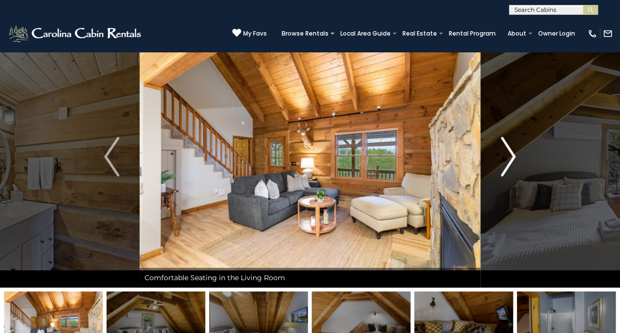
click at [521, 156] on button "Next" at bounding box center [508, 156] width 55 height 261
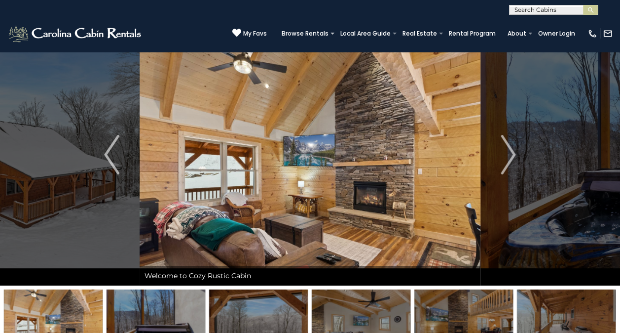
scroll to position [26, 0]
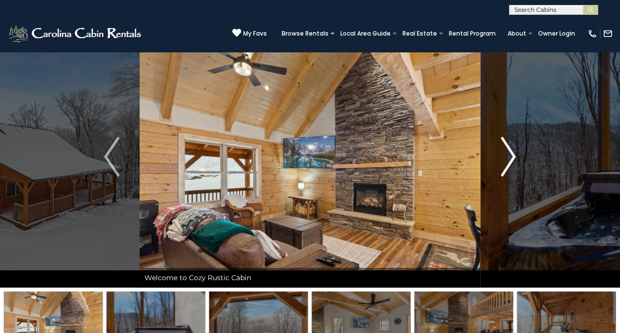
click at [519, 165] on button "Next" at bounding box center [508, 156] width 55 height 261
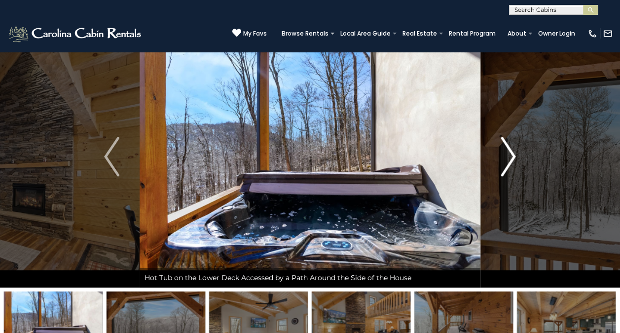
click at [510, 167] on img "Next" at bounding box center [508, 156] width 15 height 39
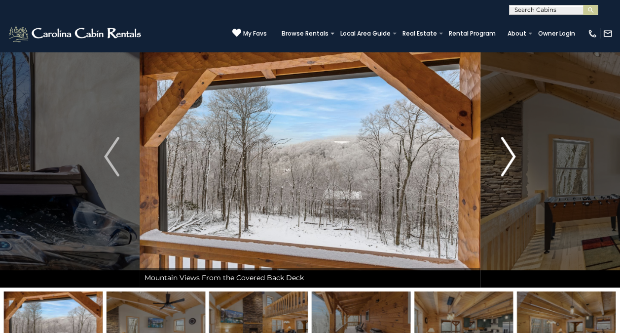
click at [512, 163] on img "Next" at bounding box center [508, 156] width 15 height 39
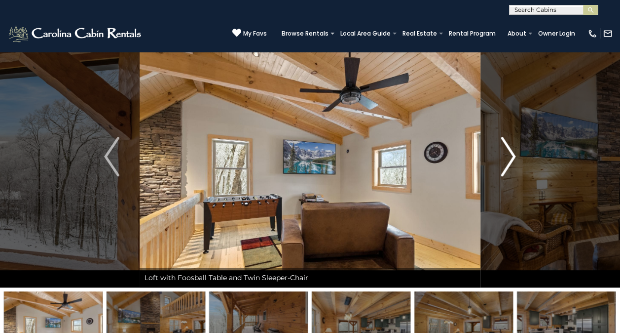
click at [515, 164] on img "Next" at bounding box center [508, 156] width 15 height 39
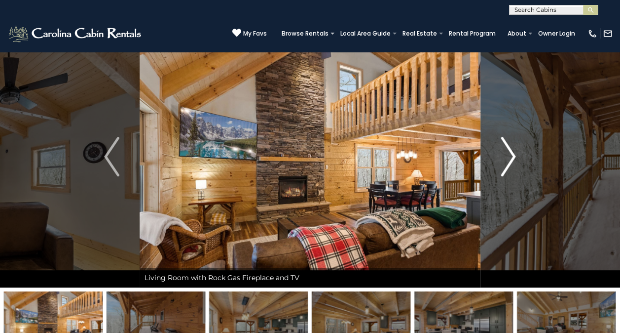
click at [516, 163] on button "Next" at bounding box center [508, 156] width 55 height 261
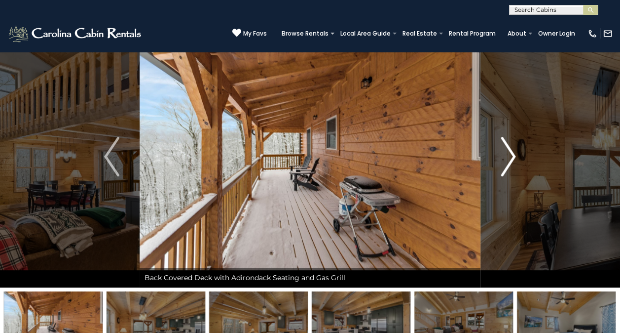
click at [520, 163] on button "Next" at bounding box center [508, 156] width 55 height 261
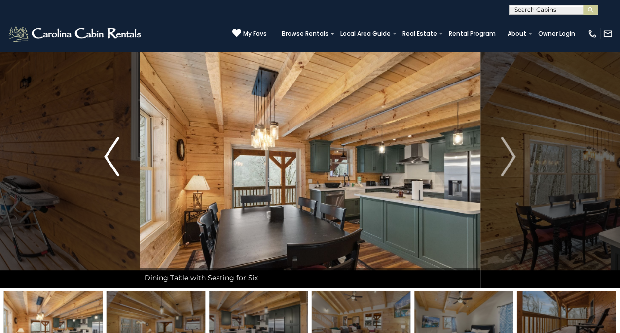
click at [112, 155] on img "Previous" at bounding box center [111, 156] width 15 height 39
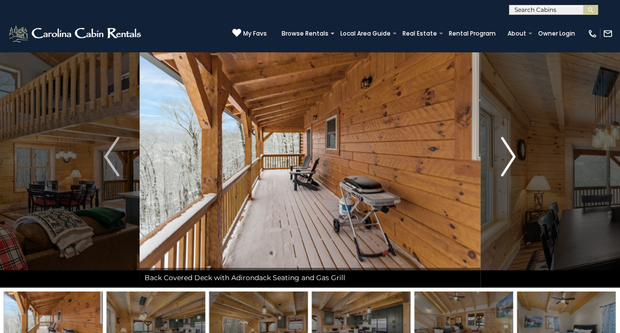
click at [513, 167] on img "Next" at bounding box center [508, 156] width 15 height 39
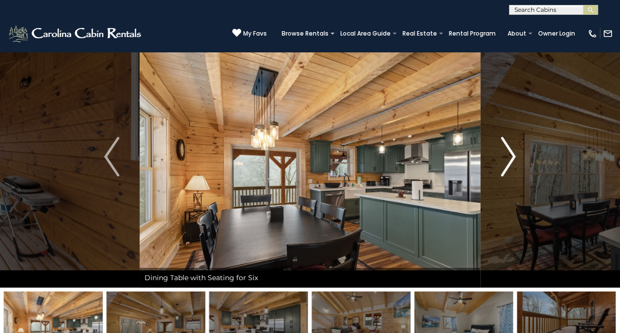
click at [511, 163] on img "Next" at bounding box center [508, 156] width 15 height 39
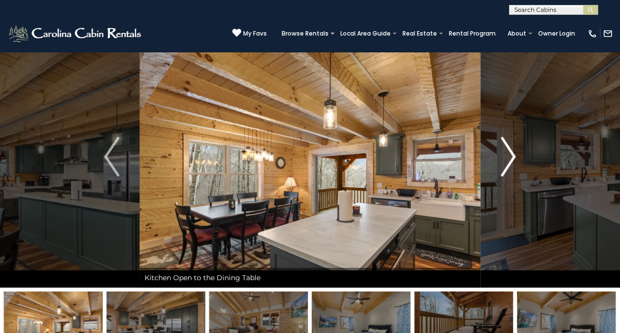
click at [512, 164] on img "Next" at bounding box center [508, 156] width 15 height 39
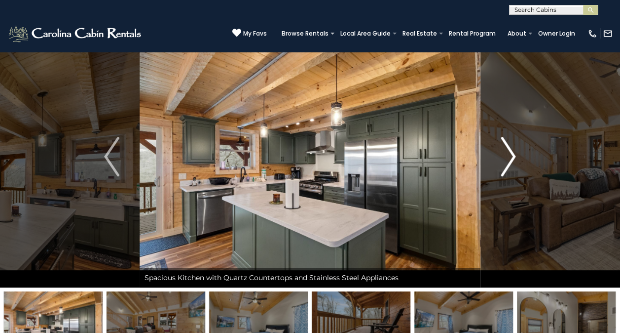
click at [511, 166] on img "Next" at bounding box center [508, 156] width 15 height 39
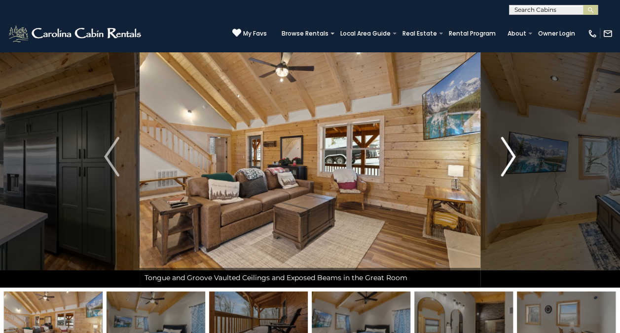
click at [517, 164] on button "Next" at bounding box center [508, 156] width 55 height 261
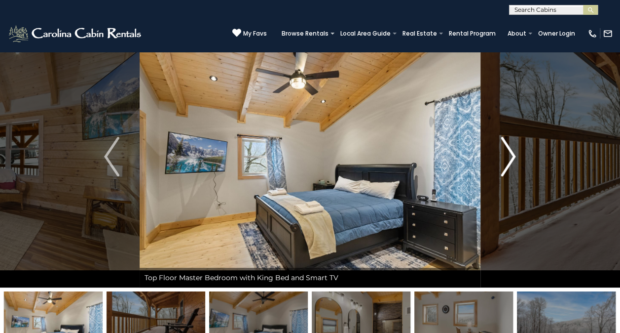
click at [521, 164] on button "Next" at bounding box center [508, 156] width 55 height 261
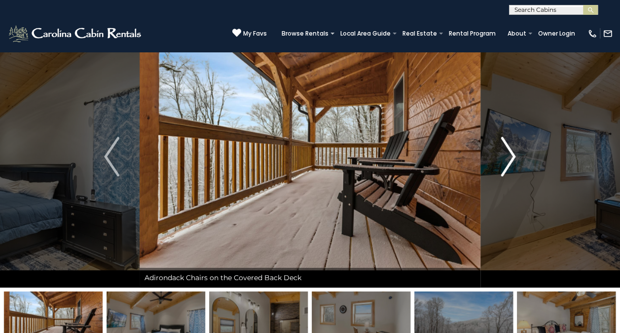
click at [517, 166] on button "Next" at bounding box center [508, 156] width 55 height 261
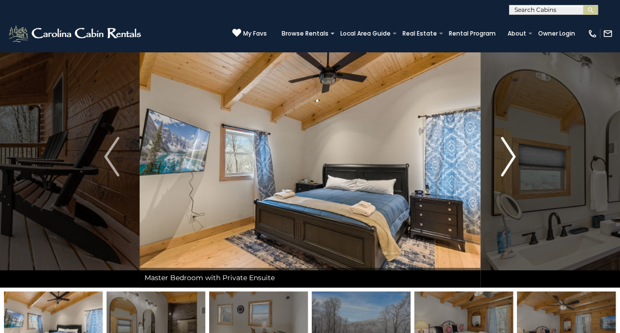
click at [517, 157] on button "Next" at bounding box center [508, 156] width 55 height 261
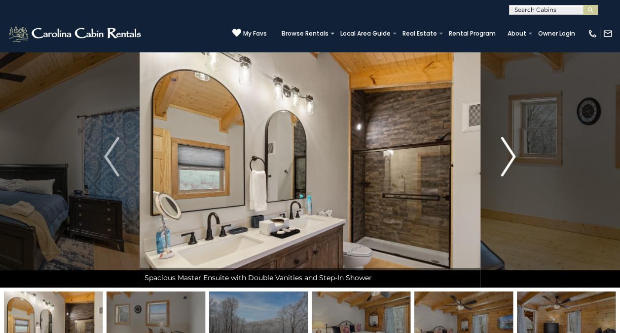
click at [511, 163] on img "Next" at bounding box center [508, 156] width 15 height 39
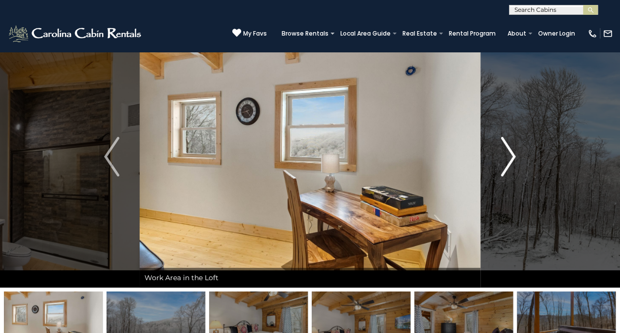
click at [516, 164] on img "Next" at bounding box center [508, 156] width 15 height 39
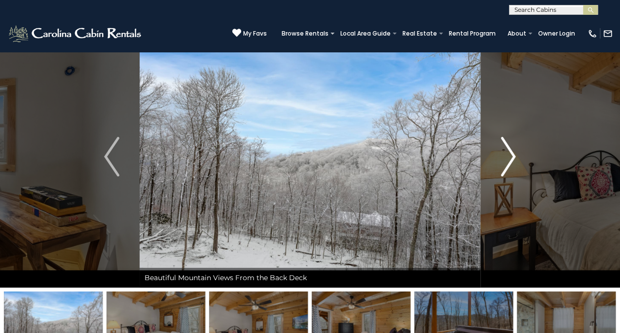
click at [513, 168] on img "Next" at bounding box center [508, 156] width 15 height 39
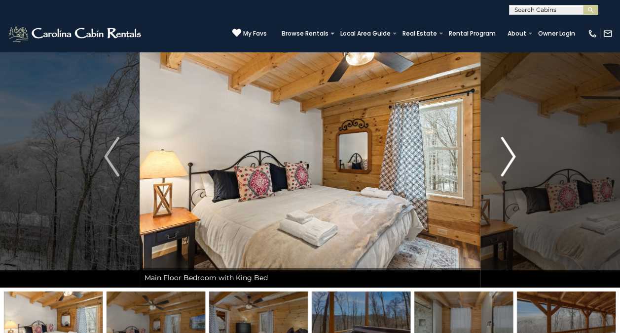
click at [515, 168] on img "Next" at bounding box center [508, 156] width 15 height 39
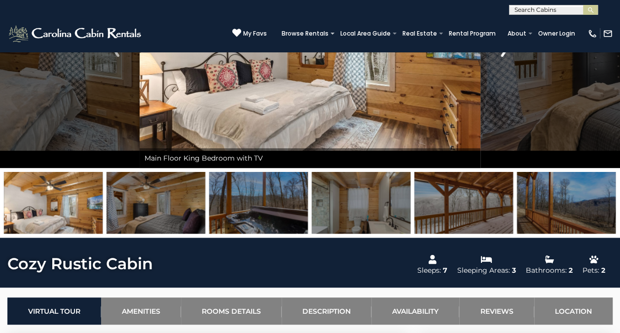
scroll to position [147, 0]
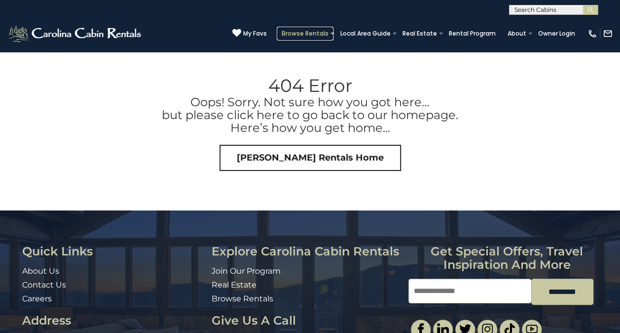
click at [319, 33] on link "Browse Rentals" at bounding box center [305, 34] width 57 height 14
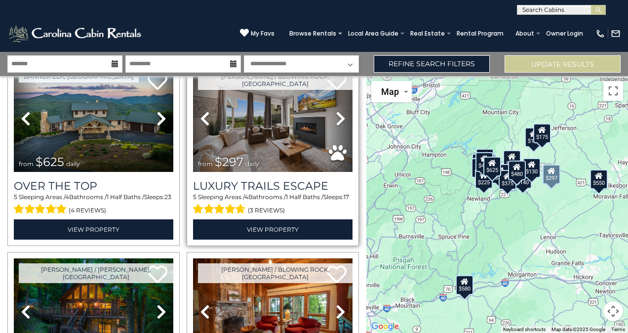
scroll to position [50, 0]
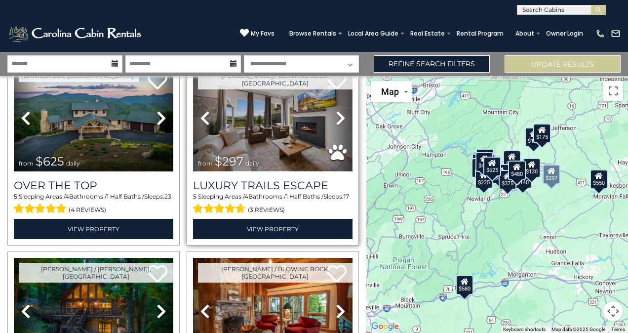
click at [231, 120] on img at bounding box center [272, 118] width 159 height 107
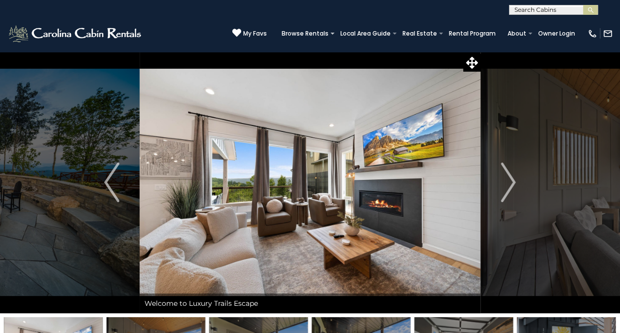
click at [569, 12] on input "text" at bounding box center [553, 12] width 86 height 10
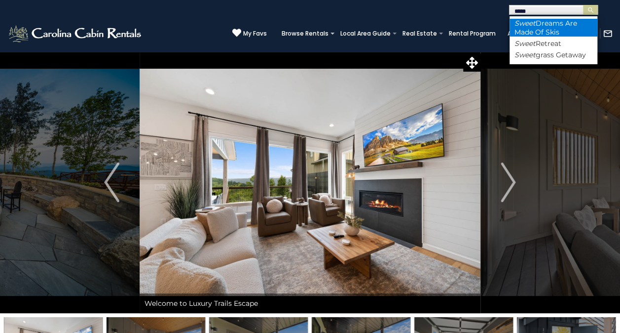
type input "*****"
click at [521, 23] on em "Sweet" at bounding box center [525, 23] width 21 height 9
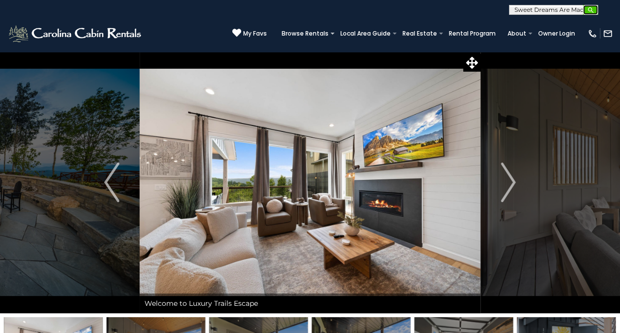
click at [595, 6] on button "submit" at bounding box center [590, 10] width 15 height 10
click at [594, 11] on img "submit" at bounding box center [590, 9] width 7 height 7
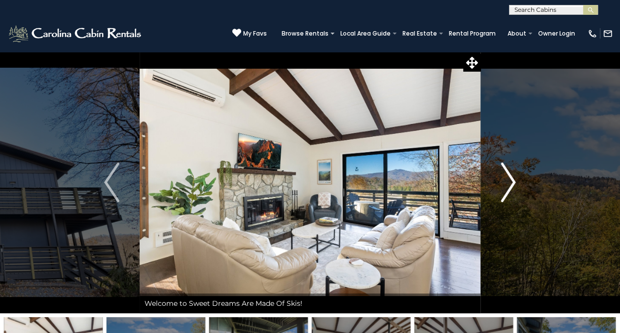
click at [517, 180] on button "Next" at bounding box center [508, 181] width 55 height 261
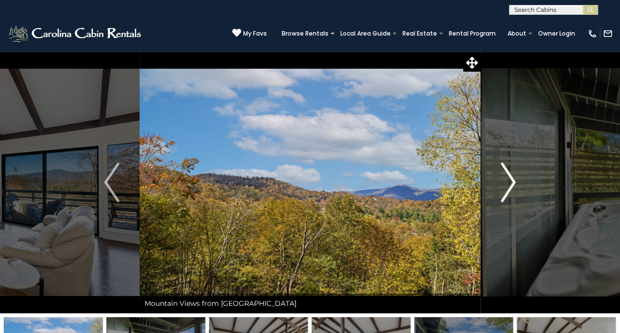
click at [512, 187] on img "Next" at bounding box center [508, 181] width 15 height 39
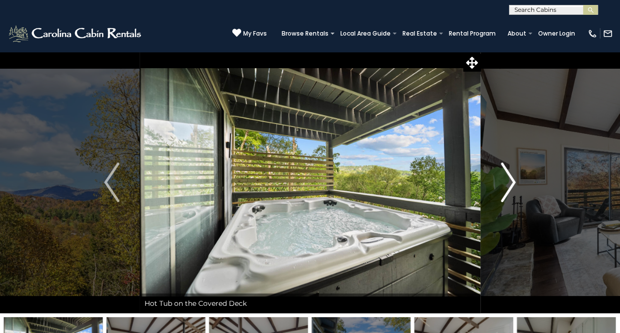
click at [515, 187] on img "Next" at bounding box center [508, 181] width 15 height 39
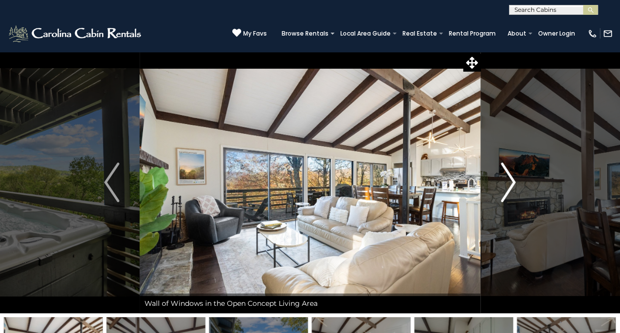
click at [514, 188] on img "Next" at bounding box center [508, 181] width 15 height 39
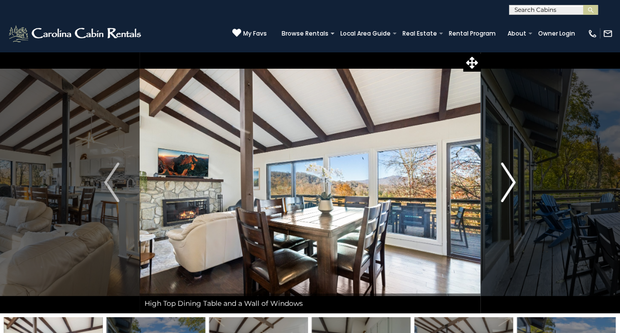
click at [514, 187] on img "Next" at bounding box center [508, 181] width 15 height 39
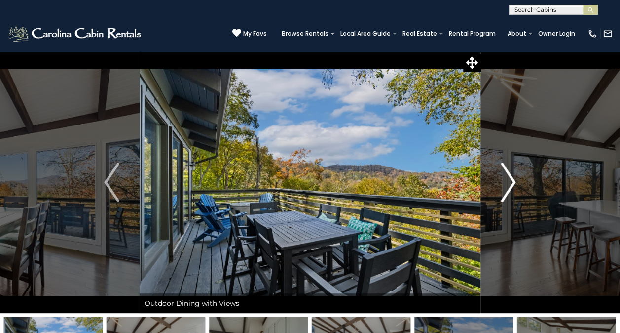
click at [516, 188] on button "Next" at bounding box center [508, 181] width 55 height 261
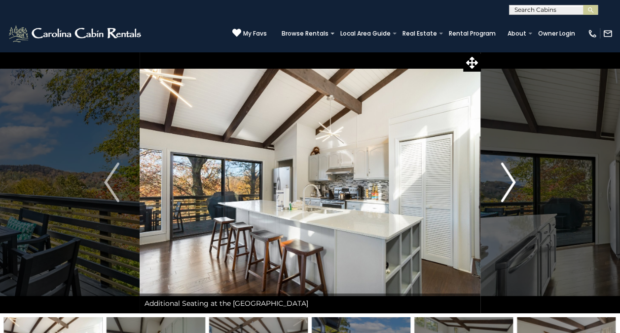
click at [514, 188] on img "Next" at bounding box center [508, 181] width 15 height 39
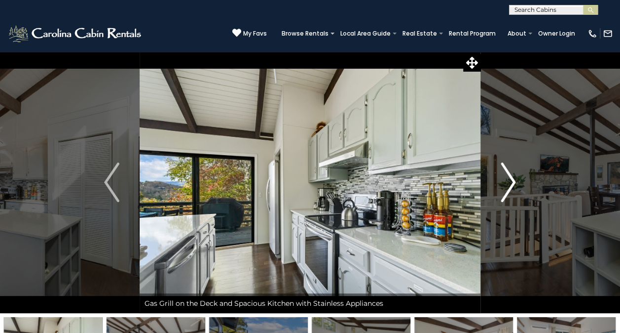
click at [516, 191] on img "Next" at bounding box center [508, 181] width 15 height 39
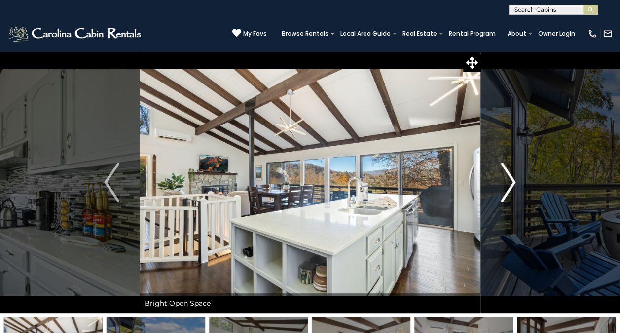
click at [511, 187] on img "Next" at bounding box center [508, 181] width 15 height 39
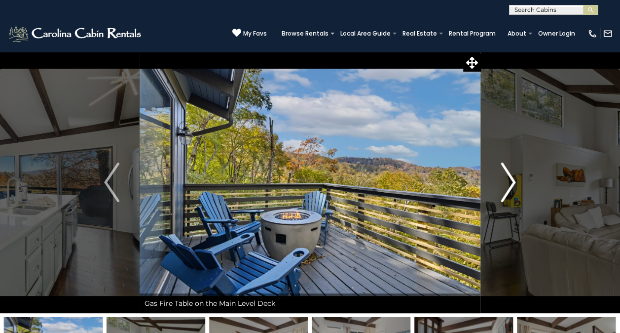
click at [515, 190] on img "Next" at bounding box center [508, 181] width 15 height 39
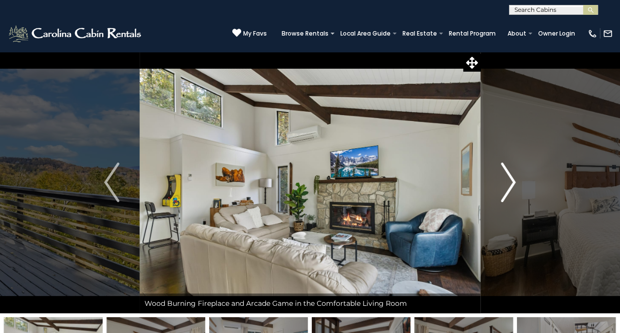
click at [514, 192] on img "Next" at bounding box center [508, 181] width 15 height 39
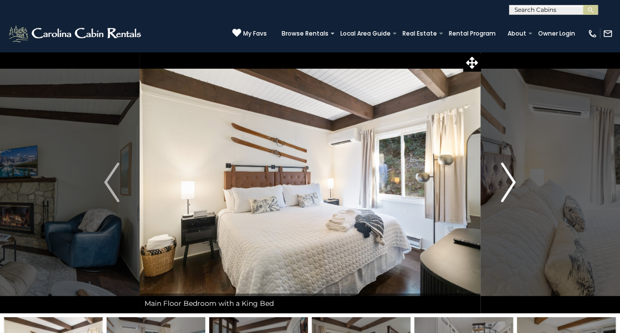
click at [514, 191] on img "Next" at bounding box center [508, 181] width 15 height 39
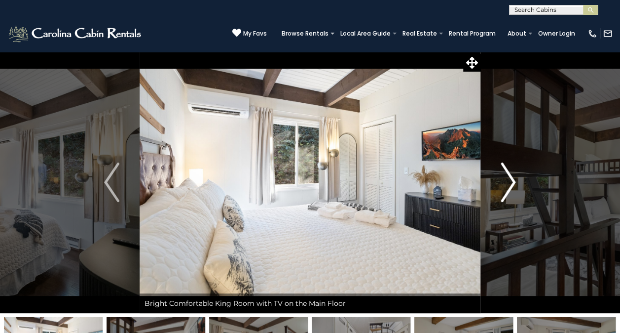
click at [513, 190] on img "Next" at bounding box center [508, 181] width 15 height 39
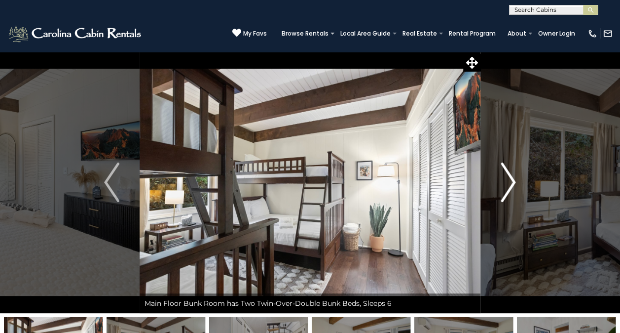
click at [511, 190] on img "Next" at bounding box center [508, 181] width 15 height 39
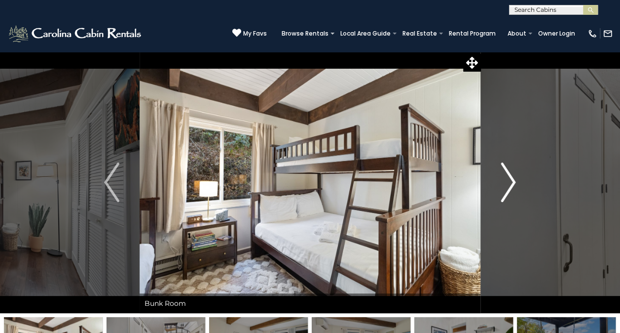
click at [513, 188] on img "Next" at bounding box center [508, 181] width 15 height 39
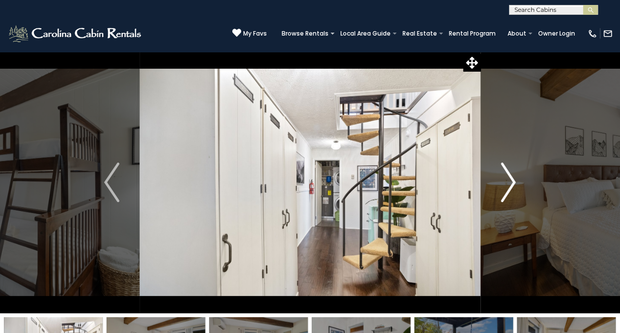
click at [511, 189] on img "Next" at bounding box center [508, 181] width 15 height 39
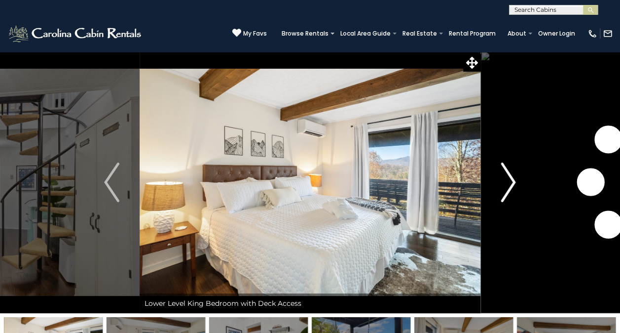
click at [508, 190] on img "Next" at bounding box center [508, 181] width 15 height 39
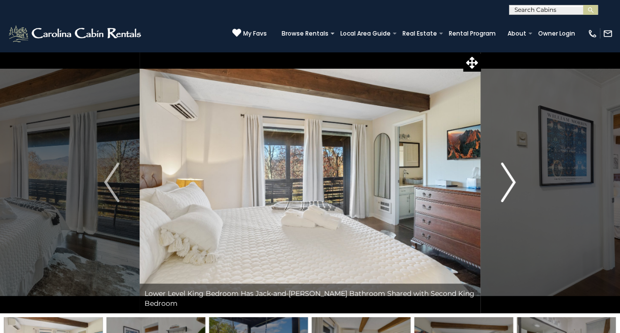
click at [518, 187] on button "Next" at bounding box center [508, 181] width 55 height 261
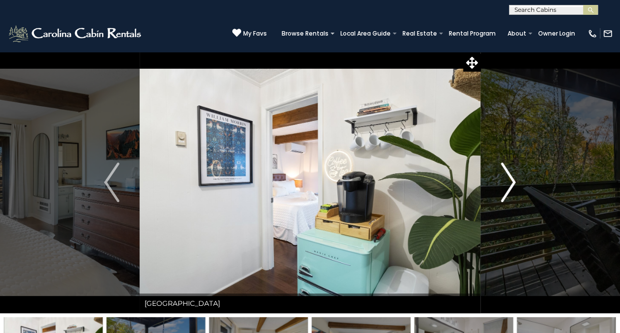
click at [517, 185] on button "Next" at bounding box center [508, 181] width 55 height 261
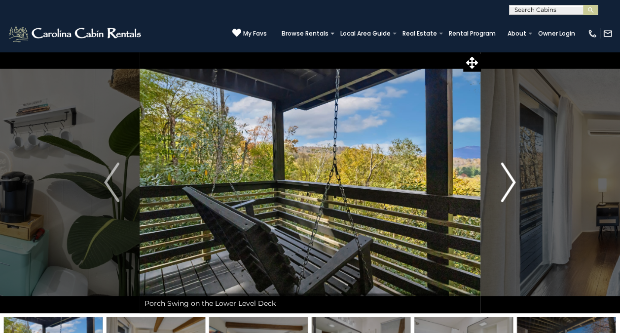
click at [518, 183] on button "Next" at bounding box center [508, 181] width 55 height 261
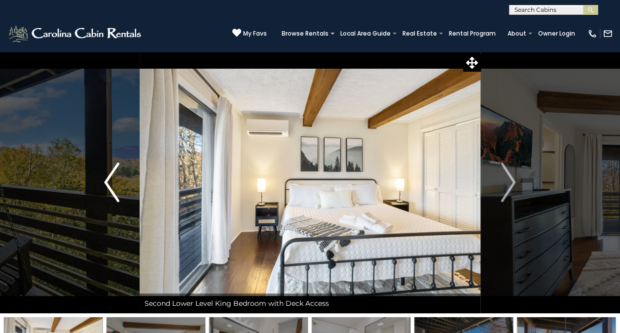
click at [112, 179] on img "Previous" at bounding box center [111, 181] width 15 height 39
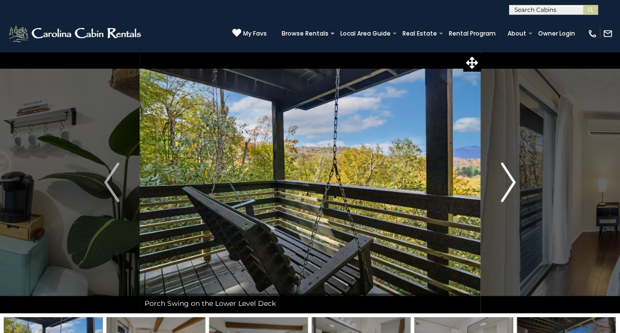
click at [510, 184] on img "Next" at bounding box center [508, 181] width 15 height 39
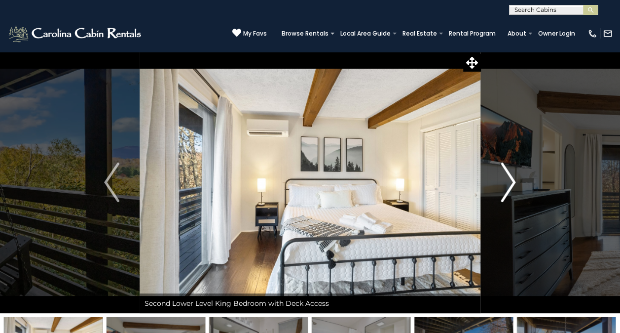
click at [512, 187] on img "Next" at bounding box center [508, 181] width 15 height 39
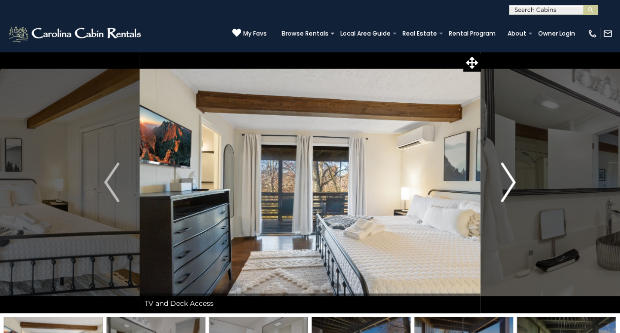
click at [509, 189] on img "Next" at bounding box center [508, 181] width 15 height 39
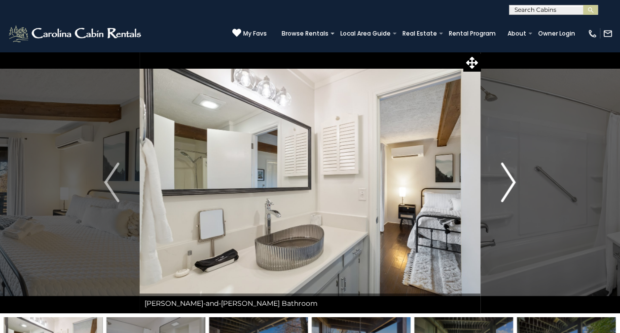
click at [507, 189] on img "Next" at bounding box center [508, 181] width 15 height 39
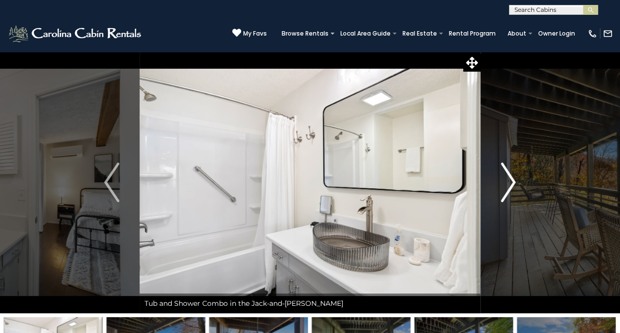
click at [512, 186] on img "Next" at bounding box center [508, 181] width 15 height 39
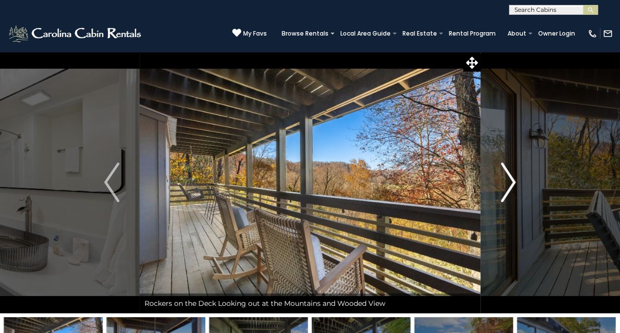
click at [515, 189] on img "Next" at bounding box center [508, 181] width 15 height 39
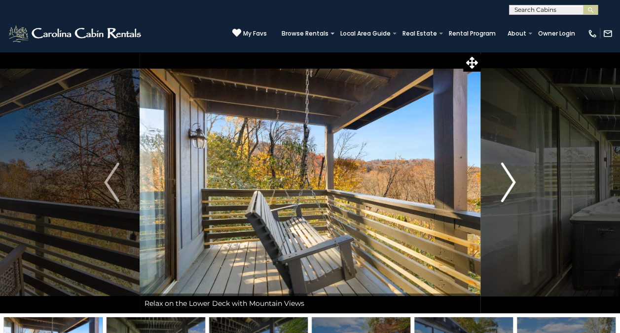
click at [512, 185] on img "Next" at bounding box center [508, 181] width 15 height 39
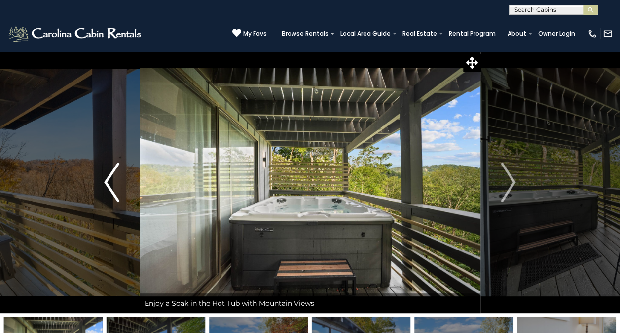
click at [100, 186] on button "Previous" at bounding box center [111, 181] width 55 height 261
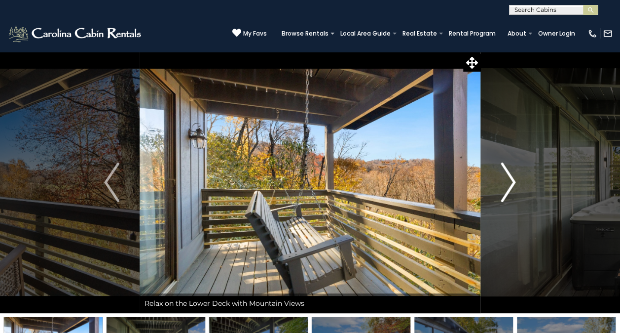
click at [514, 187] on img "Next" at bounding box center [508, 181] width 15 height 39
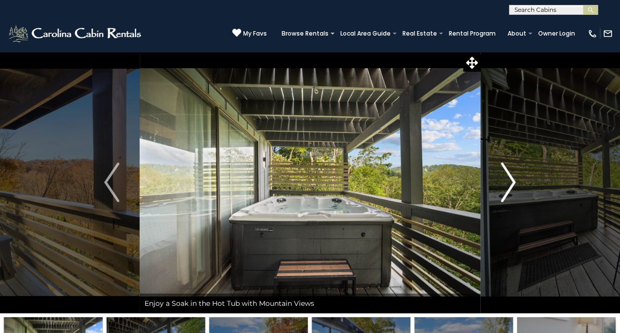
click at [509, 186] on img "Next" at bounding box center [508, 181] width 15 height 39
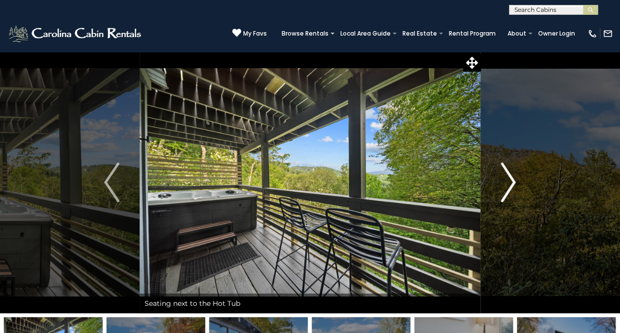
click at [511, 189] on img "Next" at bounding box center [508, 181] width 15 height 39
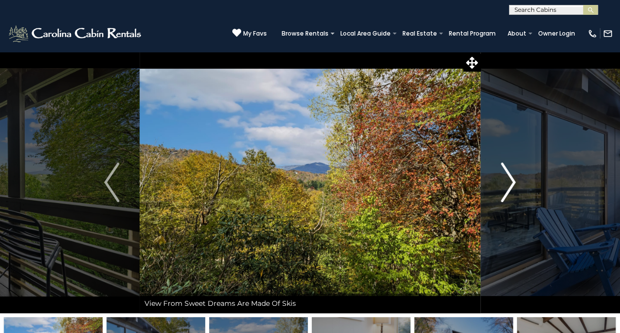
click at [511, 189] on img "Next" at bounding box center [508, 181] width 15 height 39
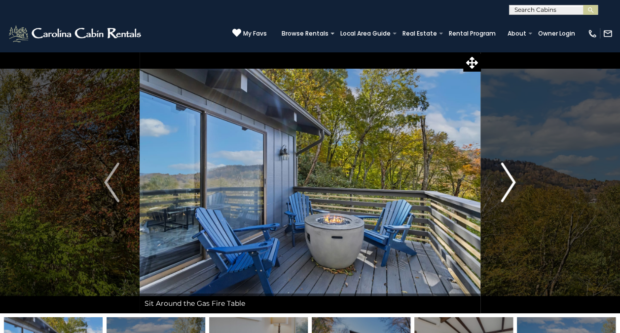
click at [516, 187] on button "Next" at bounding box center [508, 181] width 55 height 261
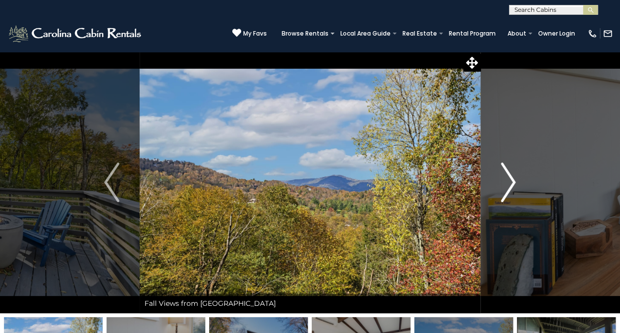
click at [512, 181] on img "Next" at bounding box center [508, 181] width 15 height 39
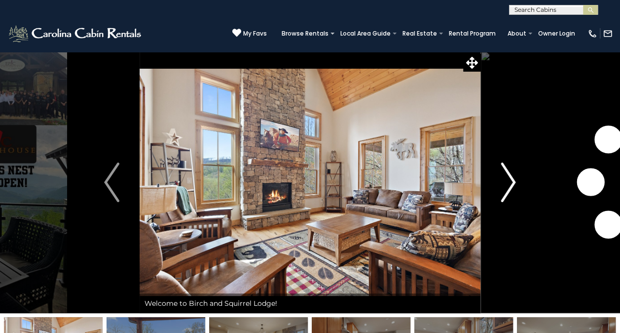
click at [514, 182] on img "Next" at bounding box center [508, 181] width 15 height 39
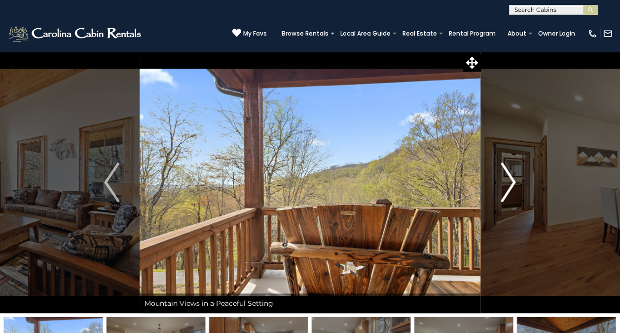
click at [515, 188] on img "Next" at bounding box center [508, 181] width 15 height 39
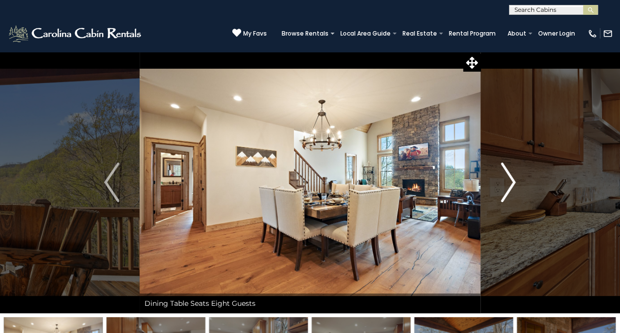
click at [510, 186] on img "Next" at bounding box center [508, 181] width 15 height 39
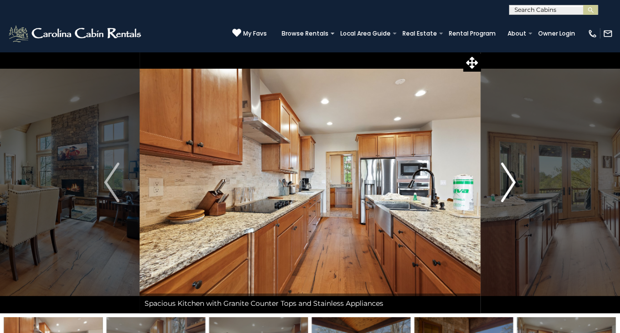
click at [511, 192] on img "Next" at bounding box center [508, 181] width 15 height 39
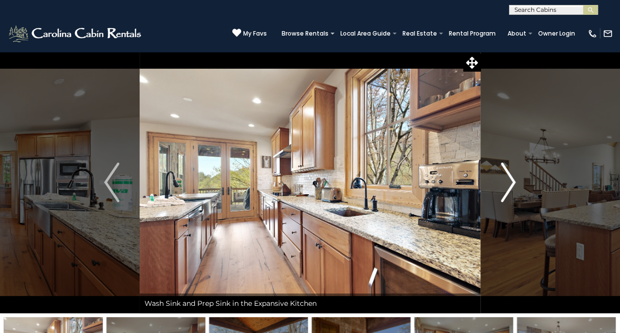
click at [513, 189] on img "Next" at bounding box center [508, 181] width 15 height 39
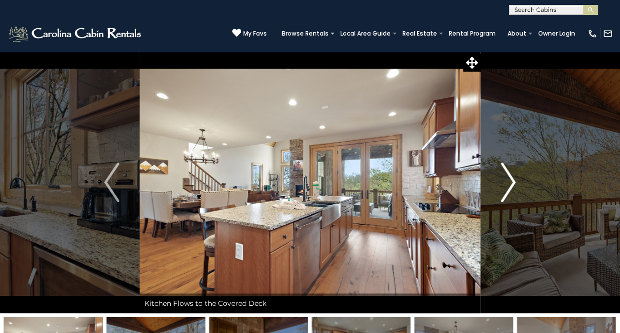
click at [515, 187] on img "Next" at bounding box center [508, 181] width 15 height 39
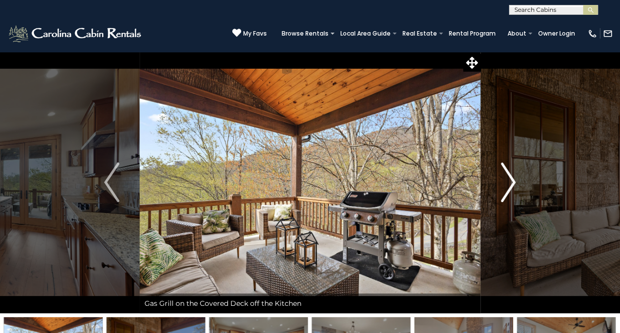
click at [512, 187] on img "Next" at bounding box center [508, 181] width 15 height 39
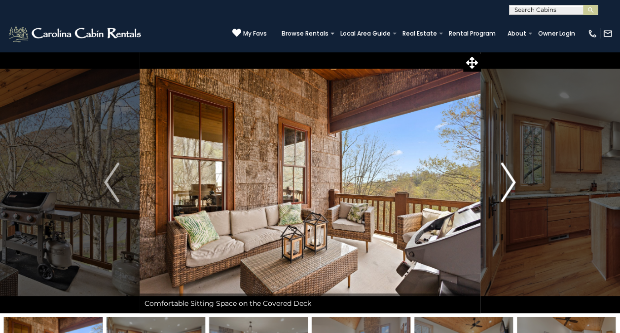
click at [513, 187] on img "Next" at bounding box center [508, 181] width 15 height 39
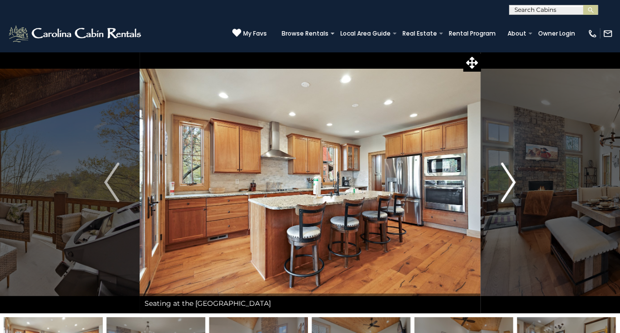
click at [517, 188] on button "Next" at bounding box center [508, 181] width 55 height 261
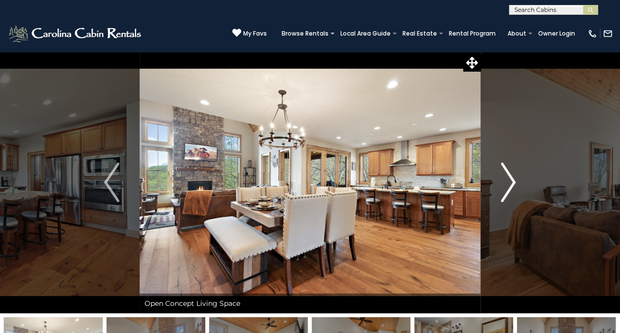
click at [517, 187] on button "Next" at bounding box center [508, 181] width 55 height 261
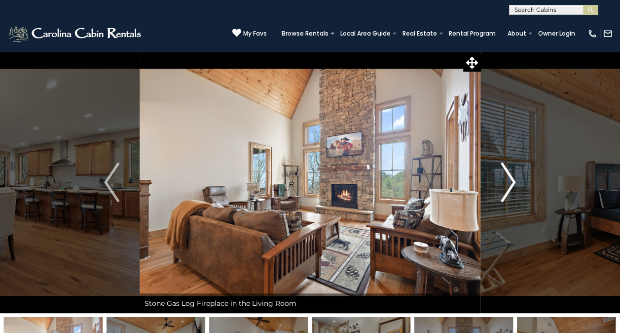
click at [518, 189] on button "Next" at bounding box center [508, 181] width 55 height 261
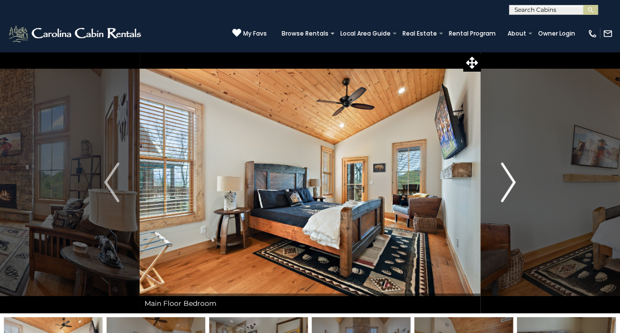
click at [519, 187] on button "Next" at bounding box center [508, 181] width 55 height 261
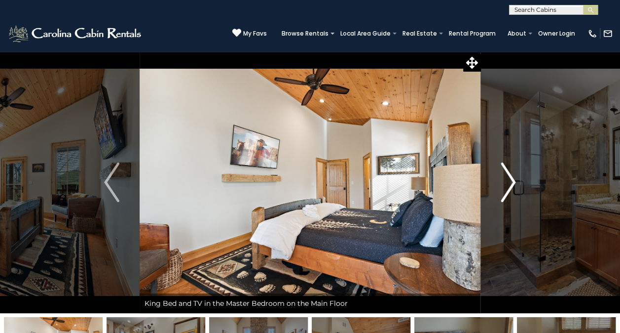
click at [514, 187] on img "Next" at bounding box center [508, 181] width 15 height 39
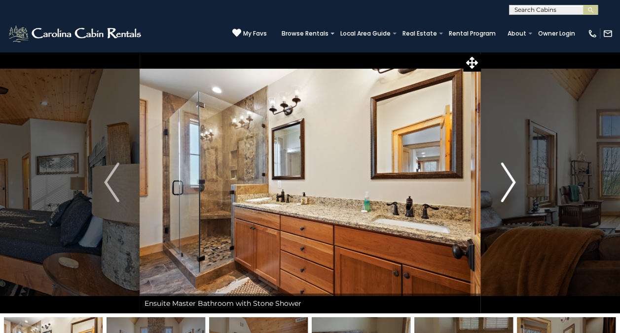
click at [517, 190] on button "Next" at bounding box center [508, 181] width 55 height 261
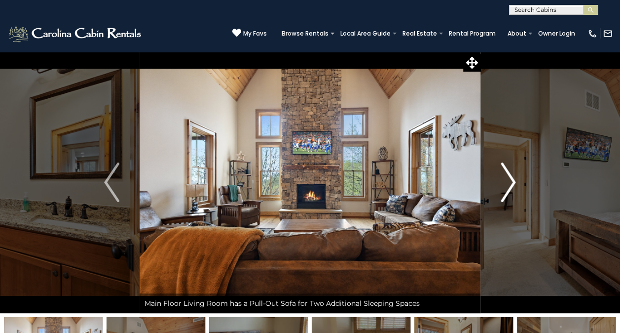
click at [514, 188] on img "Next" at bounding box center [508, 181] width 15 height 39
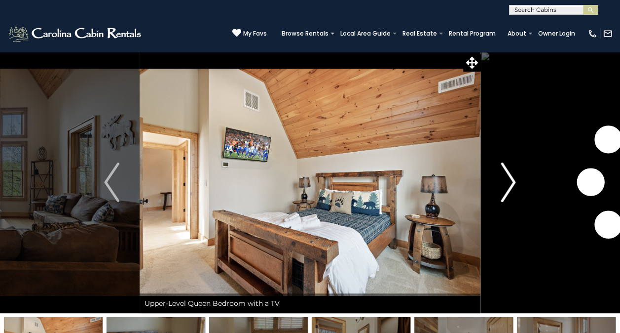
click at [511, 188] on img "Next" at bounding box center [508, 181] width 15 height 39
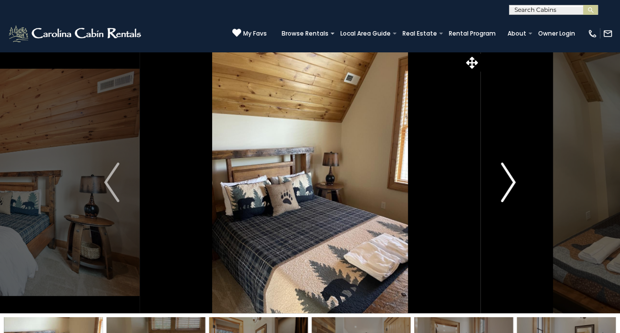
click at [516, 189] on button "Next" at bounding box center [508, 181] width 55 height 261
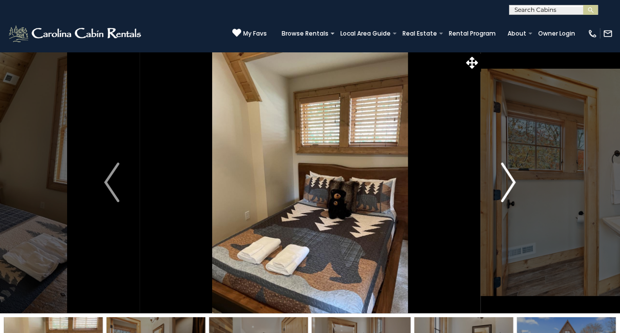
click at [518, 187] on button "Next" at bounding box center [508, 181] width 55 height 261
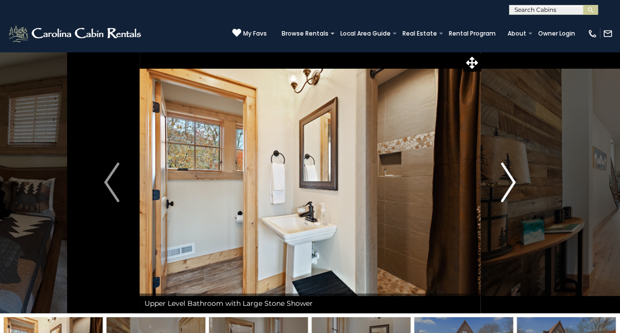
click at [518, 187] on button "Next" at bounding box center [508, 181] width 55 height 261
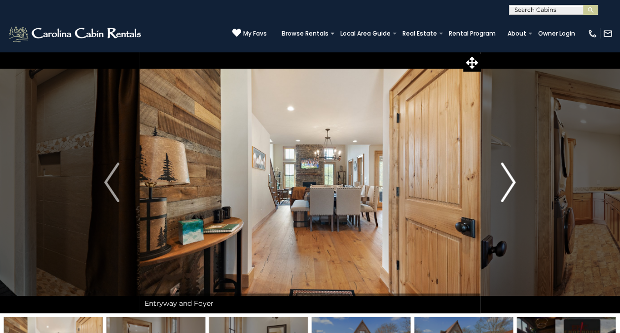
click at [515, 184] on img "Next" at bounding box center [508, 181] width 15 height 39
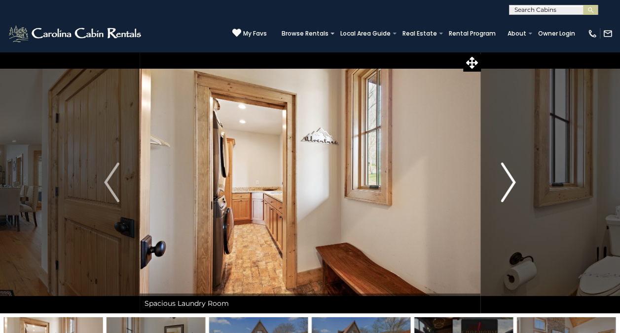
click at [517, 184] on button "Next" at bounding box center [508, 181] width 55 height 261
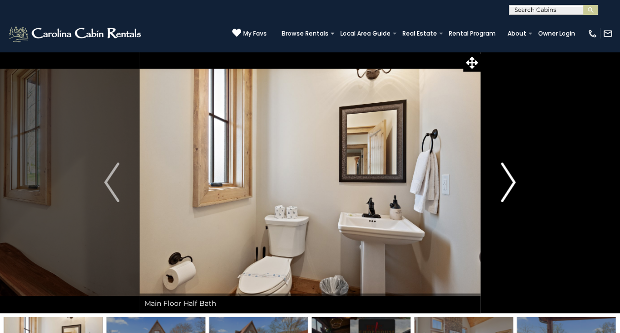
click at [516, 185] on button "Next" at bounding box center [508, 181] width 55 height 261
